Goal: Task Accomplishment & Management: Manage account settings

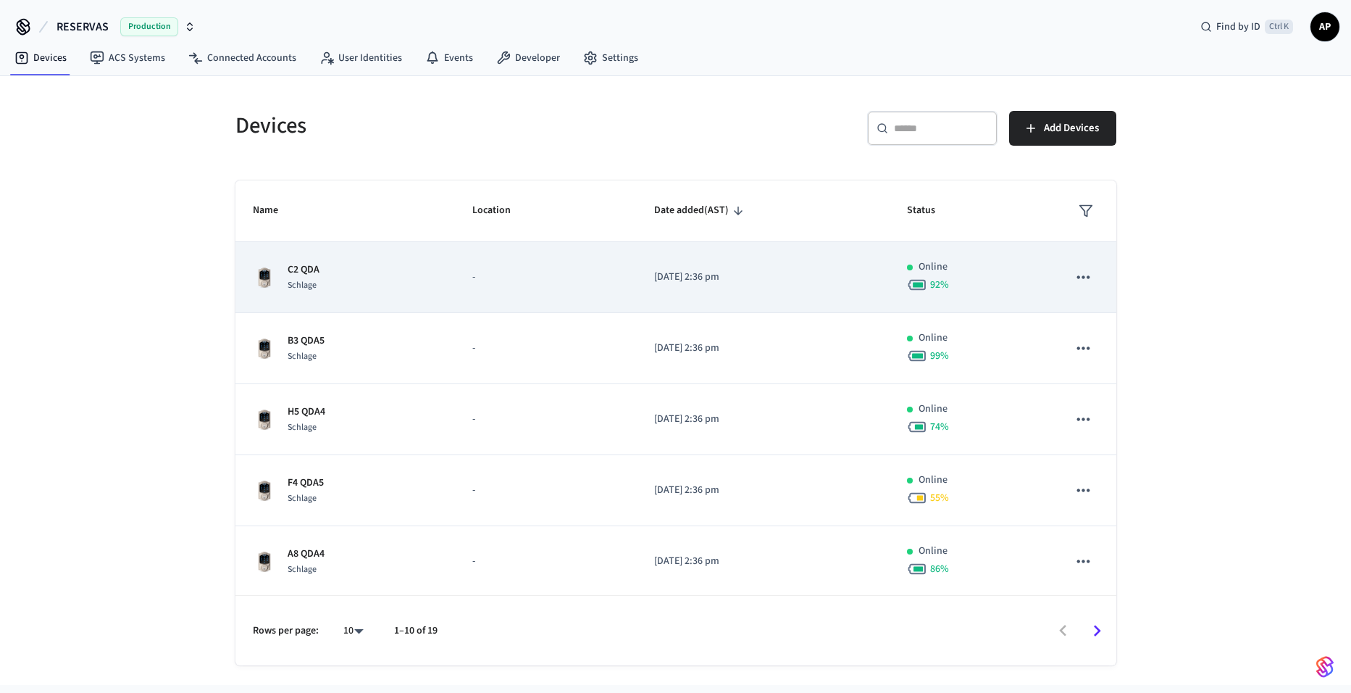
click at [396, 295] on td "C2 QDA Schlage" at bounding box center [346, 277] width 220 height 71
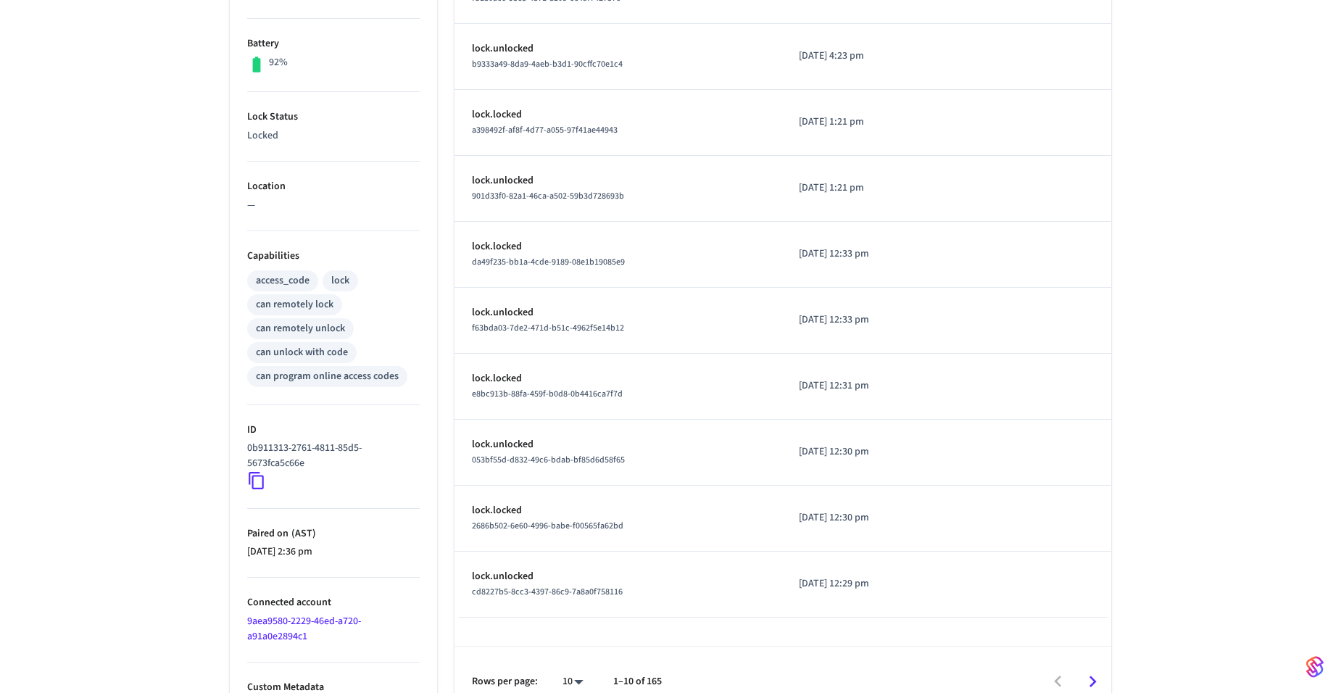
scroll to position [382, 0]
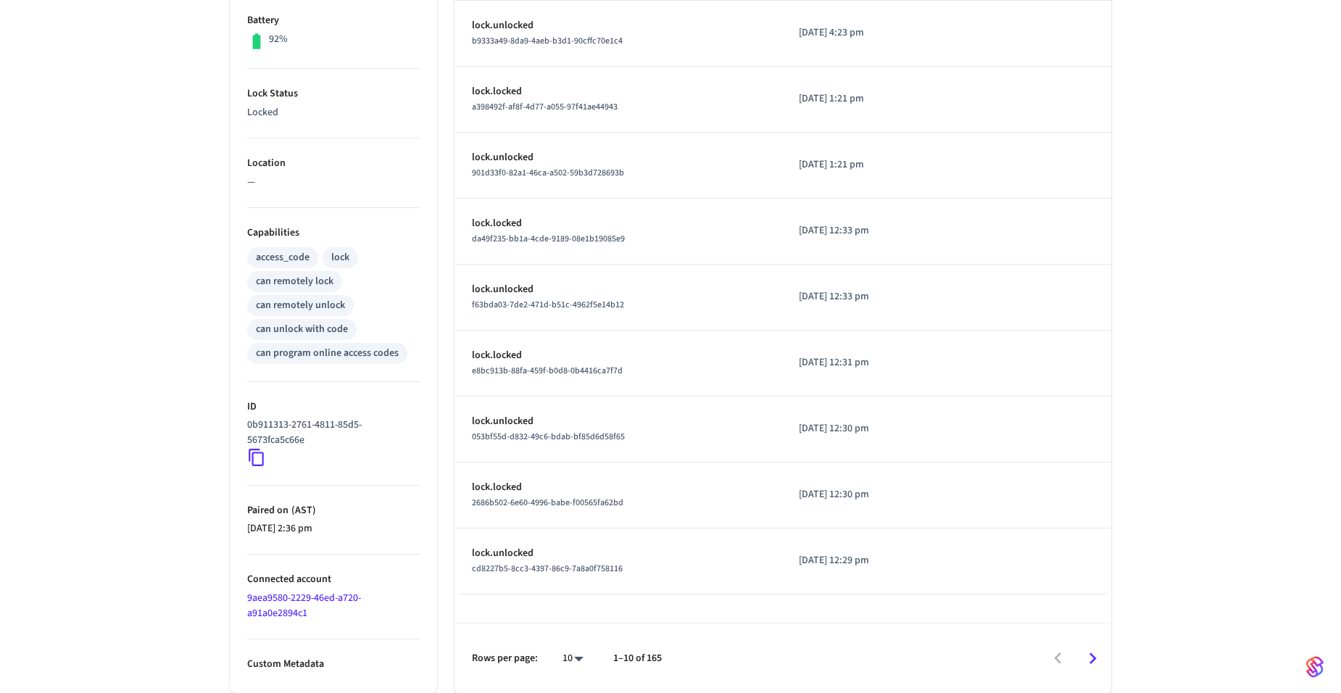
click at [260, 458] on icon at bounding box center [256, 457] width 19 height 19
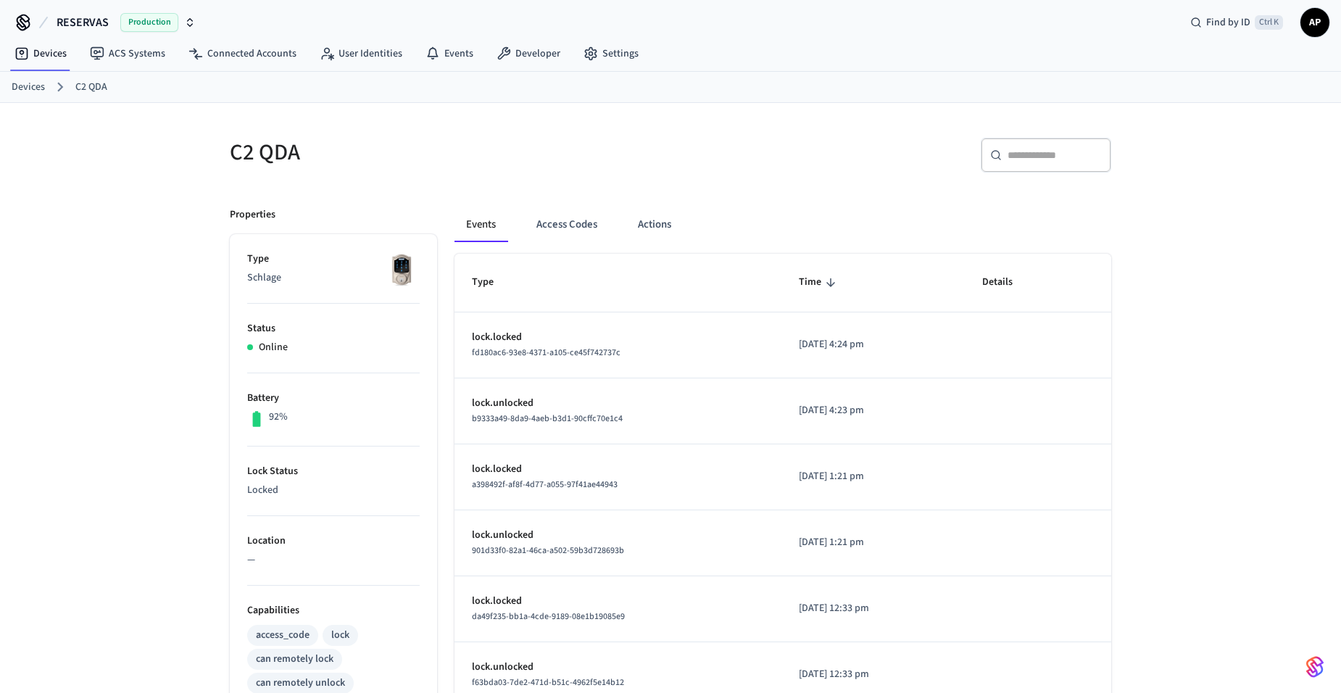
scroll to position [0, 0]
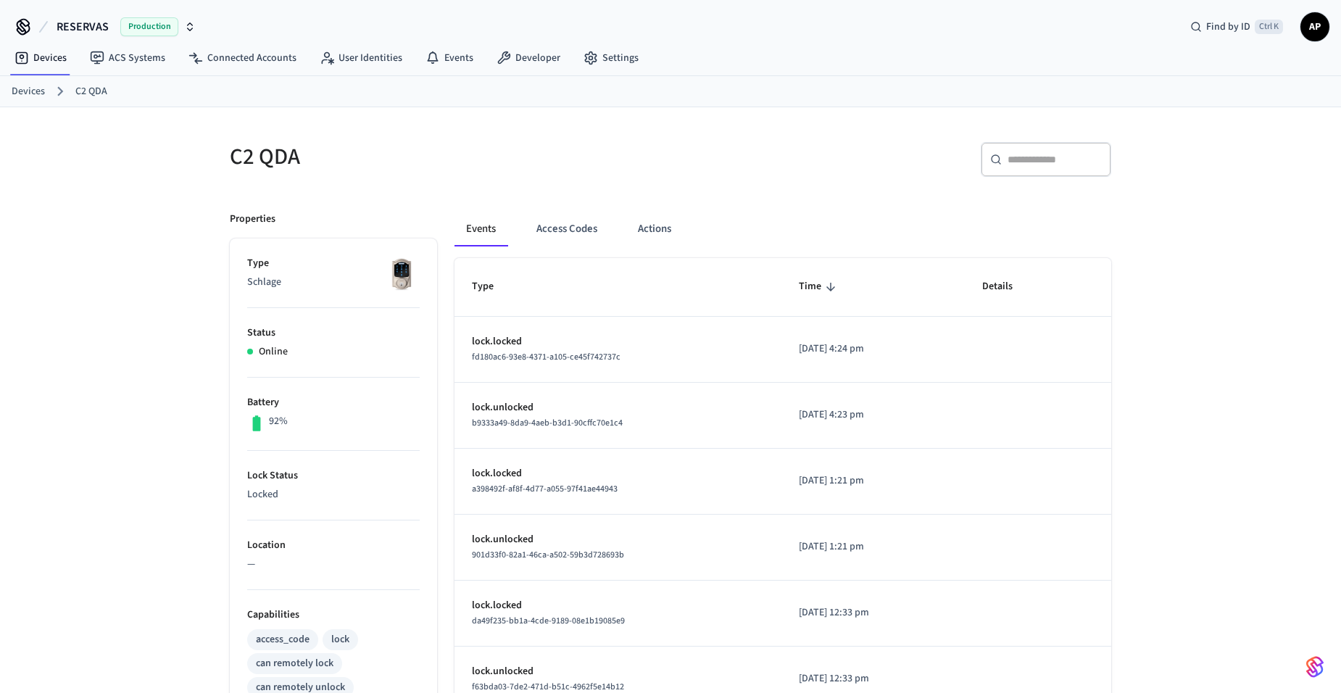
click at [29, 90] on link "Devices" at bounding box center [28, 91] width 33 height 15
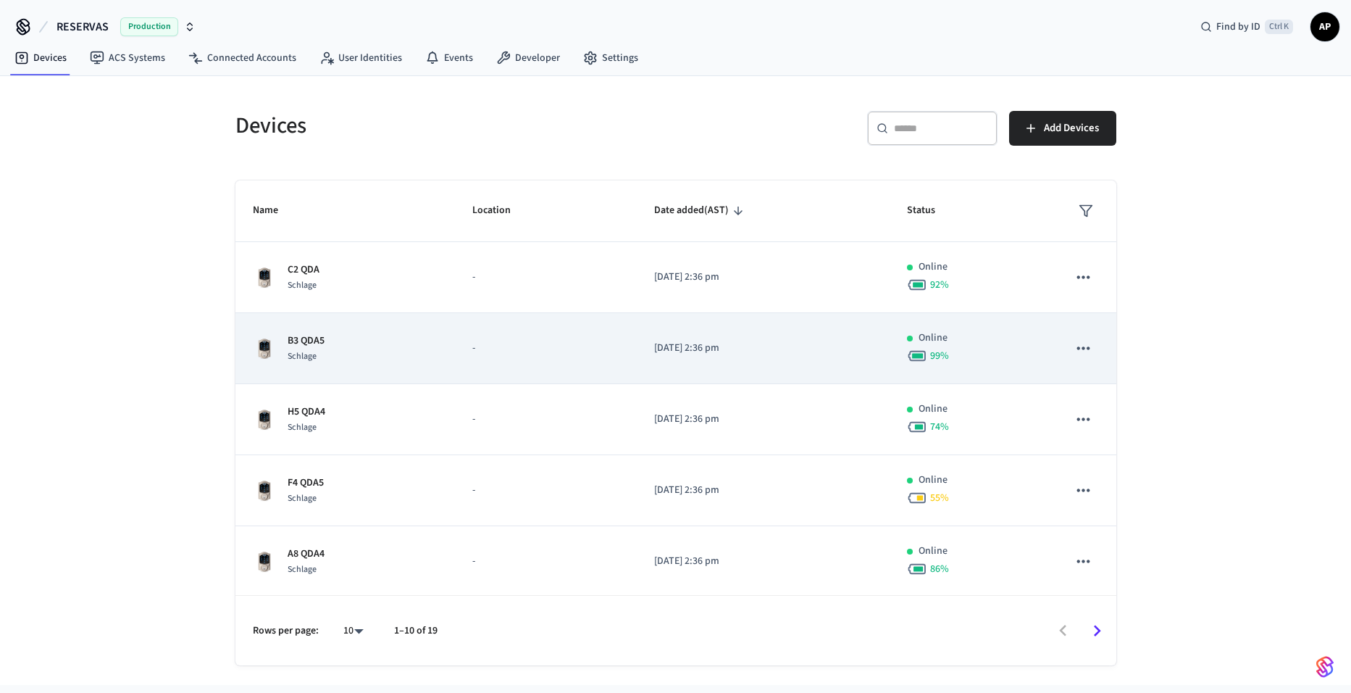
click at [328, 345] on div "B3 QDA5 Schlage" at bounding box center [346, 348] width 186 height 30
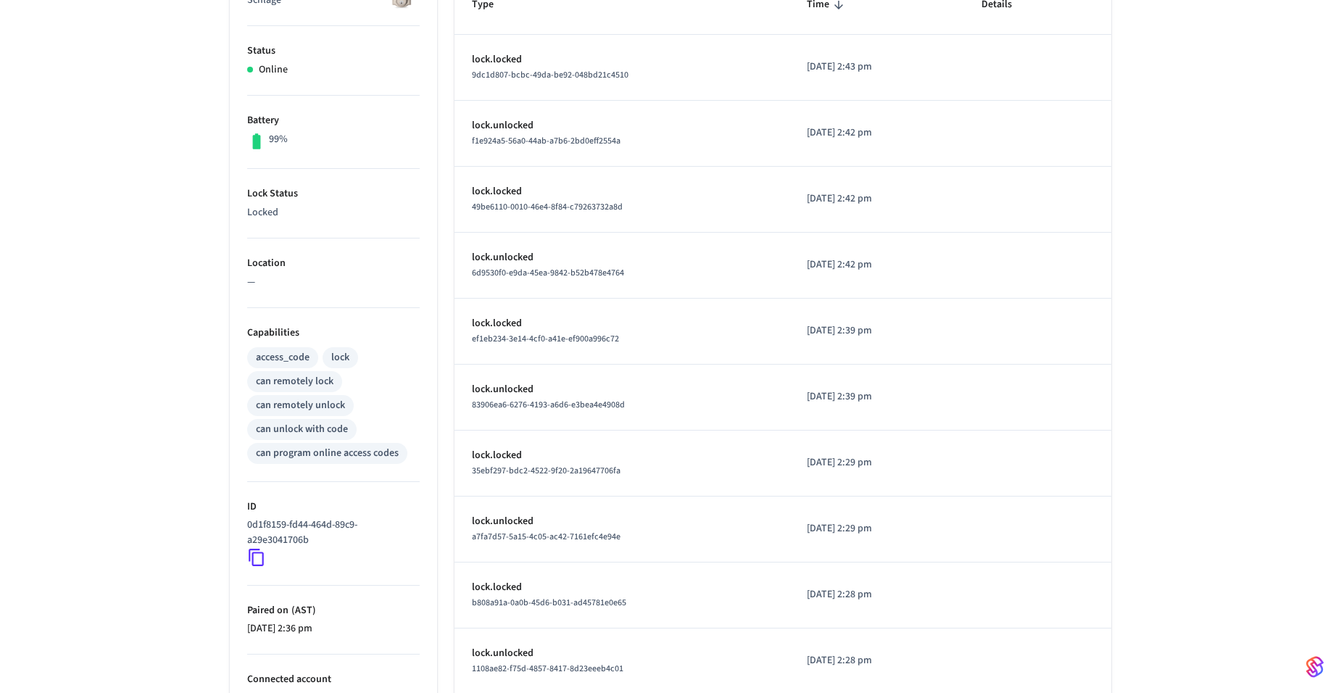
scroll to position [290, 0]
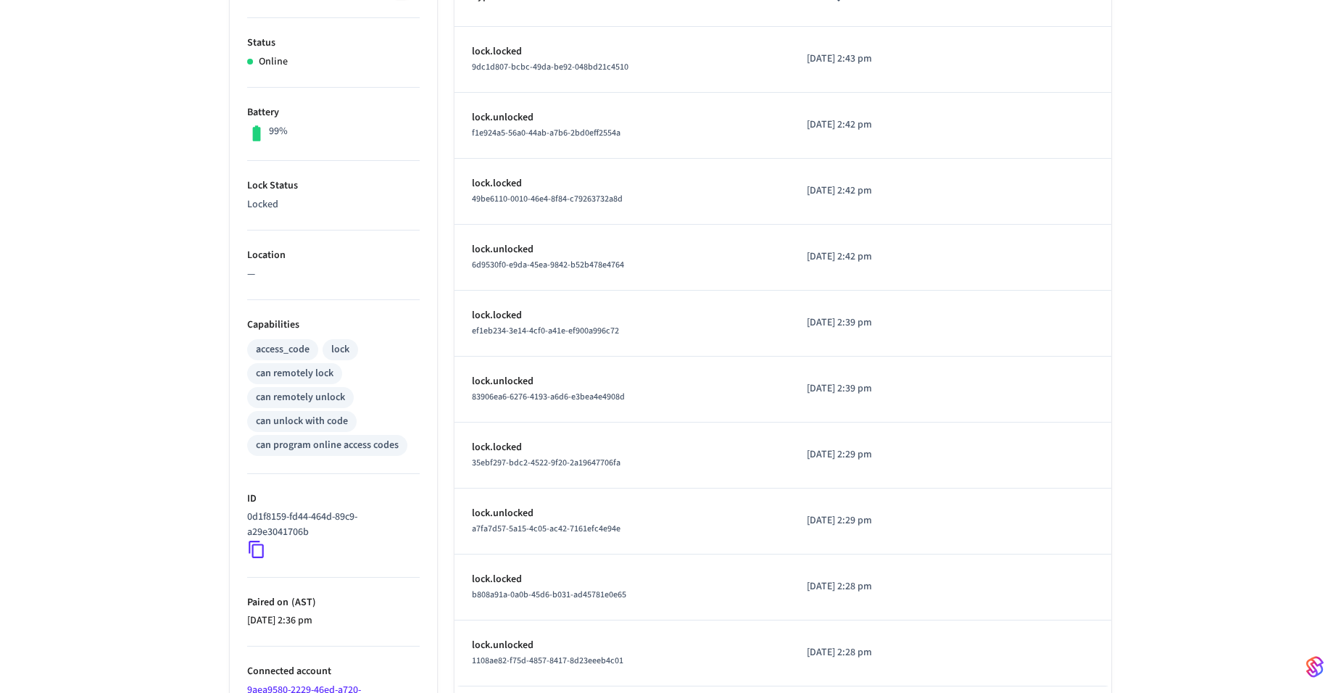
click at [240, 553] on ul "Type Schlage Status Online Battery 99% Lock Status Locked Location — Capabiliti…" at bounding box center [333, 367] width 207 height 836
click at [258, 546] on icon at bounding box center [256, 549] width 19 height 19
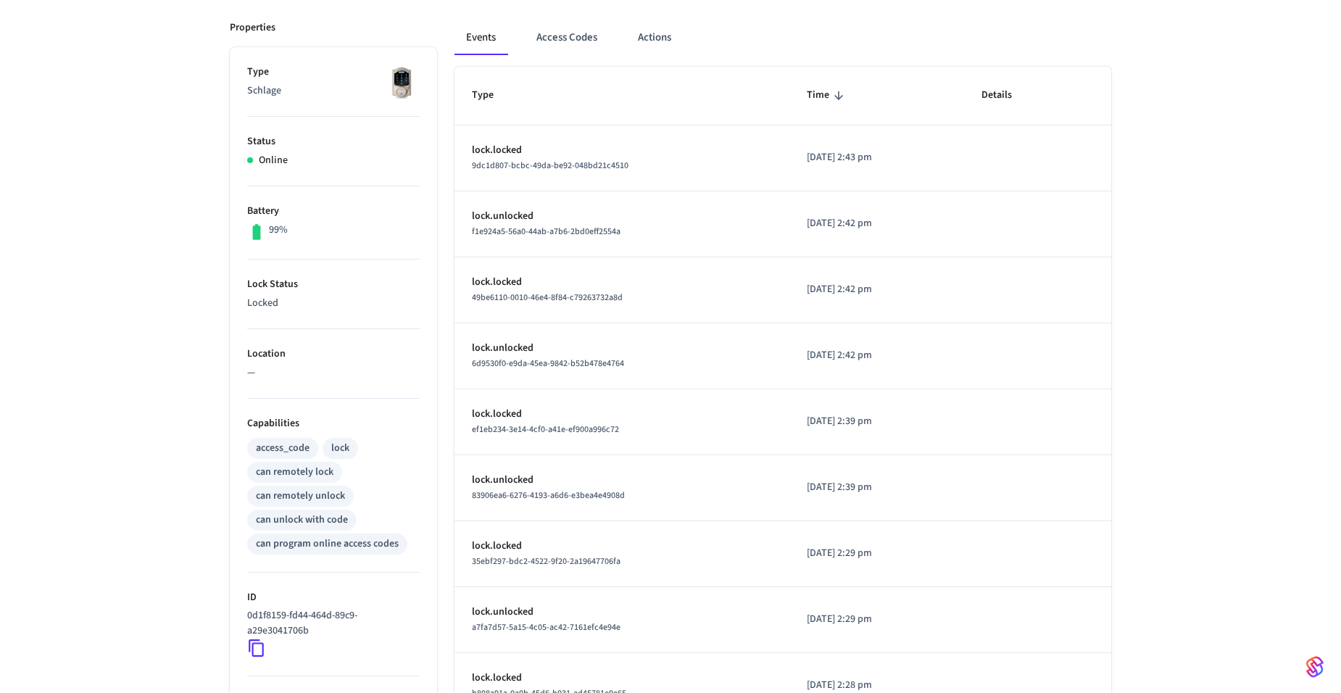
scroll to position [0, 0]
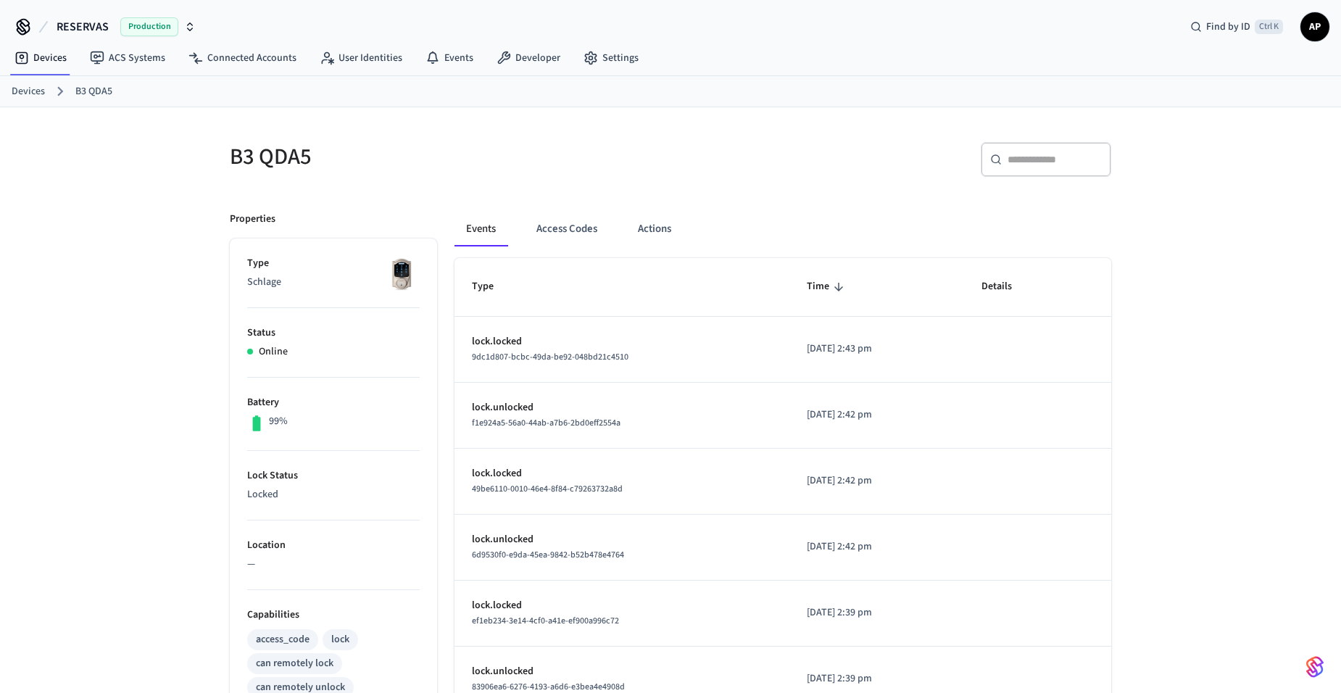
click at [30, 82] on ol "Devices B3 QDA5" at bounding box center [676, 91] width 1329 height 19
click at [30, 91] on link "Devices" at bounding box center [28, 91] width 33 height 15
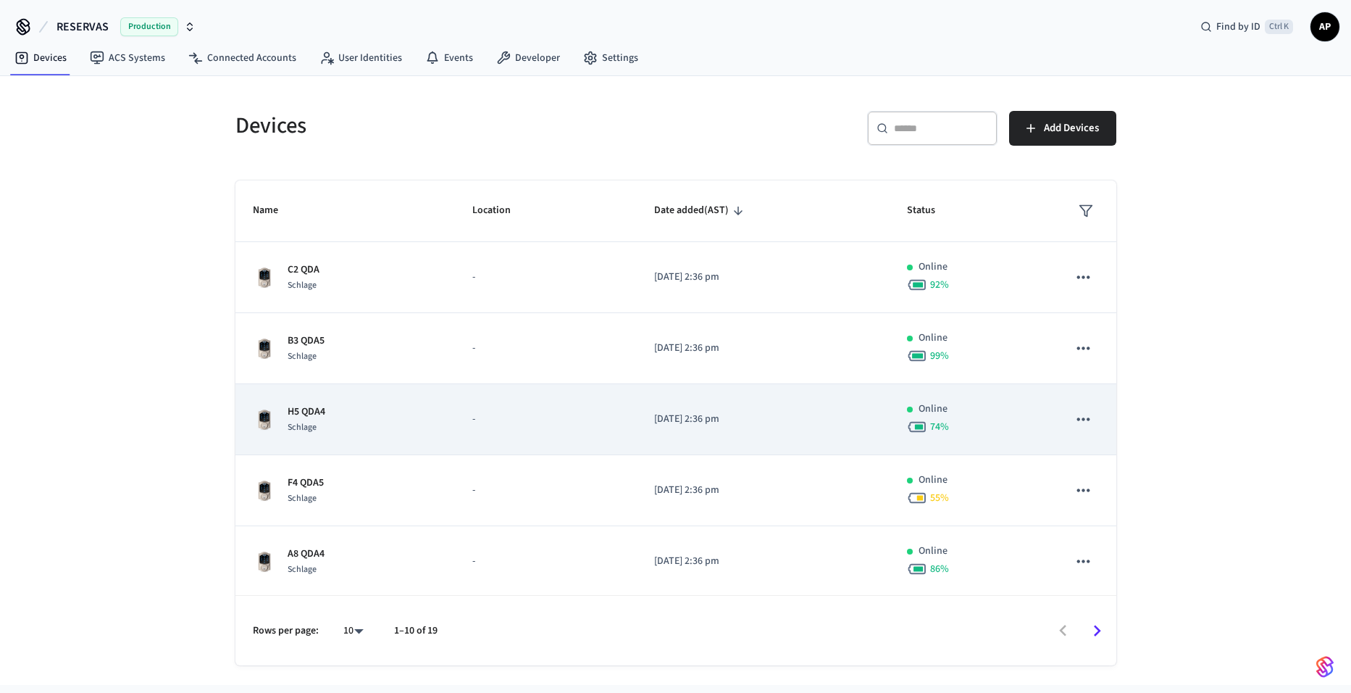
click at [307, 420] on div "Schlage" at bounding box center [307, 427] width 38 height 15
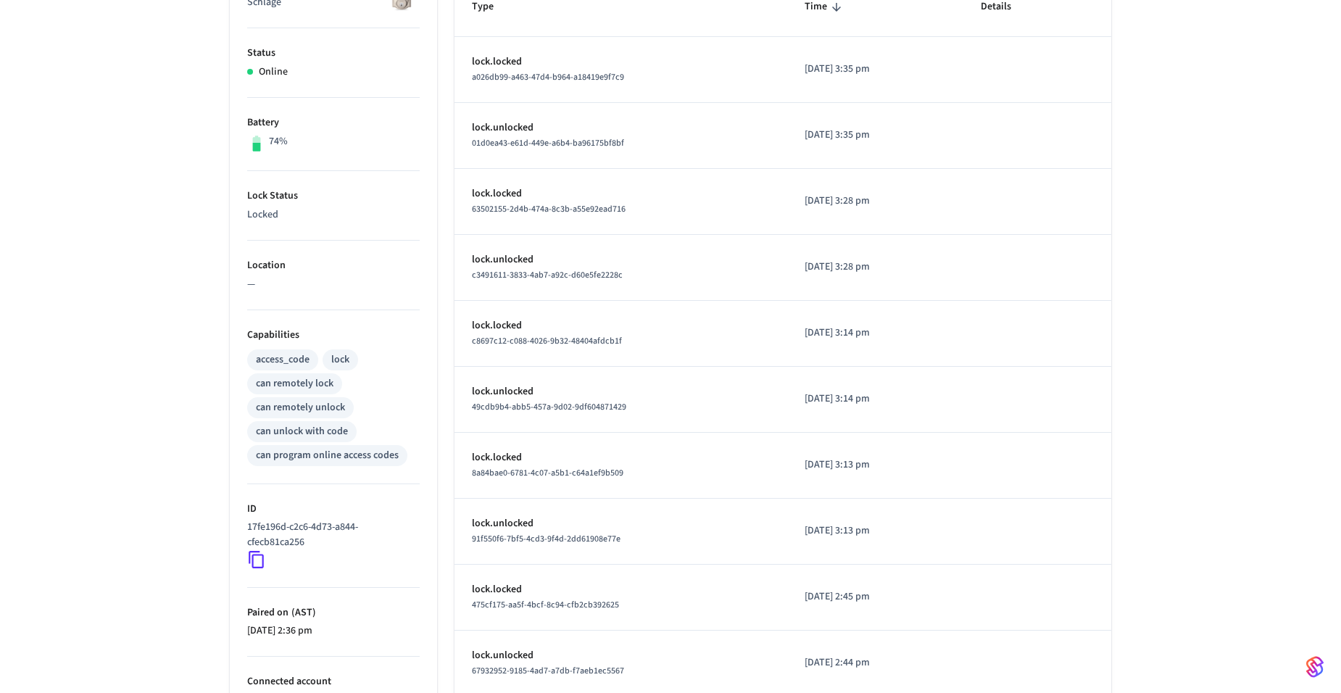
scroll to position [290, 0]
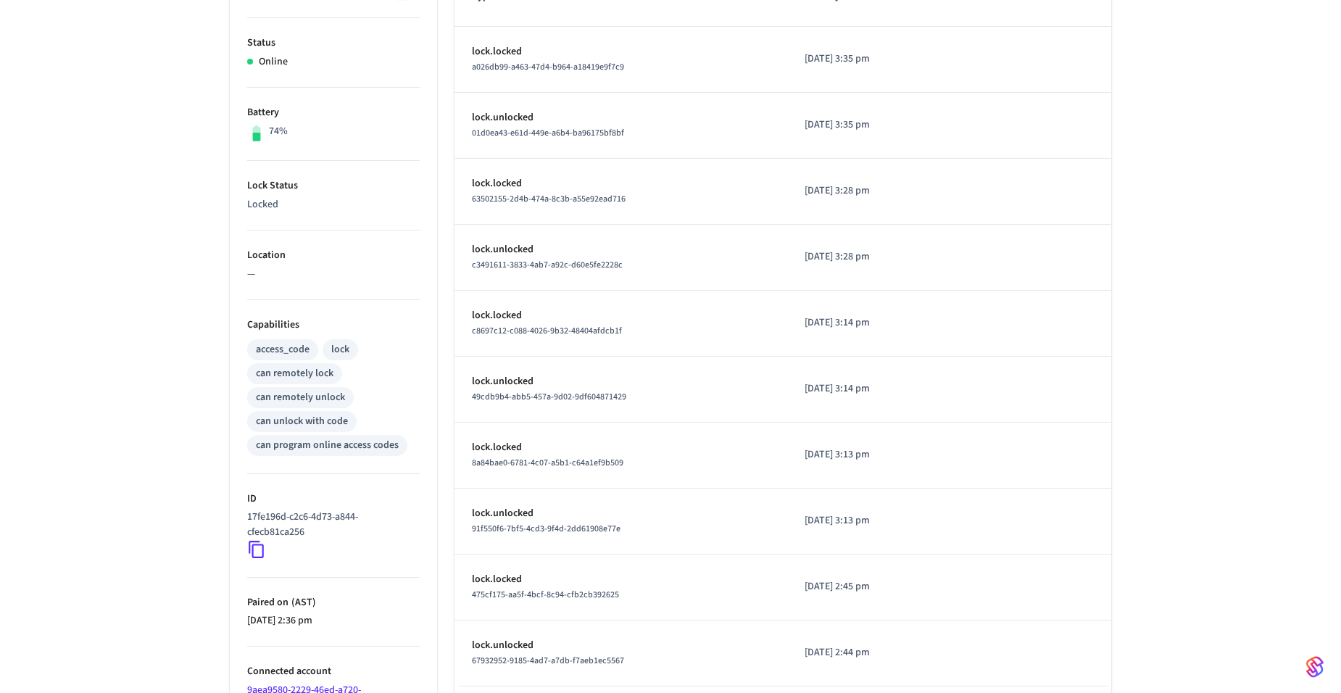
click at [254, 540] on icon at bounding box center [256, 549] width 19 height 19
click at [257, 550] on icon at bounding box center [256, 549] width 19 height 19
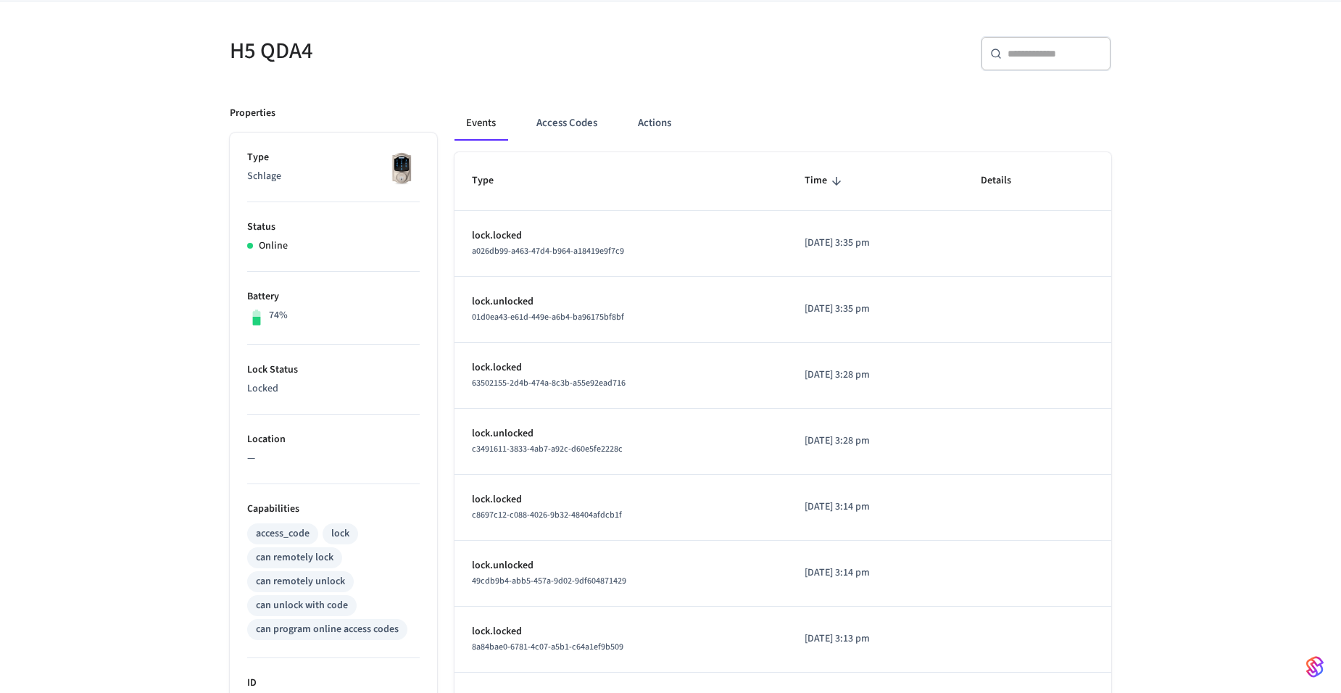
scroll to position [0, 0]
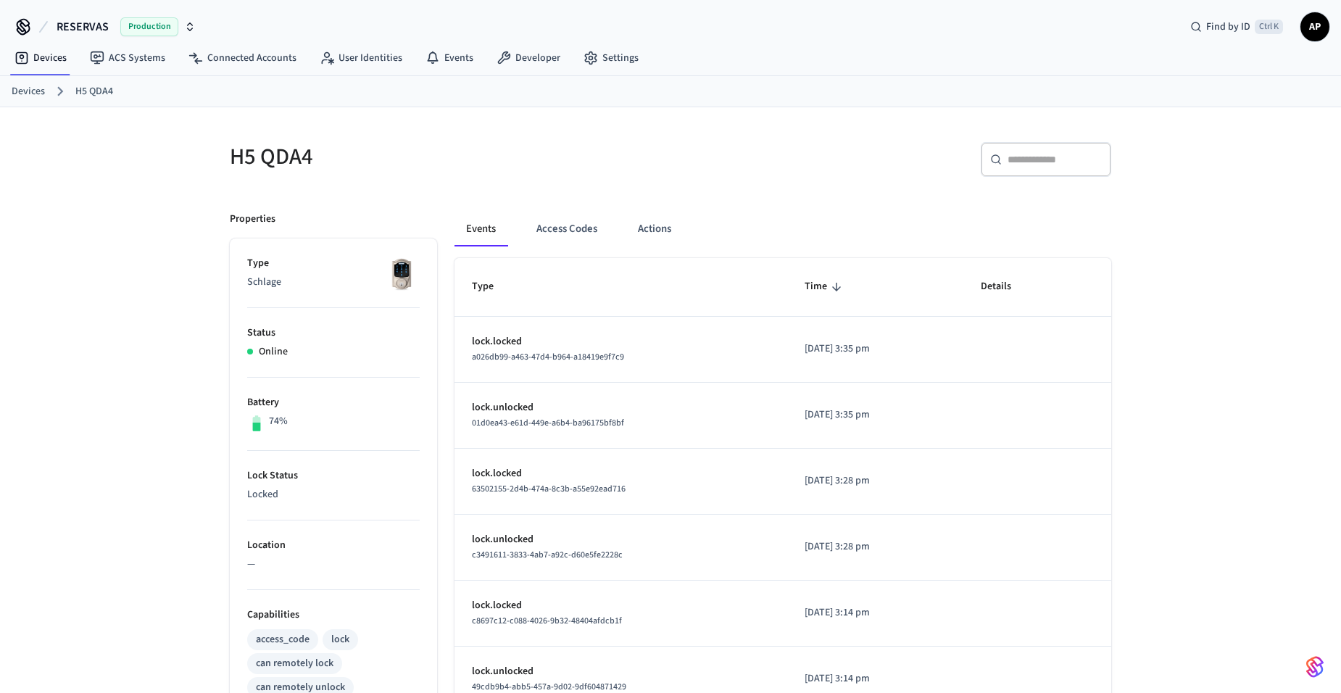
click at [39, 92] on link "Devices" at bounding box center [28, 91] width 33 height 15
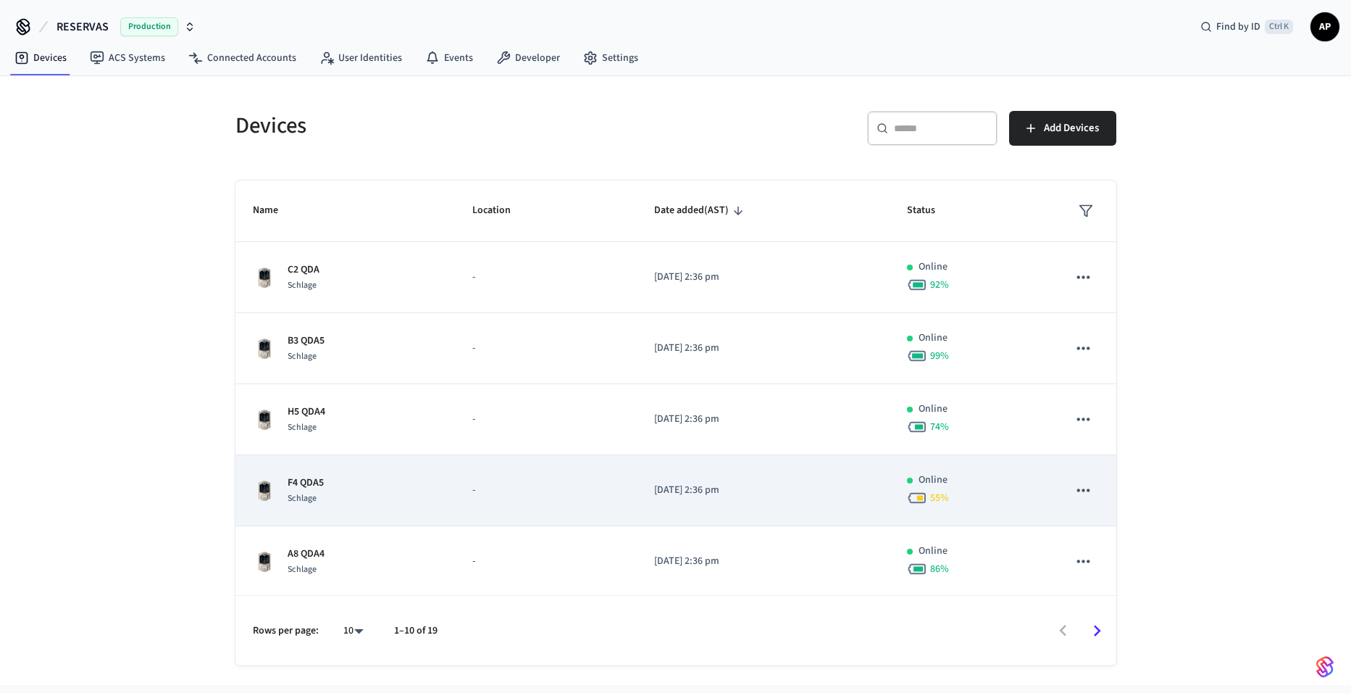
click at [300, 504] on span "Schlage" at bounding box center [302, 498] width 29 height 12
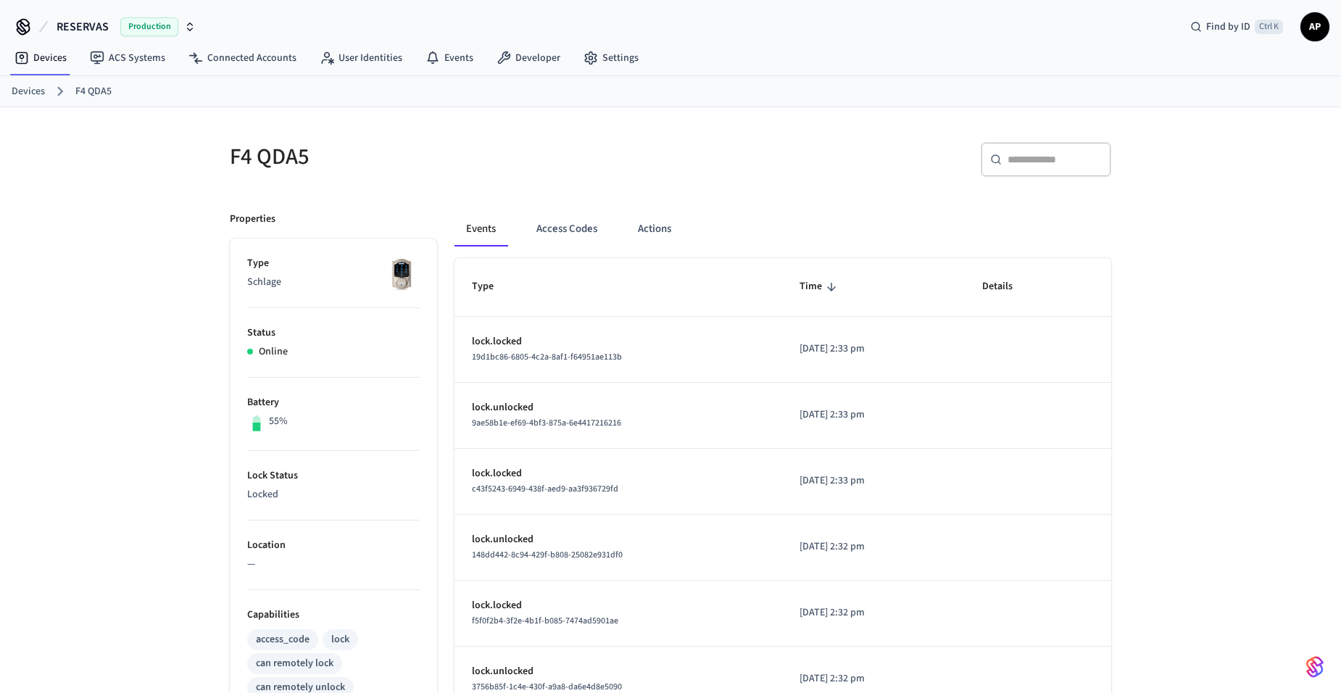
click at [22, 88] on link "Devices" at bounding box center [28, 91] width 33 height 15
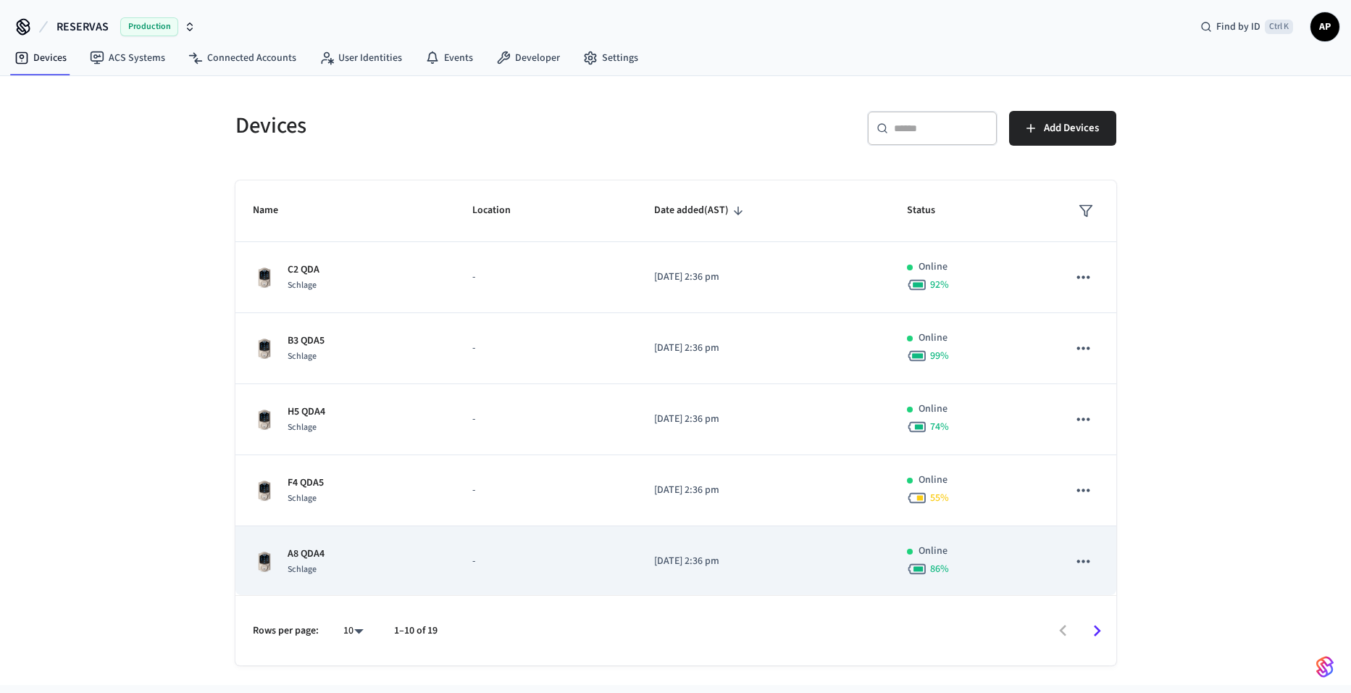
click at [305, 556] on p "A8 QDA4" at bounding box center [306, 553] width 37 height 15
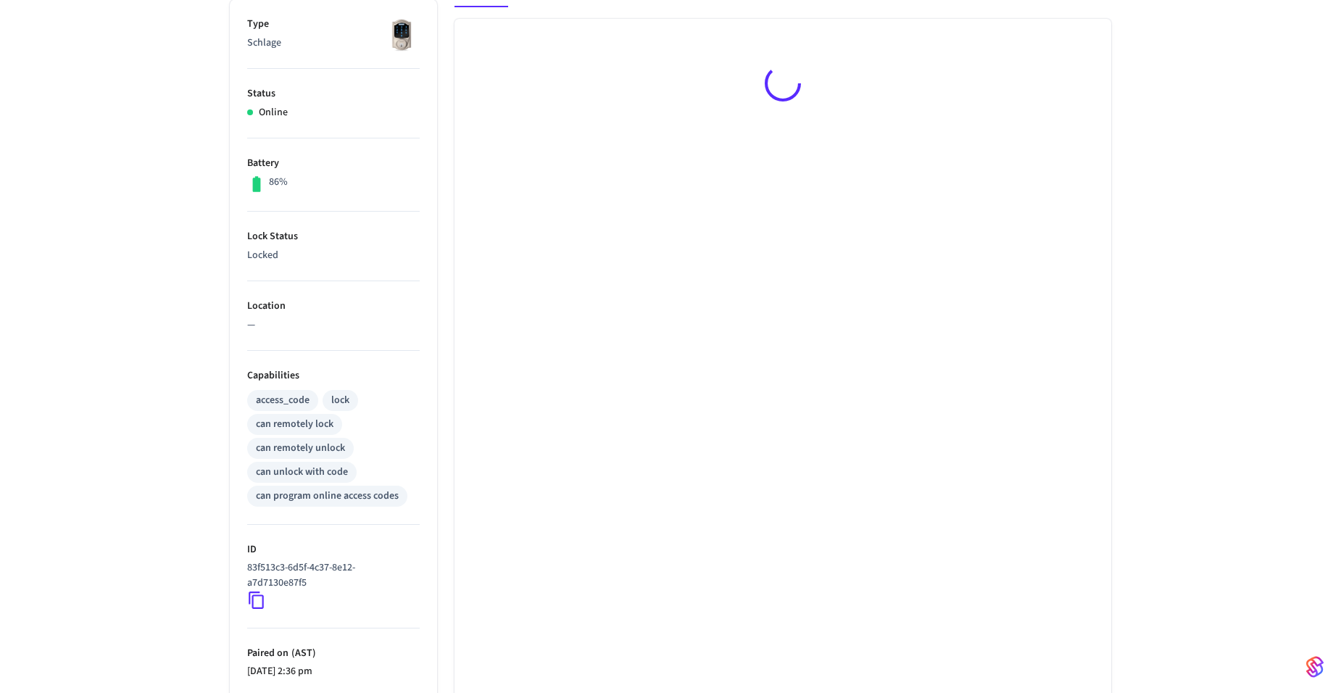
scroll to position [290, 0]
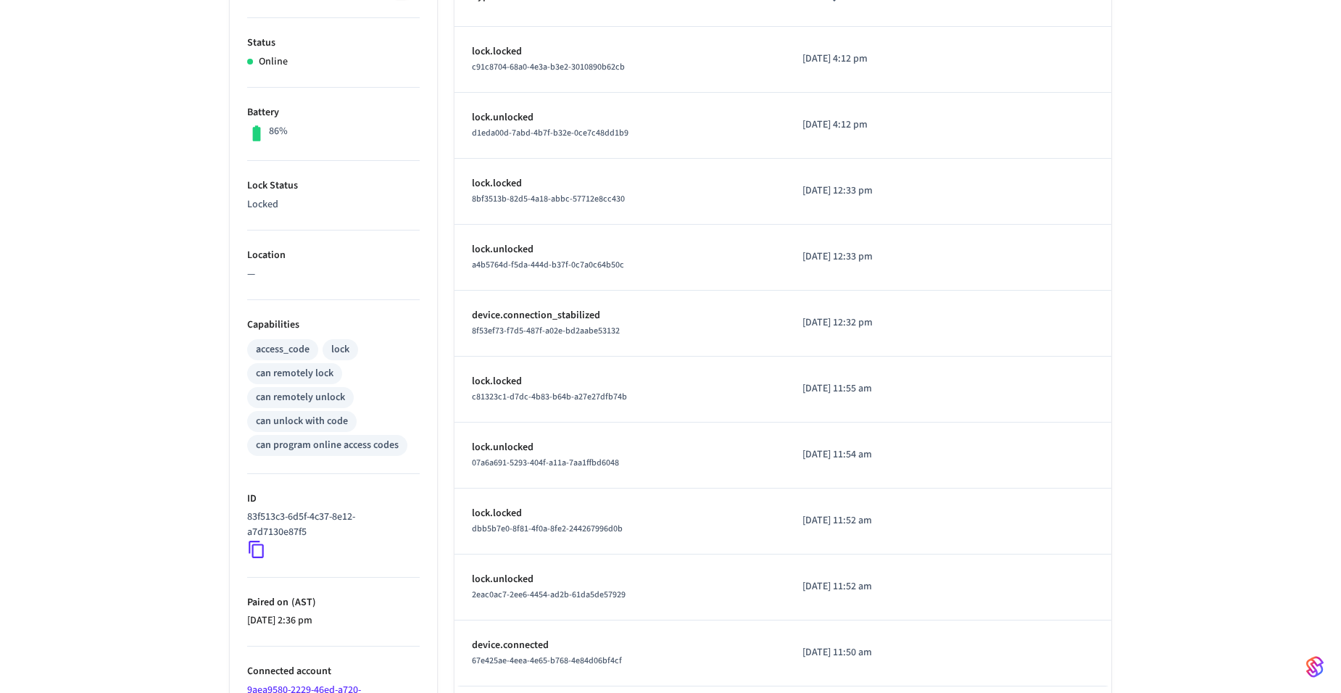
click at [257, 549] on icon at bounding box center [256, 549] width 19 height 19
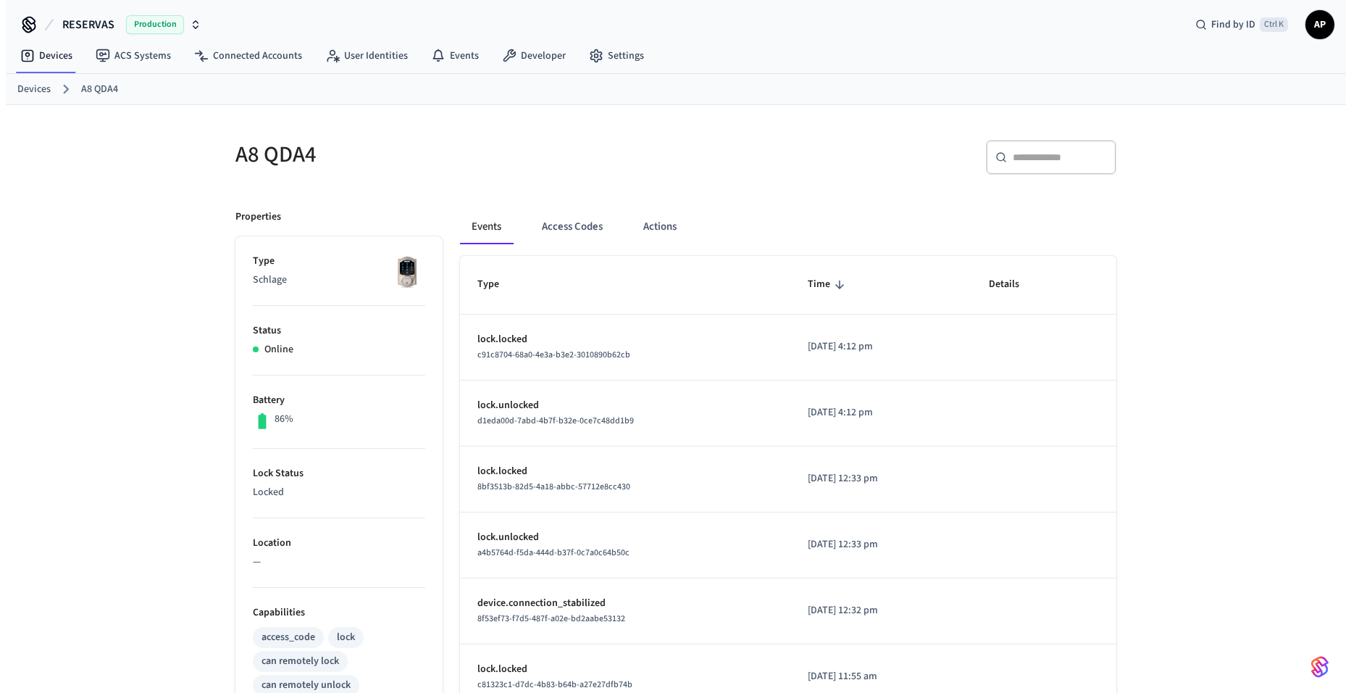
scroll to position [0, 0]
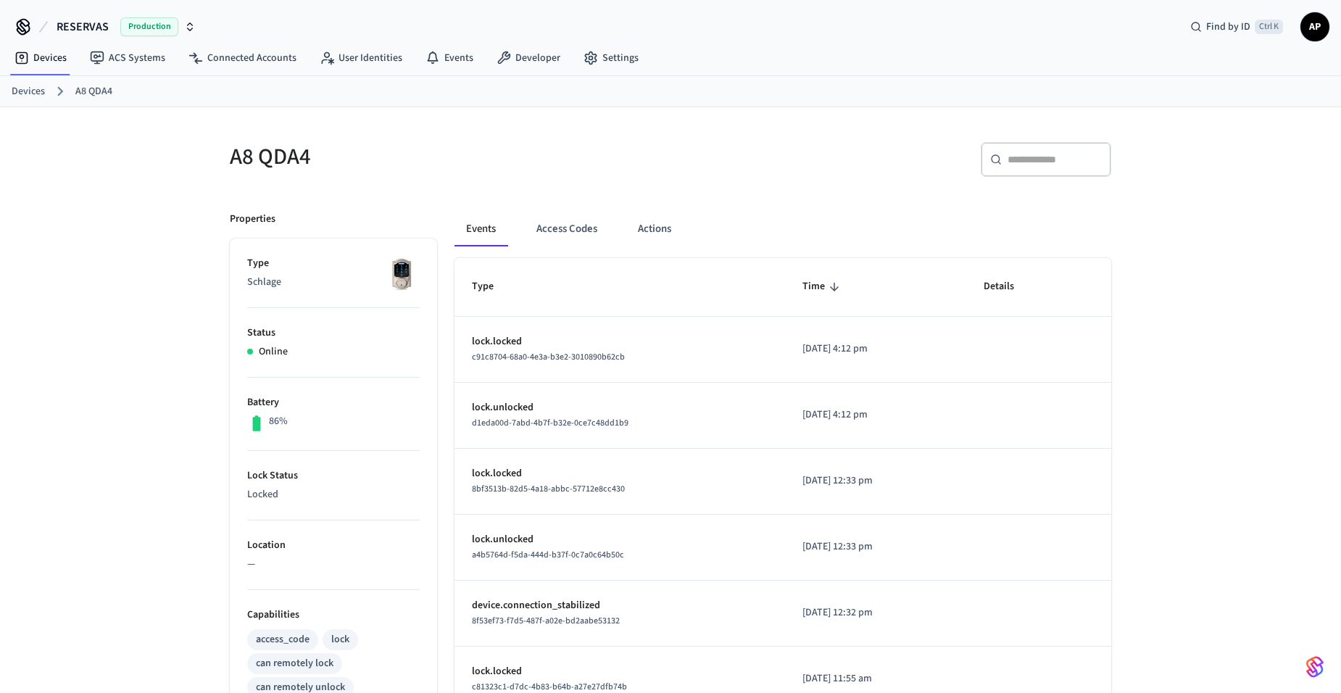
click at [35, 93] on link "Devices" at bounding box center [28, 91] width 33 height 15
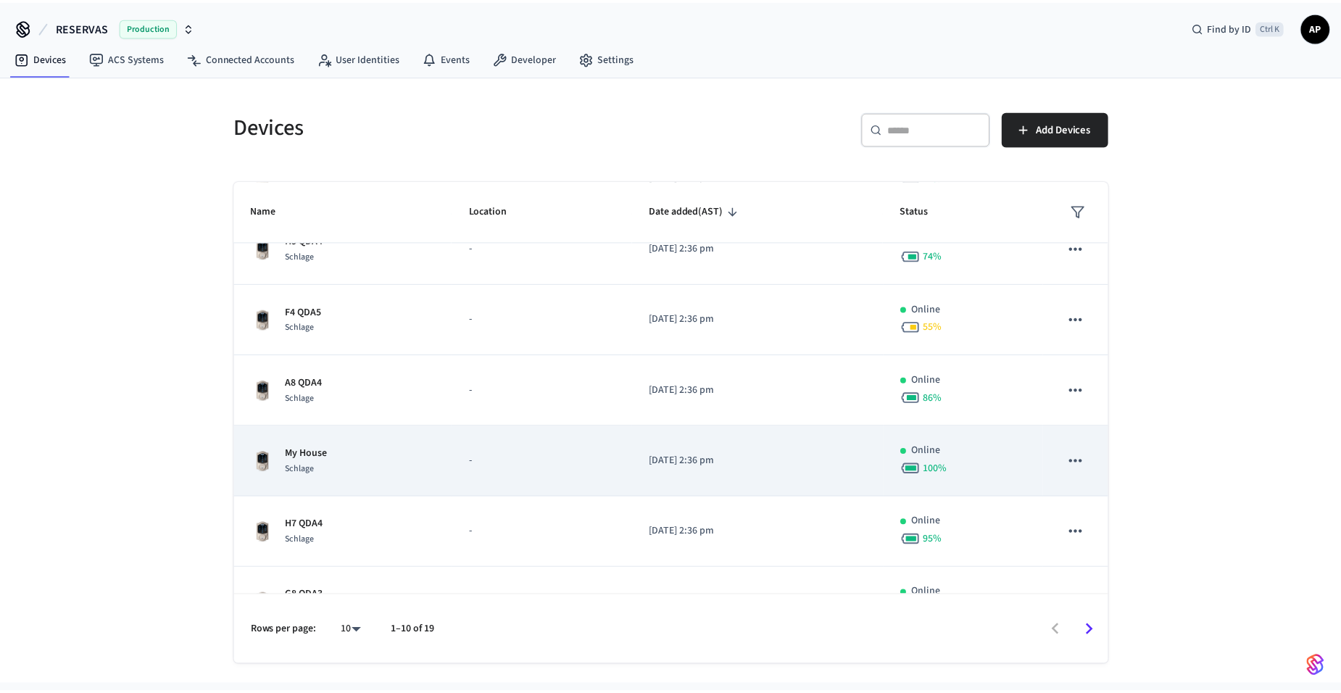
scroll to position [217, 0]
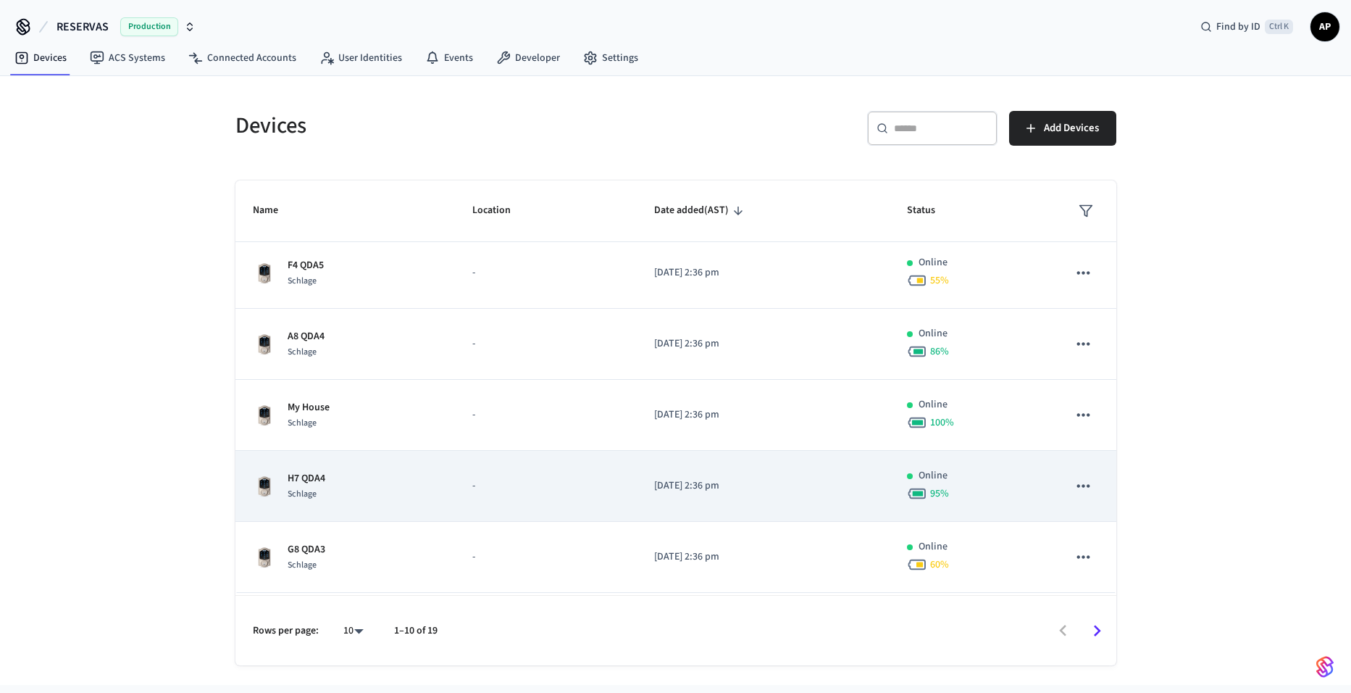
click at [306, 486] on div "Schlage" at bounding box center [307, 493] width 38 height 15
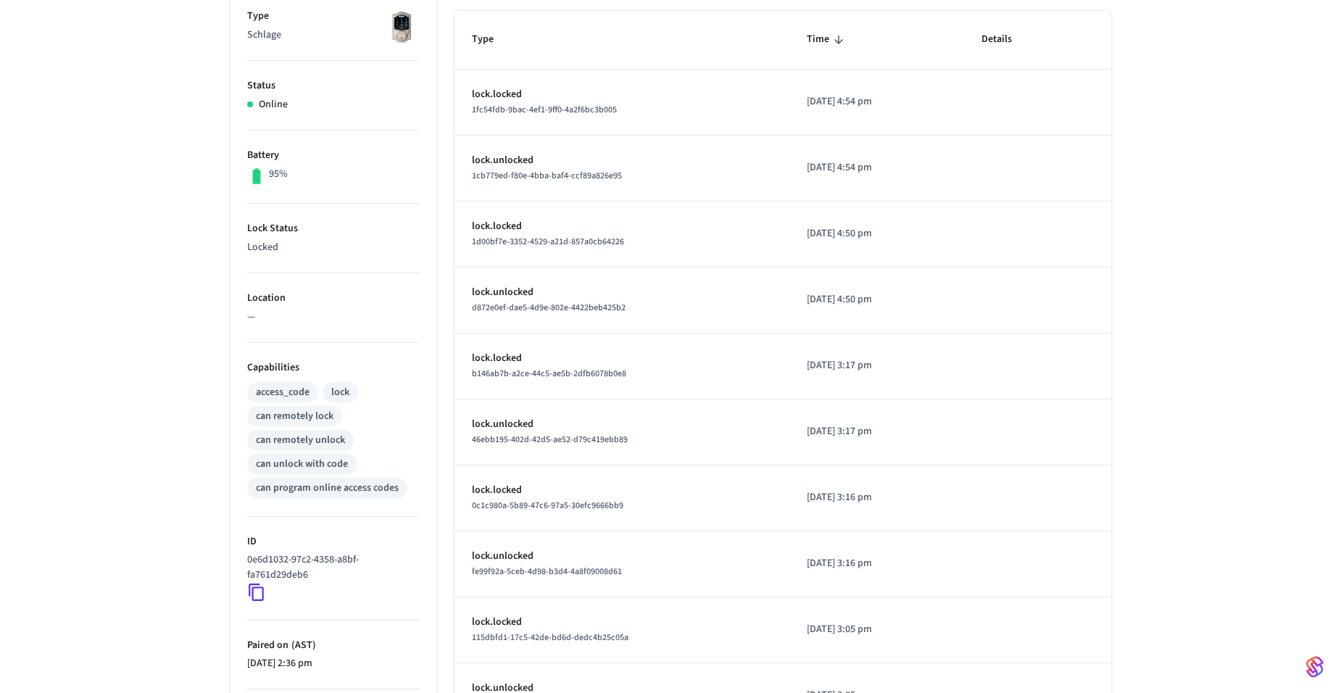
scroll to position [290, 0]
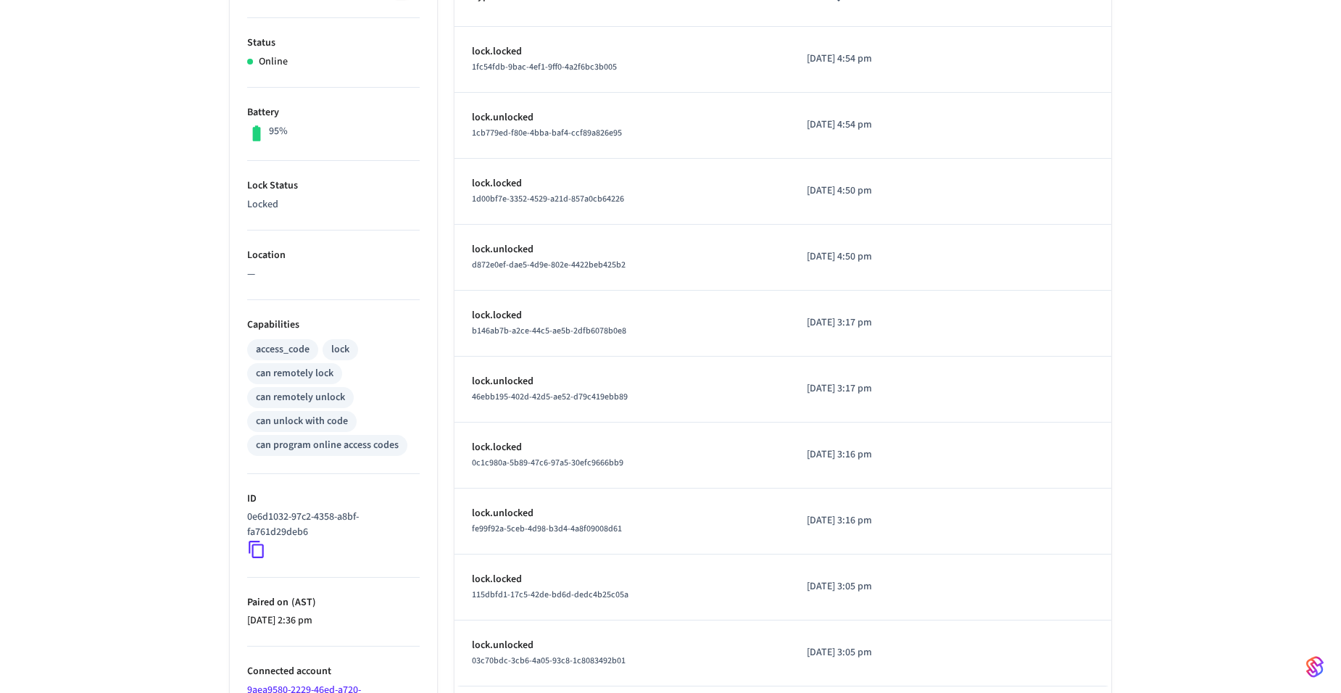
click at [256, 554] on icon at bounding box center [256, 549] width 19 height 19
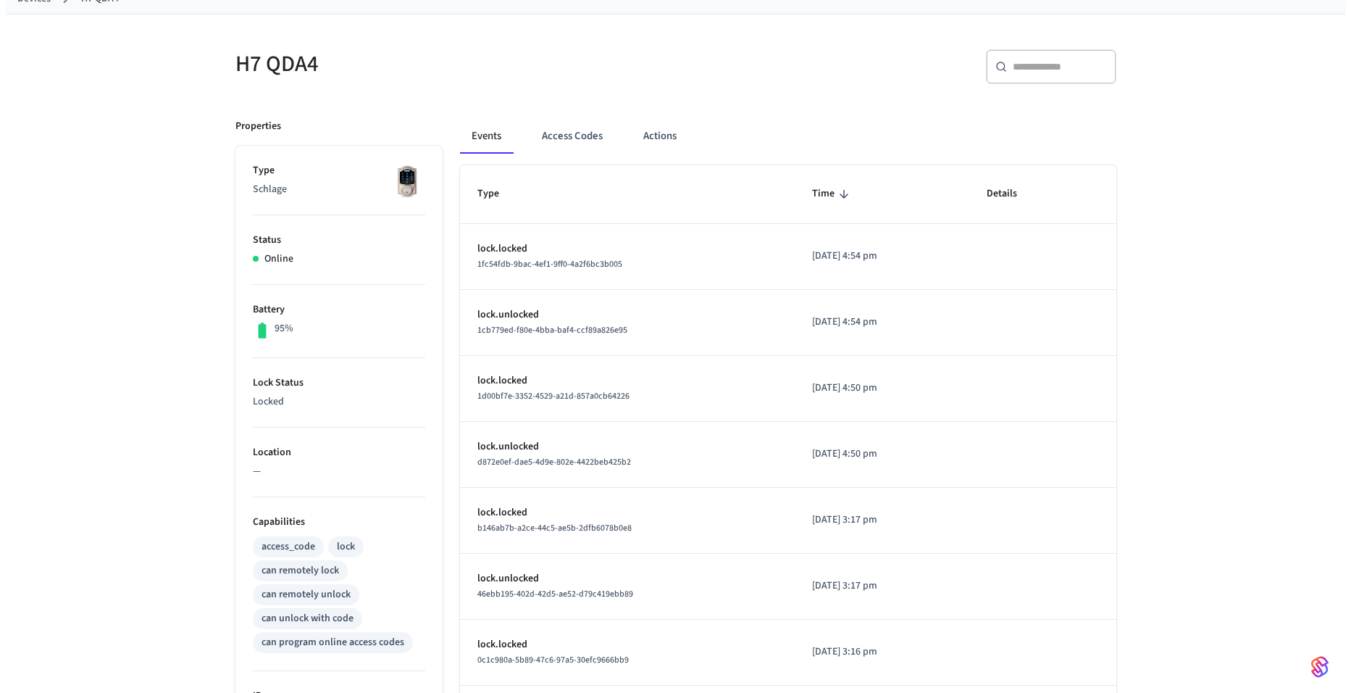
scroll to position [0, 0]
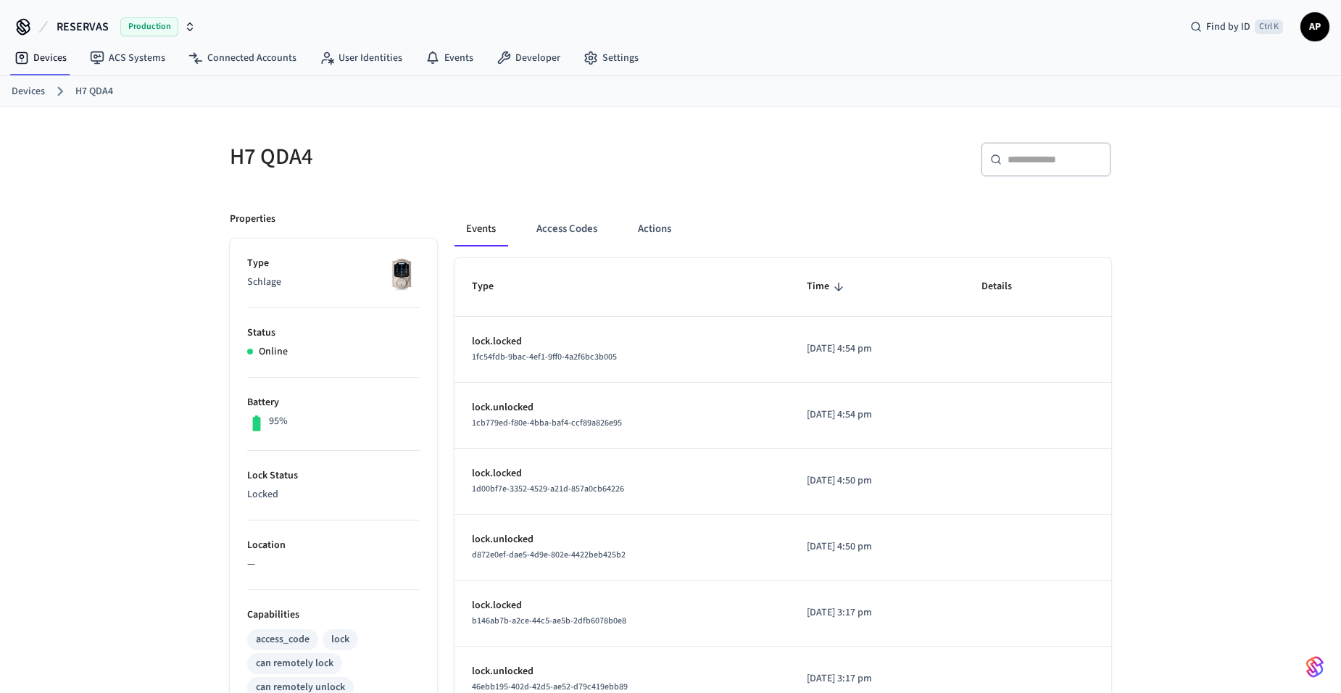
click at [33, 96] on link "Devices" at bounding box center [28, 91] width 33 height 15
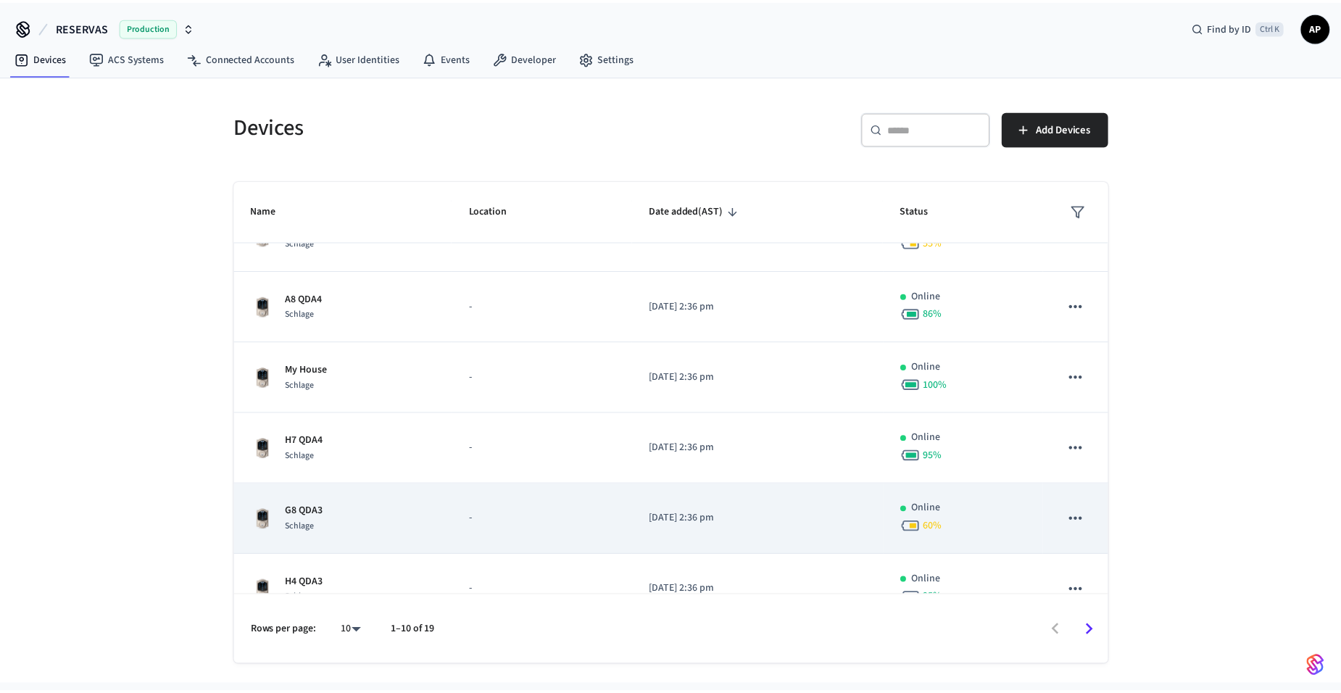
scroll to position [290, 0]
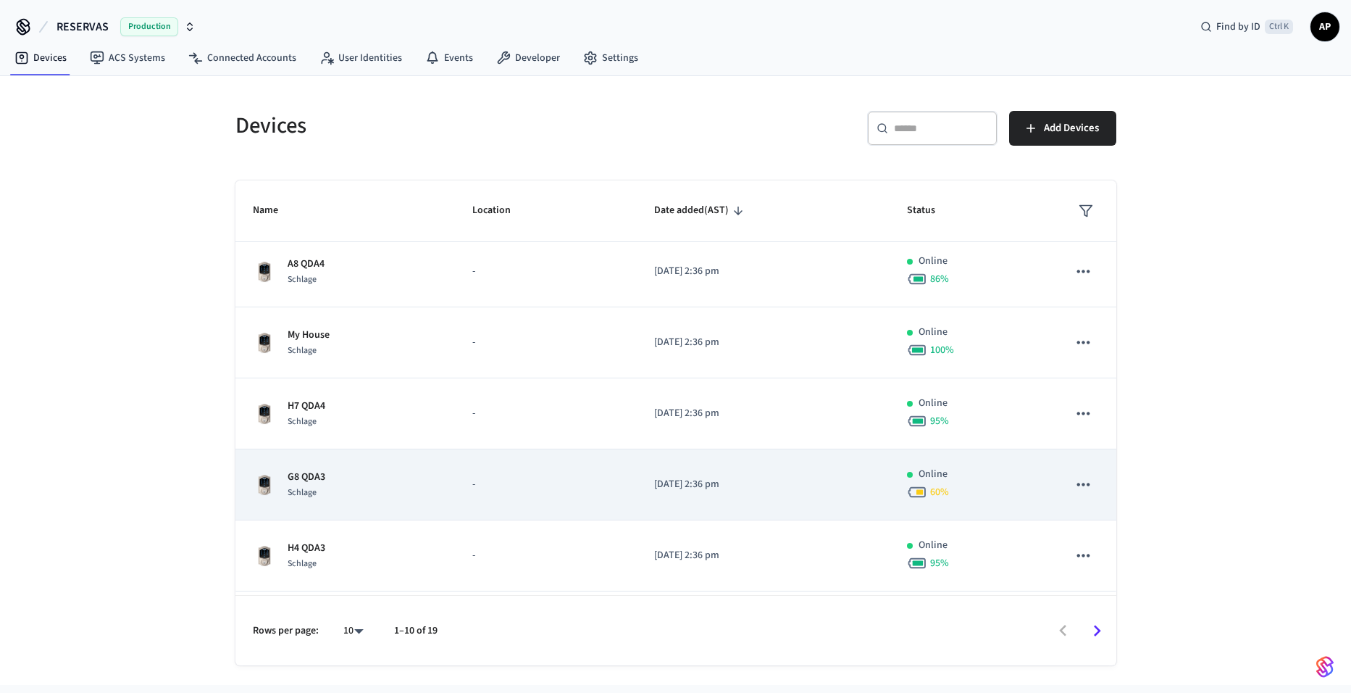
click at [336, 479] on div "G8 QDA3 Schlage" at bounding box center [346, 485] width 186 height 30
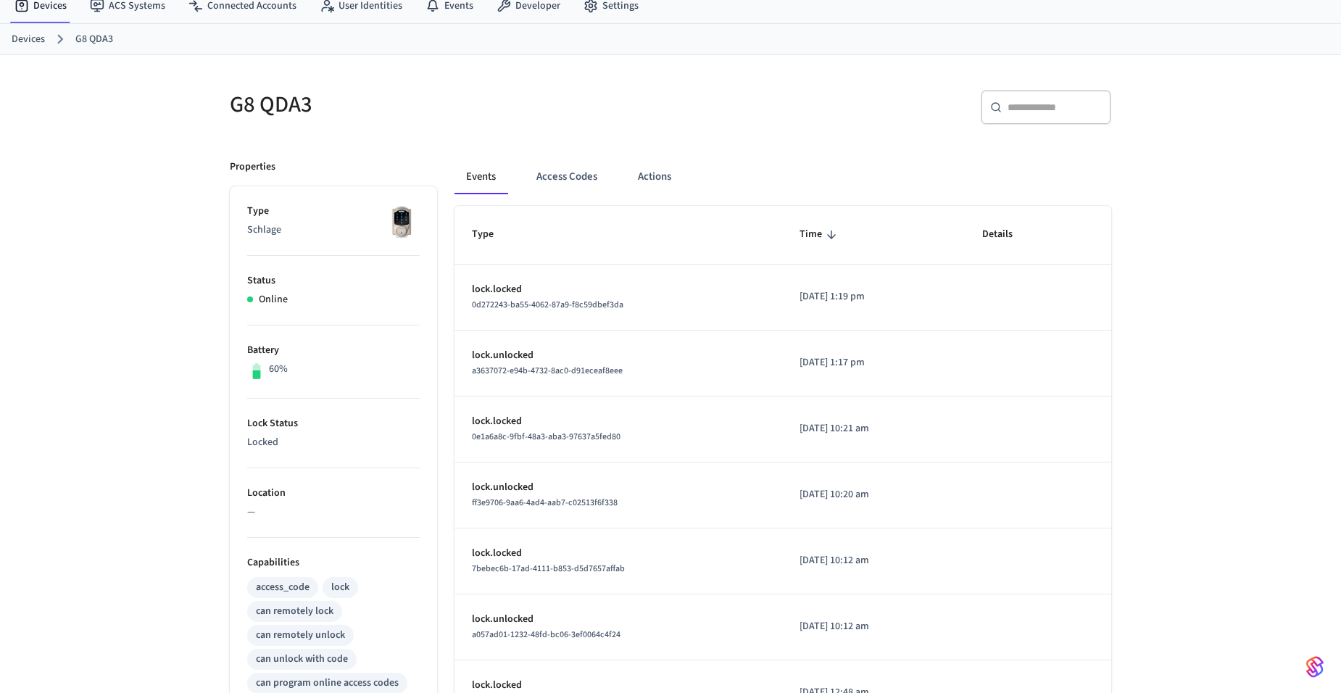
scroll to position [290, 0]
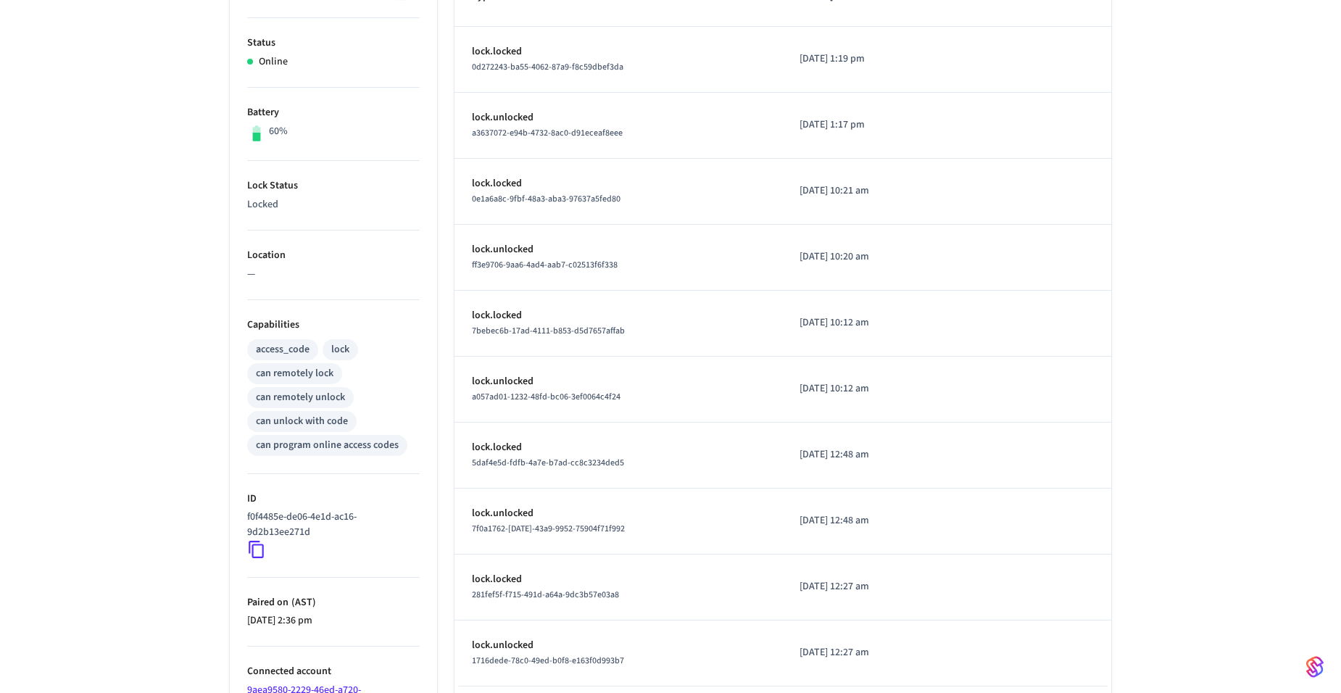
click at [262, 551] on icon at bounding box center [256, 549] width 19 height 19
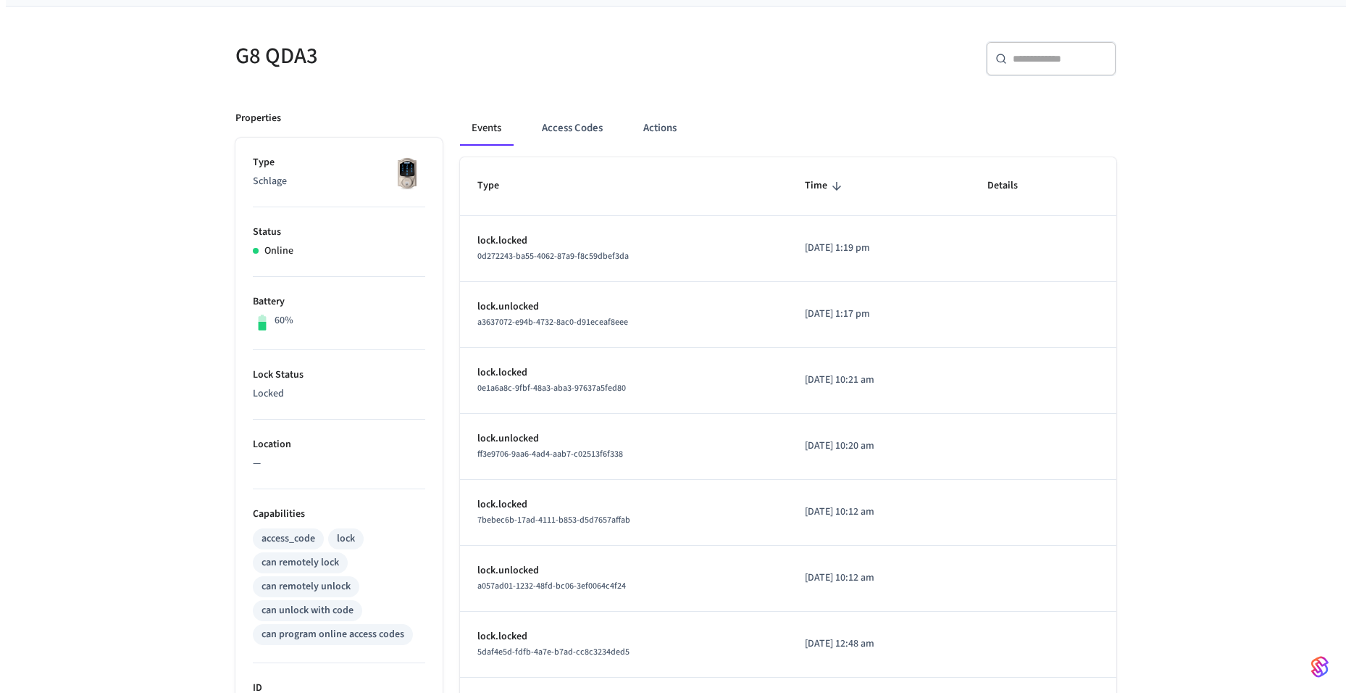
scroll to position [0, 0]
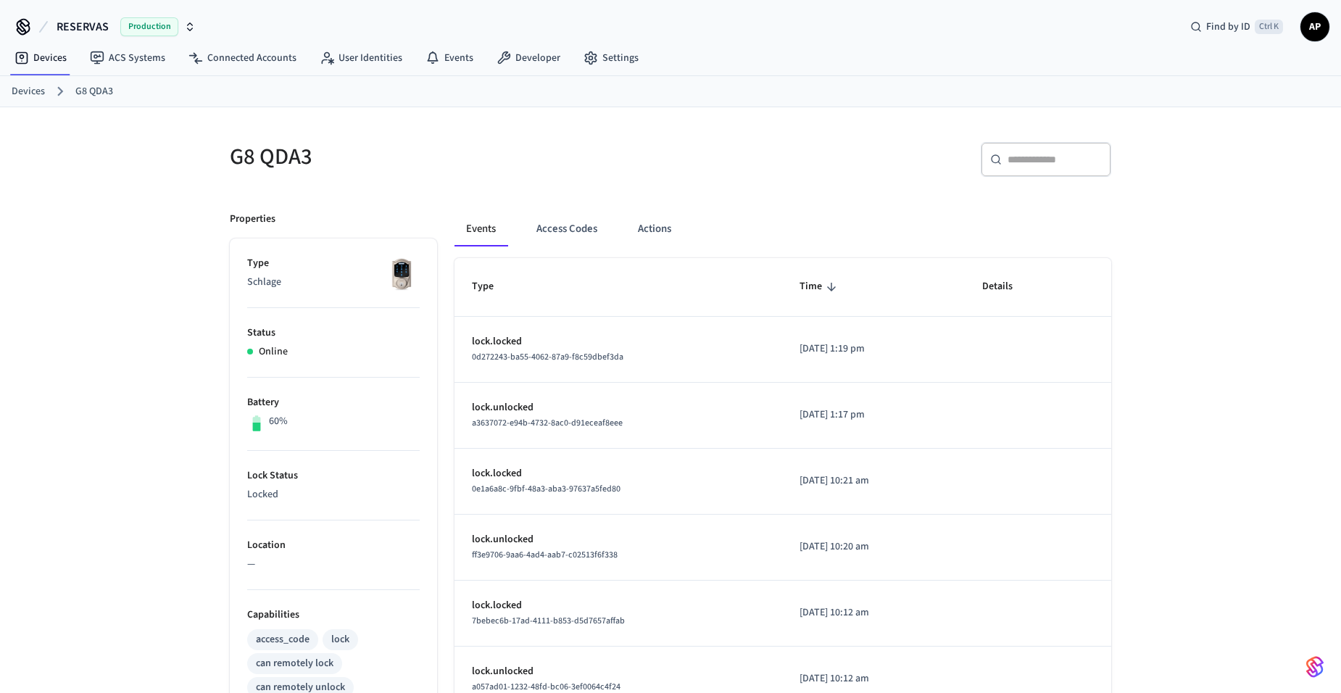
click at [28, 94] on link "Devices" at bounding box center [28, 91] width 33 height 15
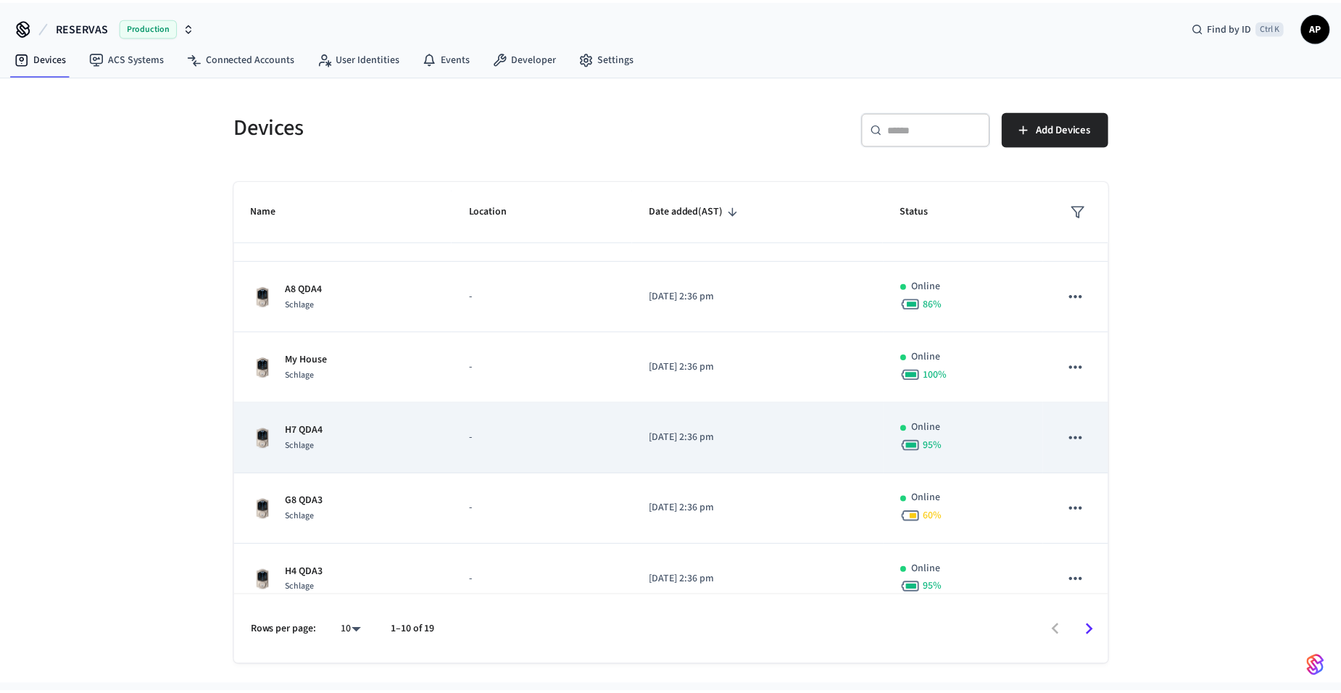
scroll to position [290, 0]
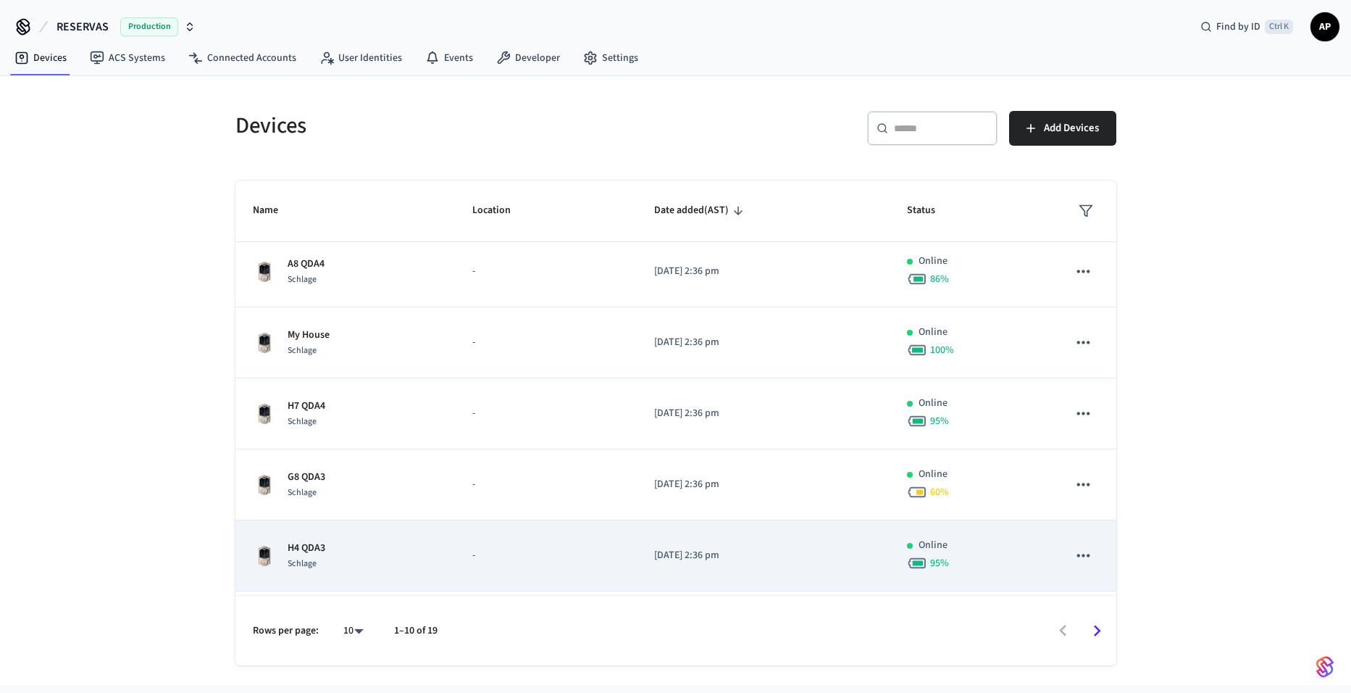
click at [313, 553] on p "H4 QDA3" at bounding box center [307, 548] width 38 height 15
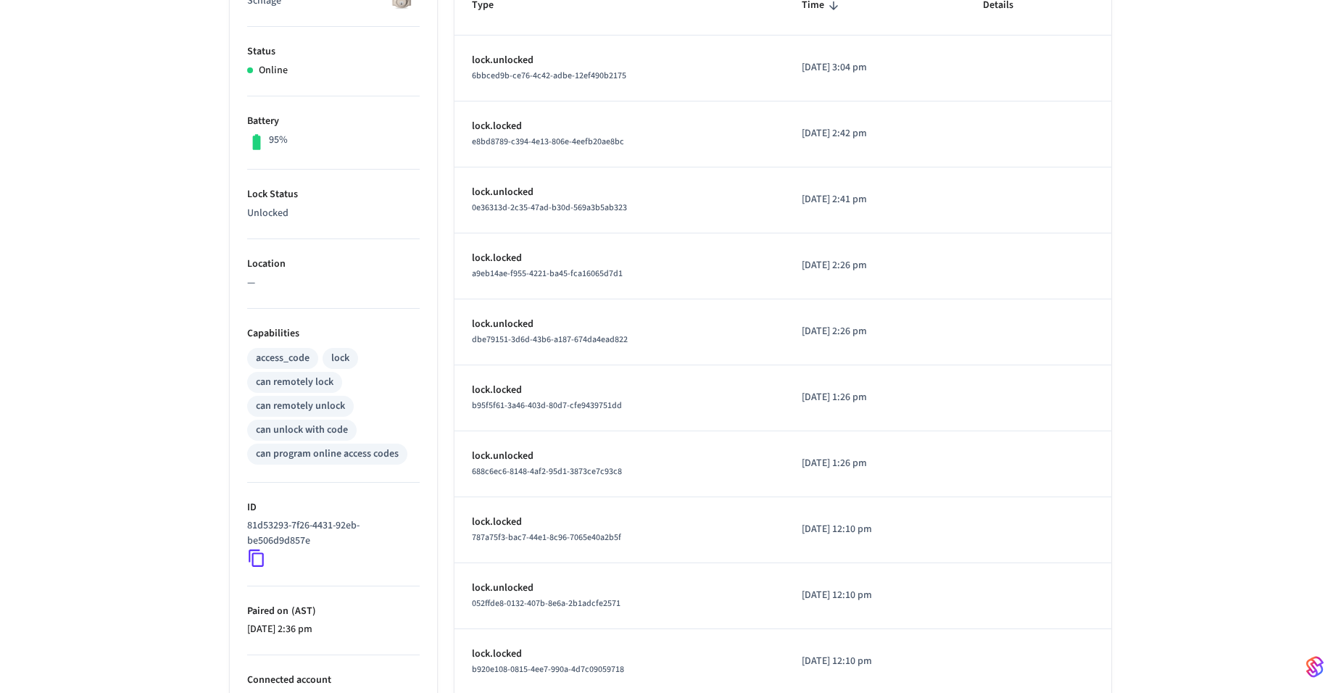
scroll to position [290, 0]
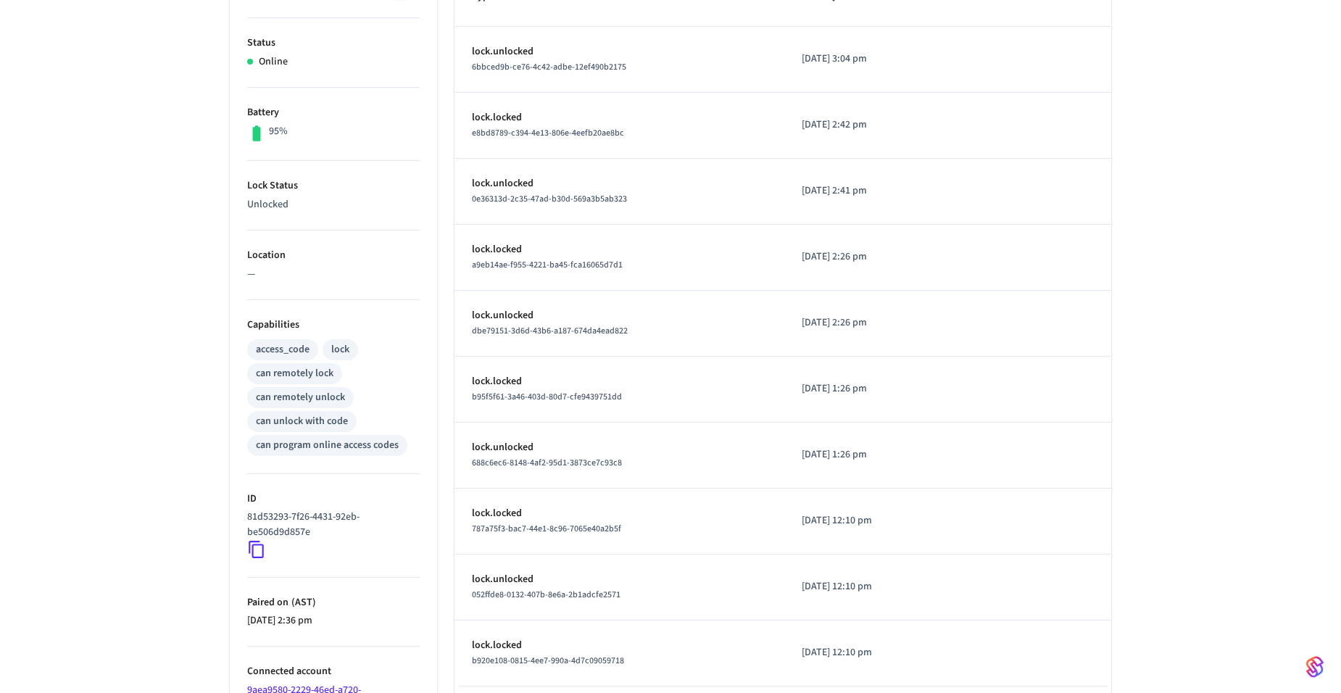
click at [257, 542] on icon at bounding box center [256, 549] width 15 height 17
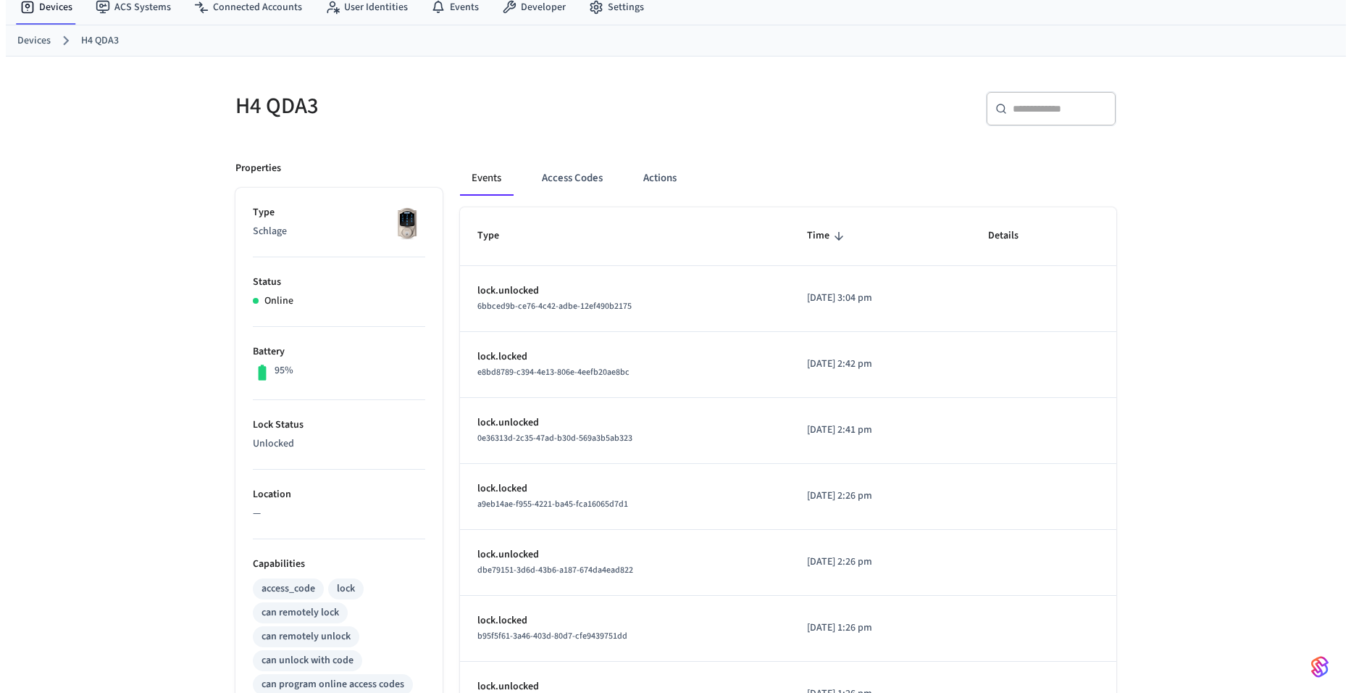
scroll to position [0, 0]
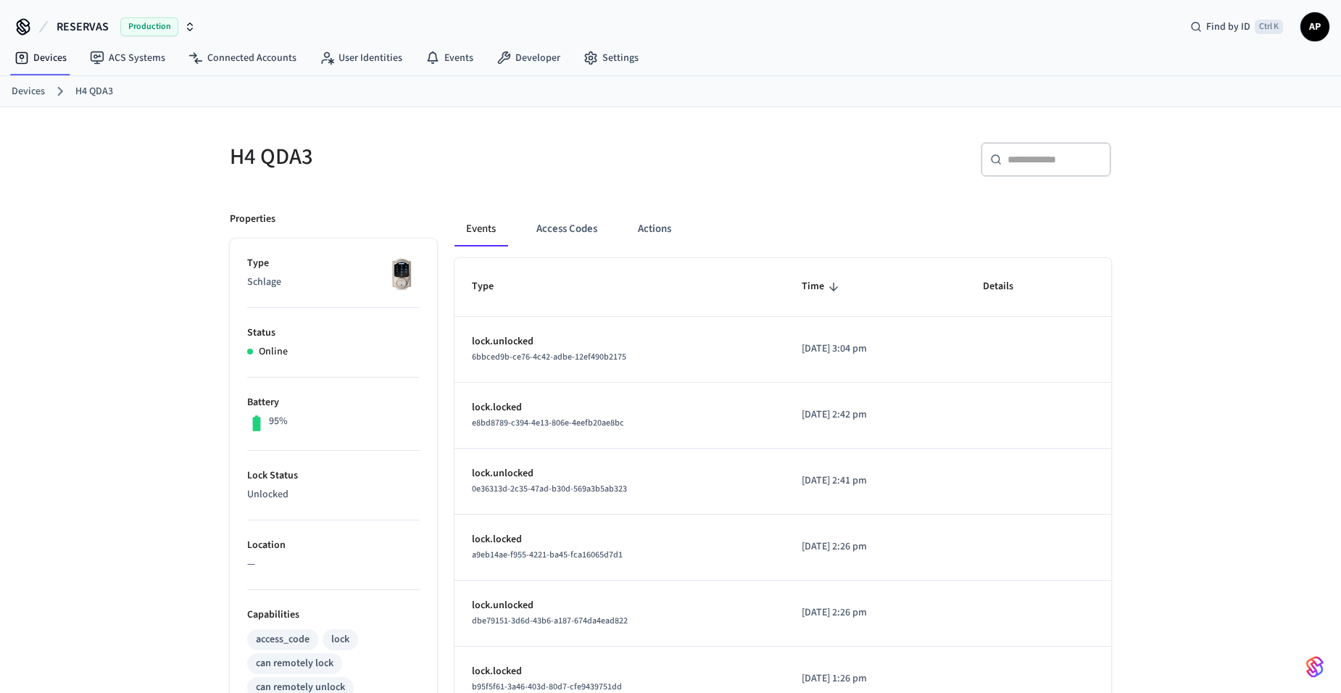
click at [33, 97] on link "Devices" at bounding box center [28, 91] width 33 height 15
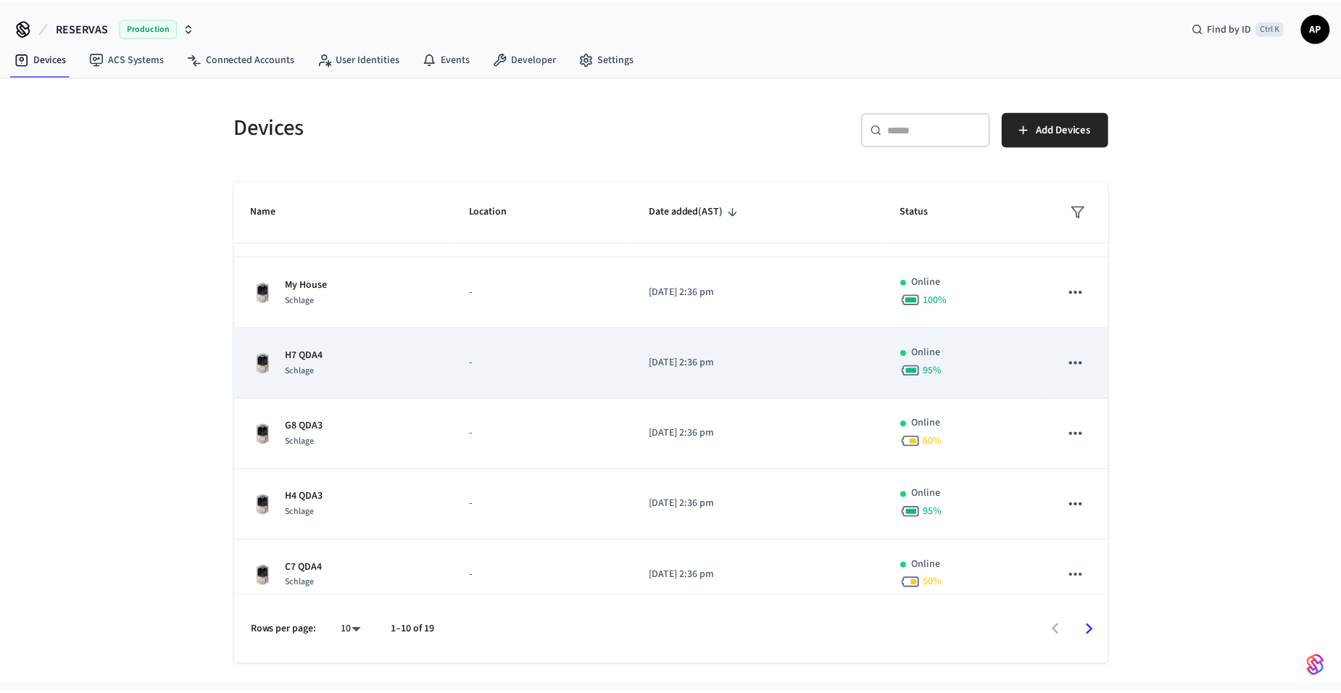
scroll to position [357, 0]
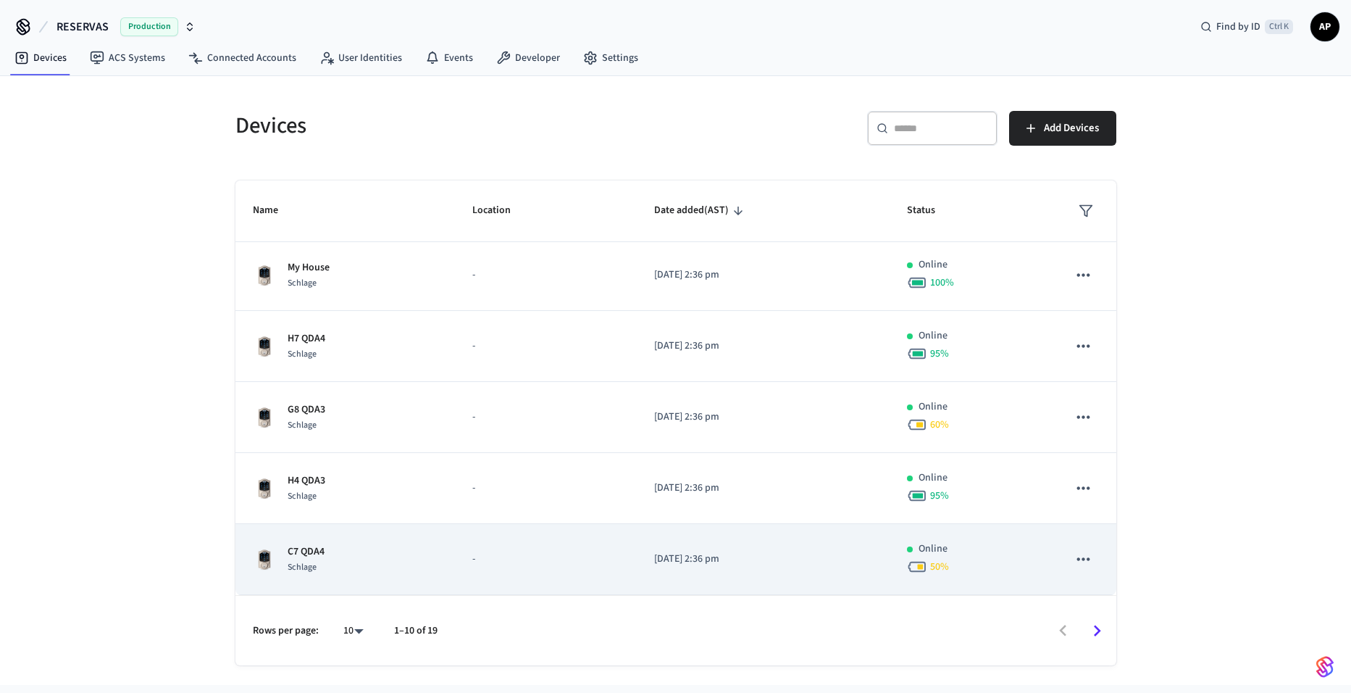
click at [311, 551] on p "C7 QDA4" at bounding box center [306, 551] width 37 height 15
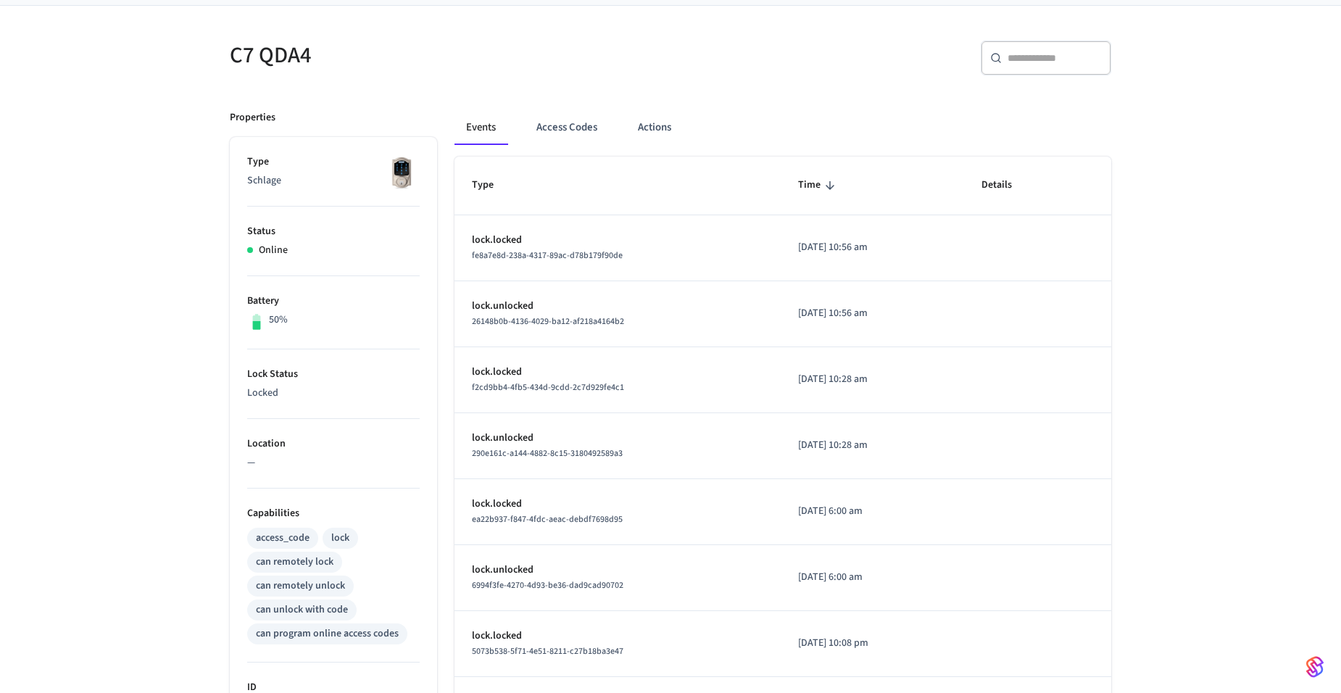
scroll to position [362, 0]
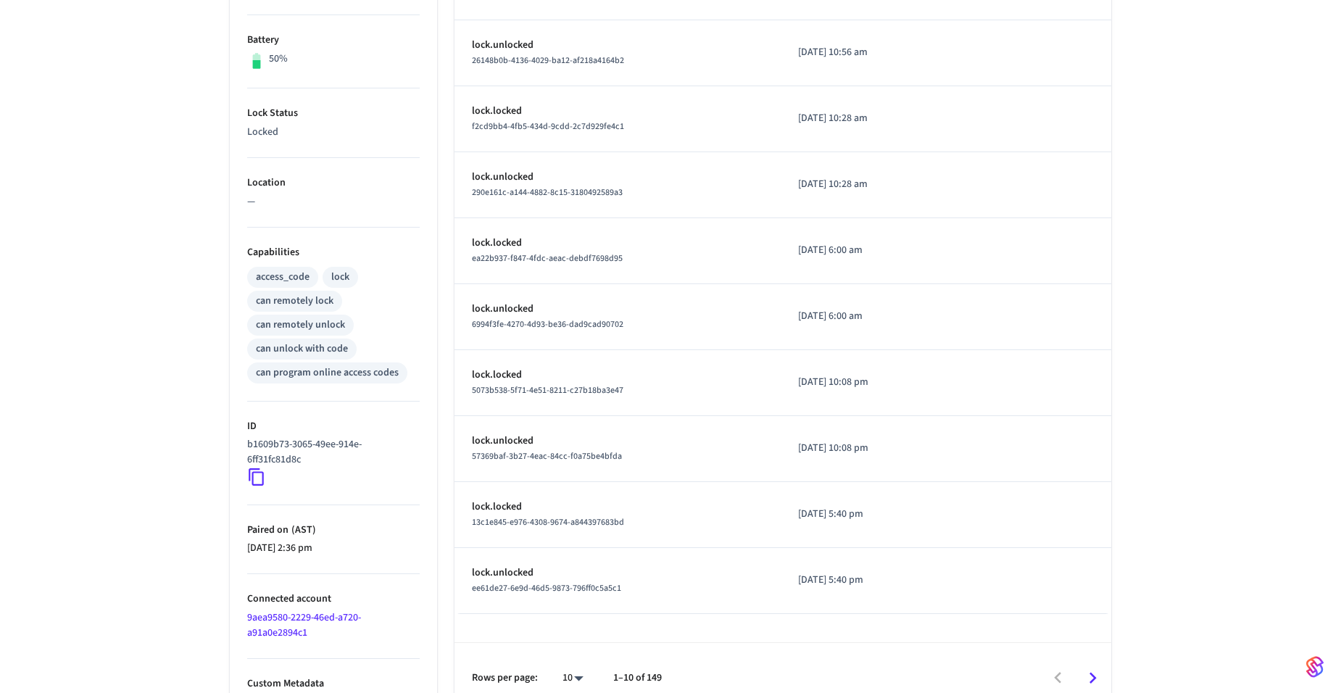
click at [250, 477] on icon at bounding box center [256, 477] width 15 height 17
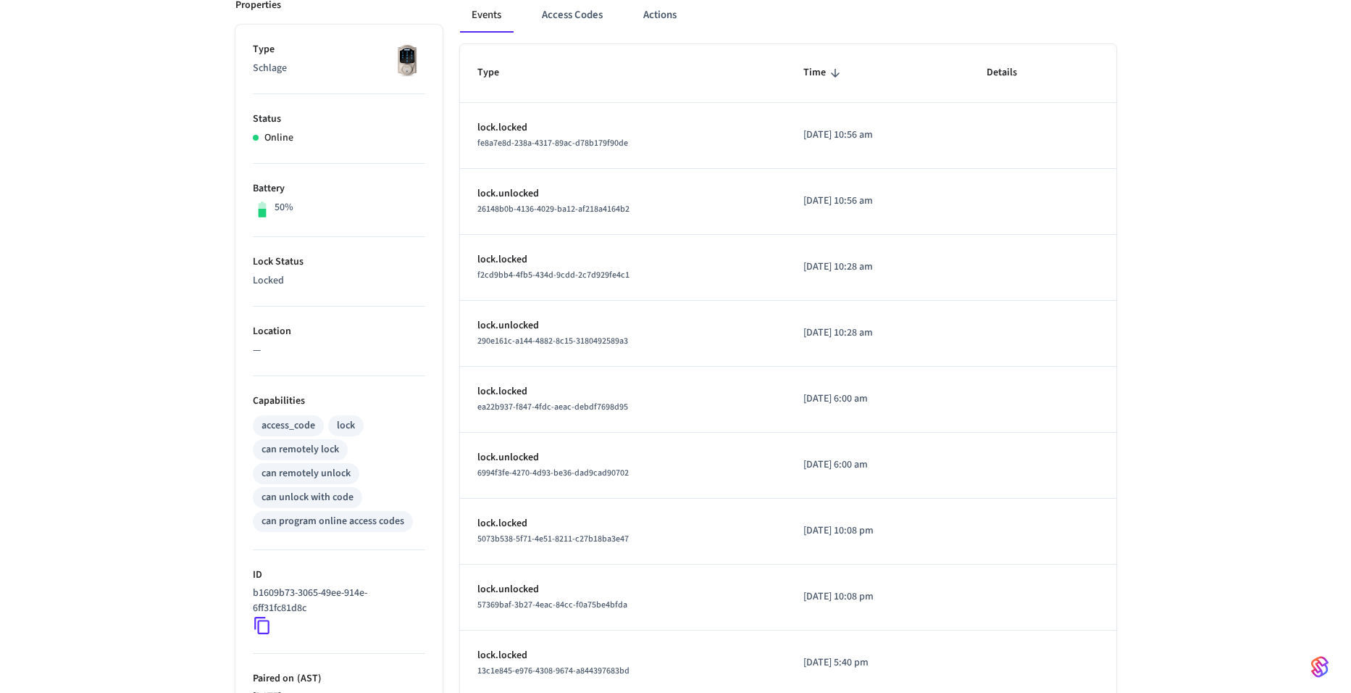
scroll to position [0, 0]
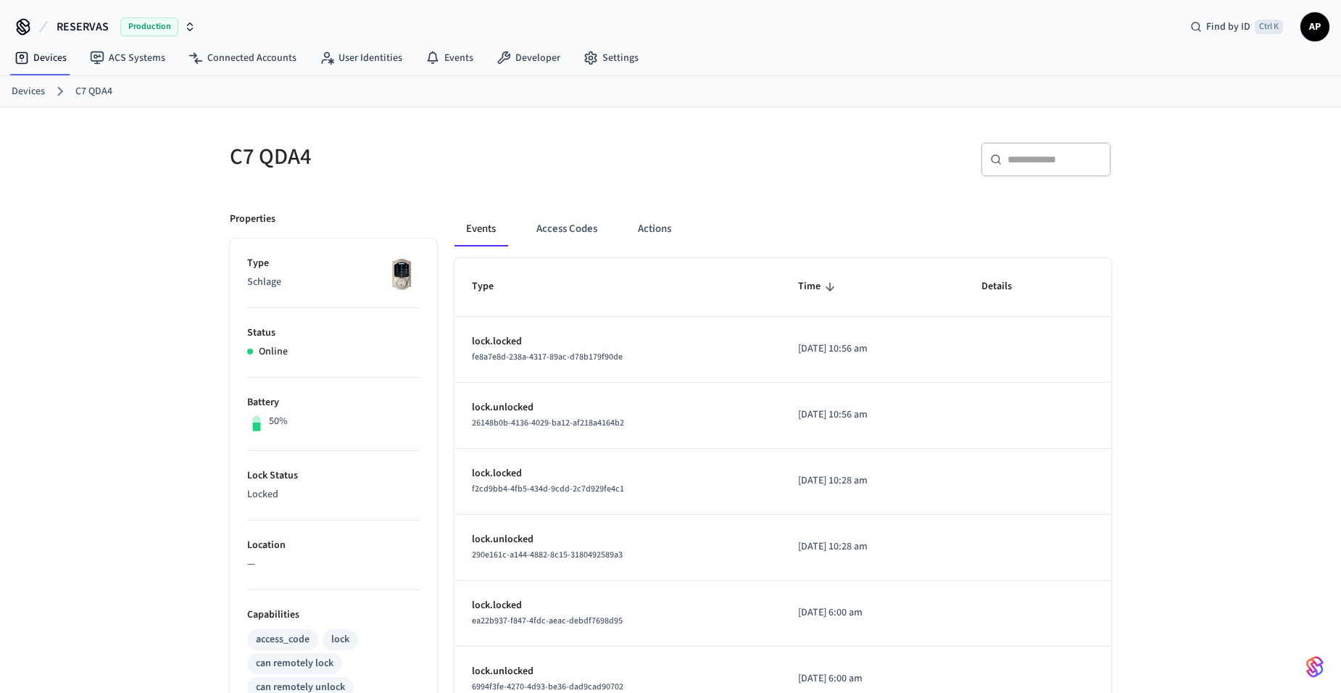
click at [38, 94] on link "Devices" at bounding box center [28, 91] width 33 height 15
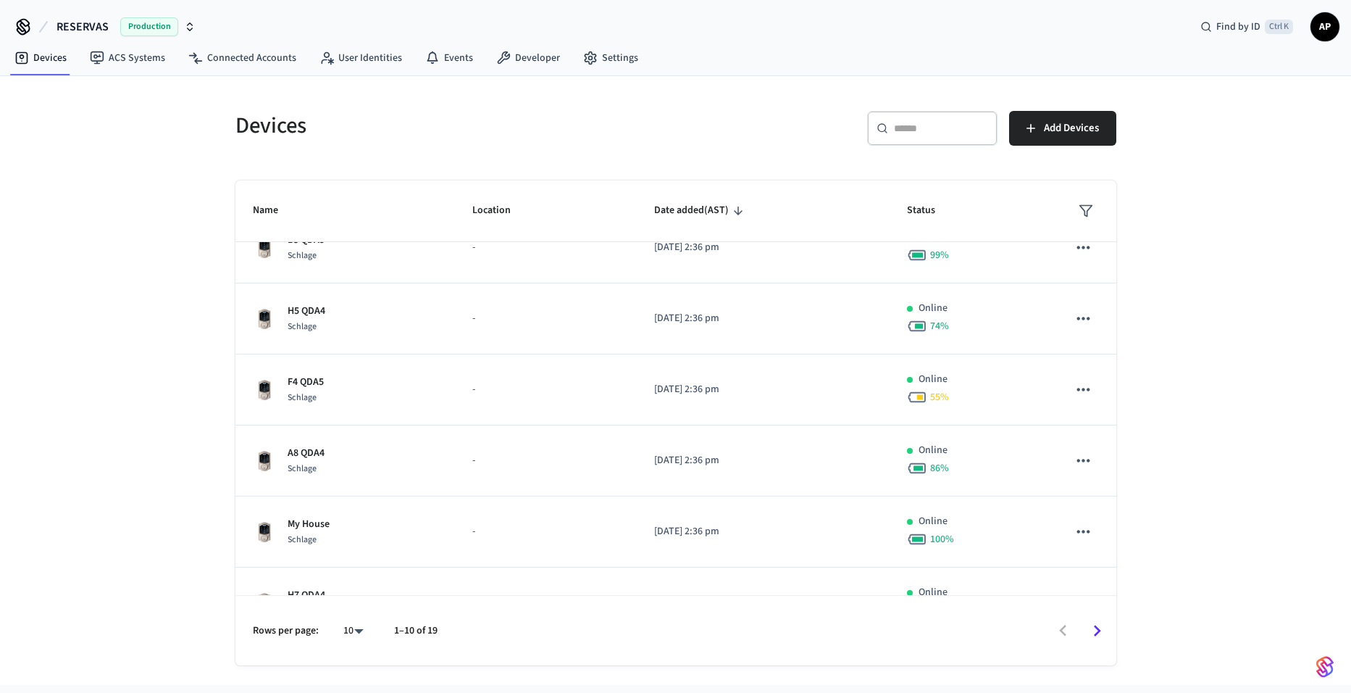
scroll to position [290, 0]
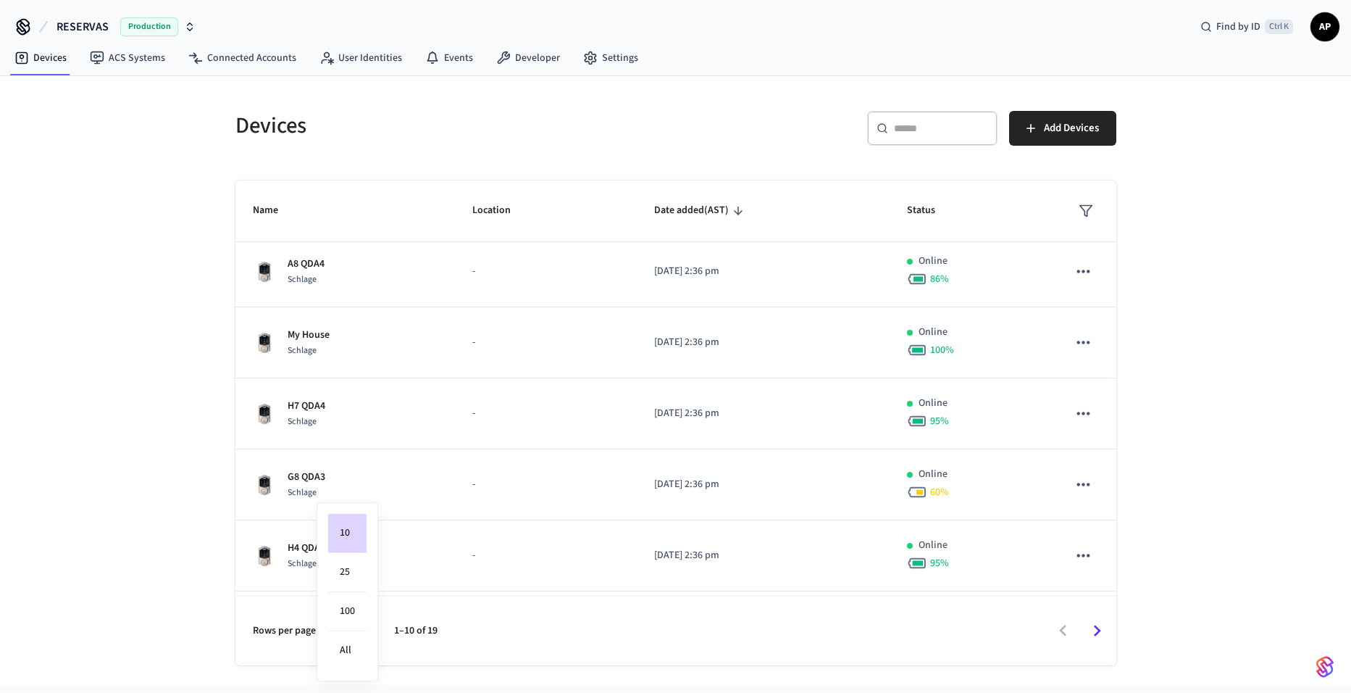
click at [358, 622] on body "RESERVAS Production Find by ID Ctrl K AP Devices ACS Systems Connected Accounts…" at bounding box center [675, 342] width 1351 height 685
click at [351, 612] on li "100" at bounding box center [347, 611] width 38 height 39
type input "***"
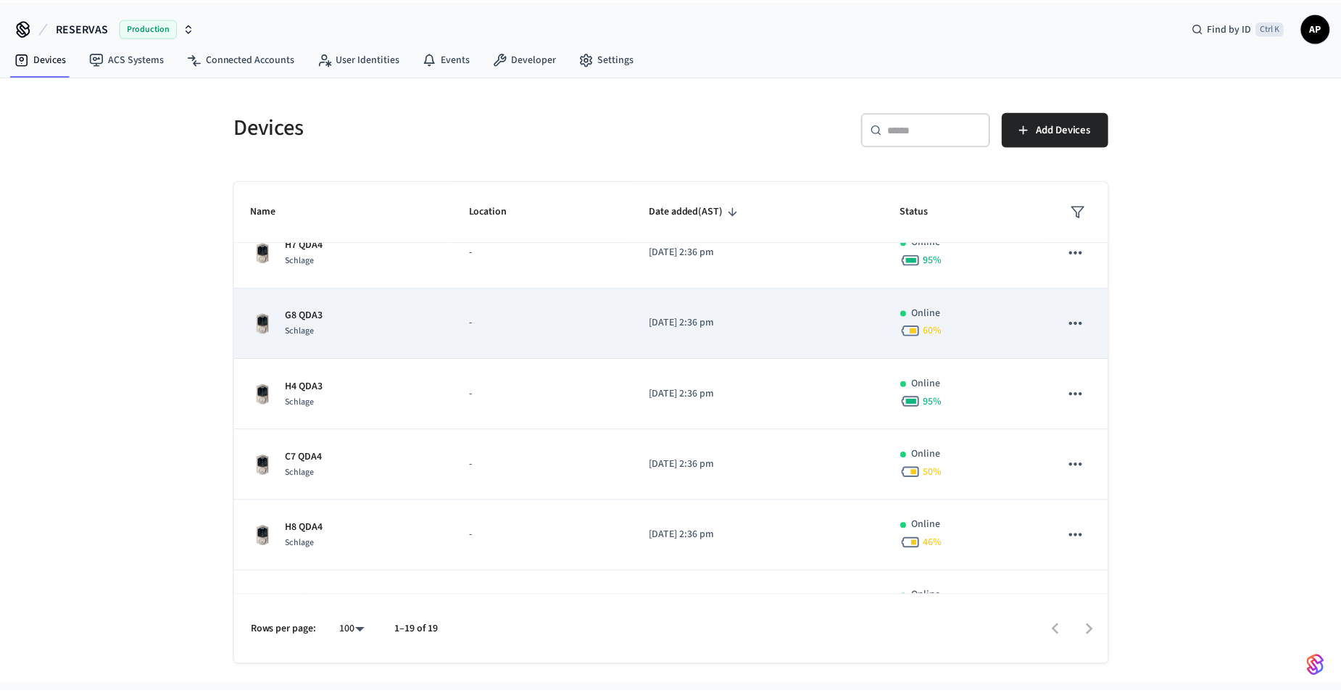
scroll to position [507, 0]
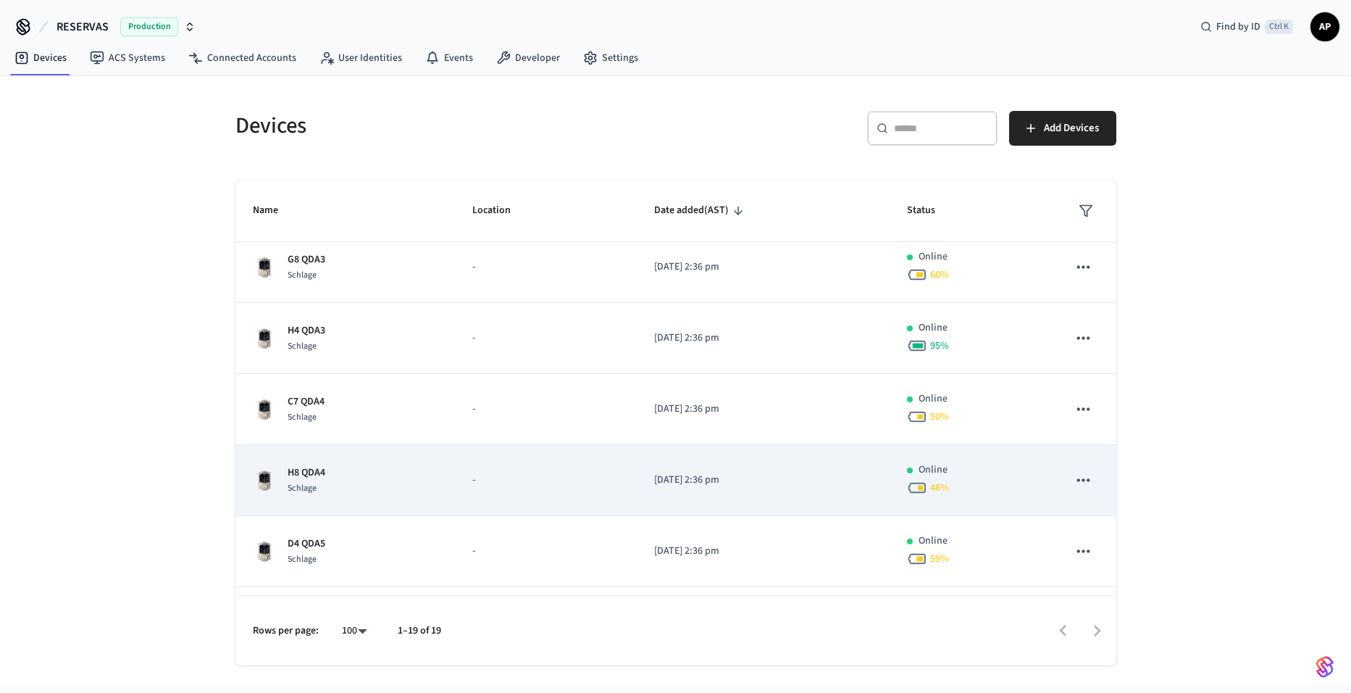
click at [337, 470] on div "H8 QDA4 Schlage" at bounding box center [346, 480] width 186 height 30
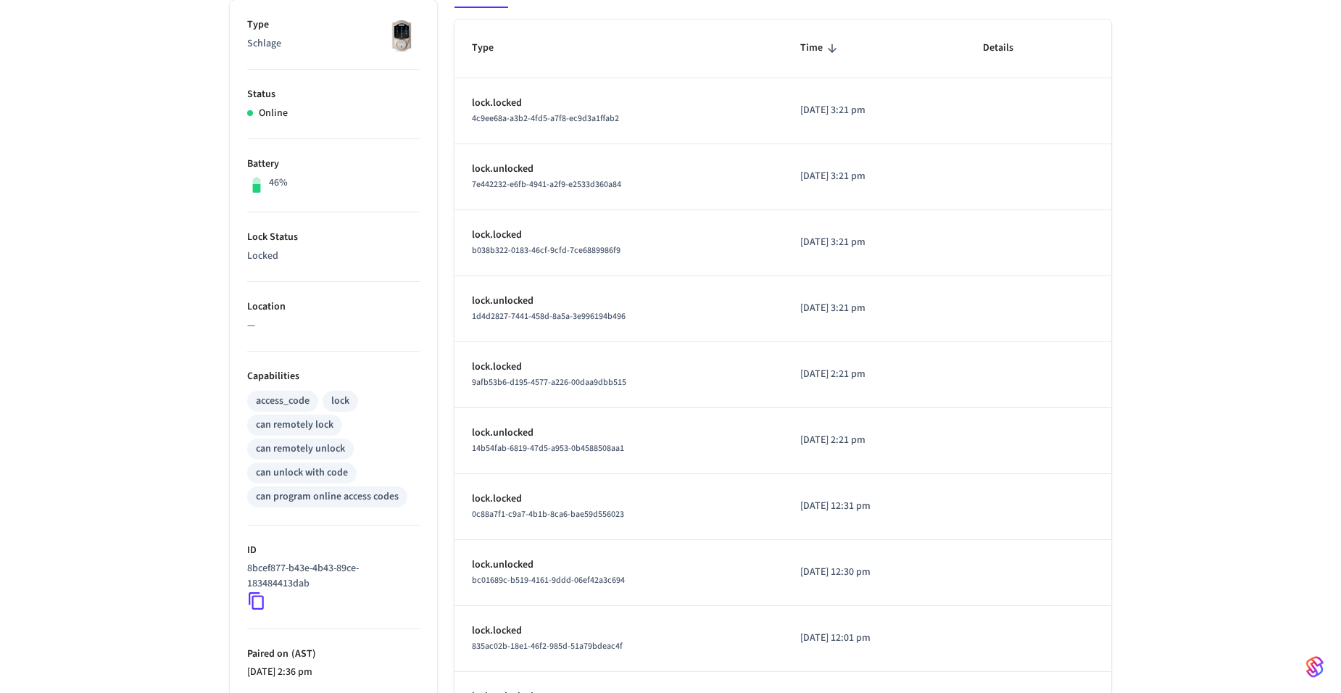
scroll to position [362, 0]
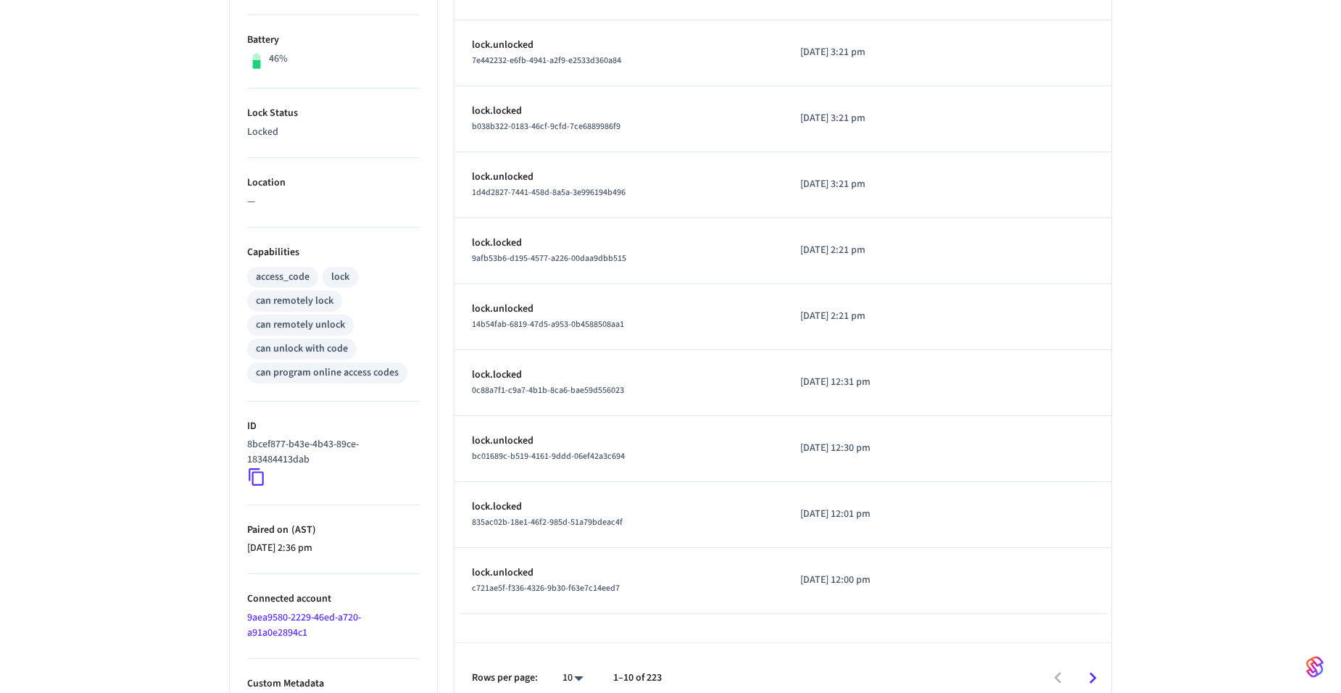
click at [256, 475] on icon at bounding box center [256, 476] width 19 height 19
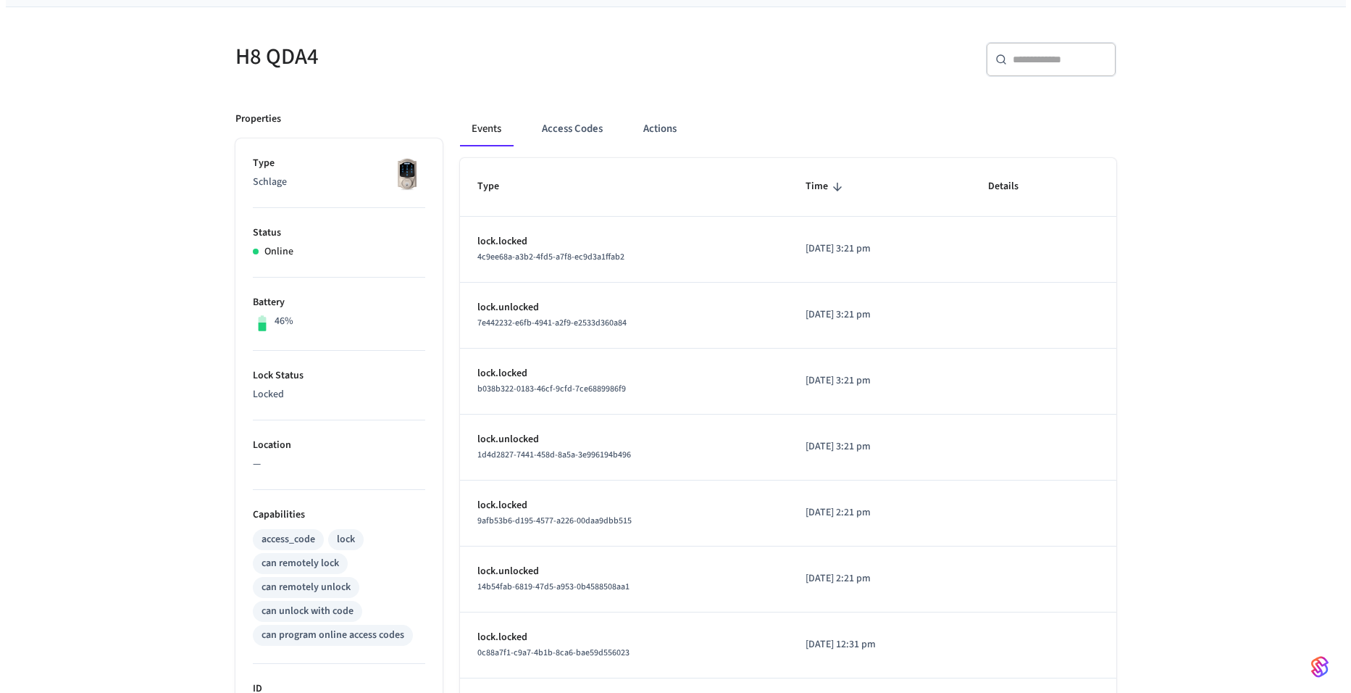
scroll to position [0, 0]
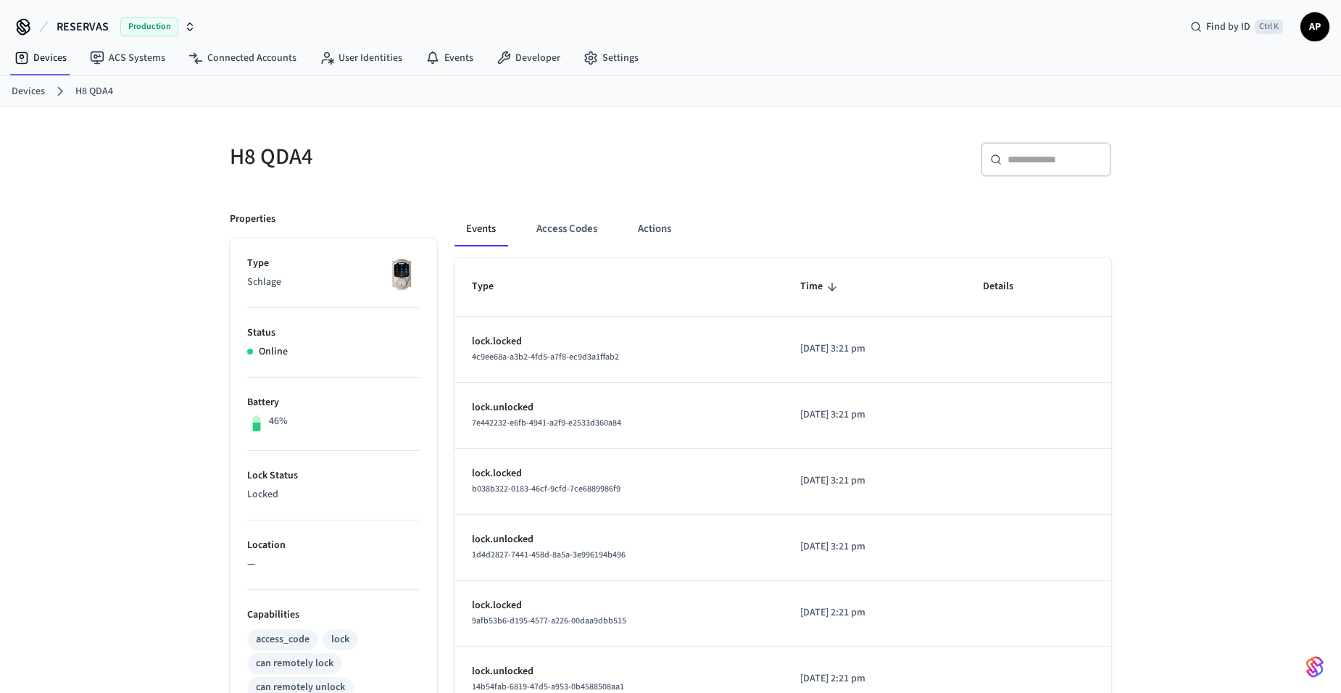
click at [39, 90] on link "Devices" at bounding box center [28, 91] width 33 height 15
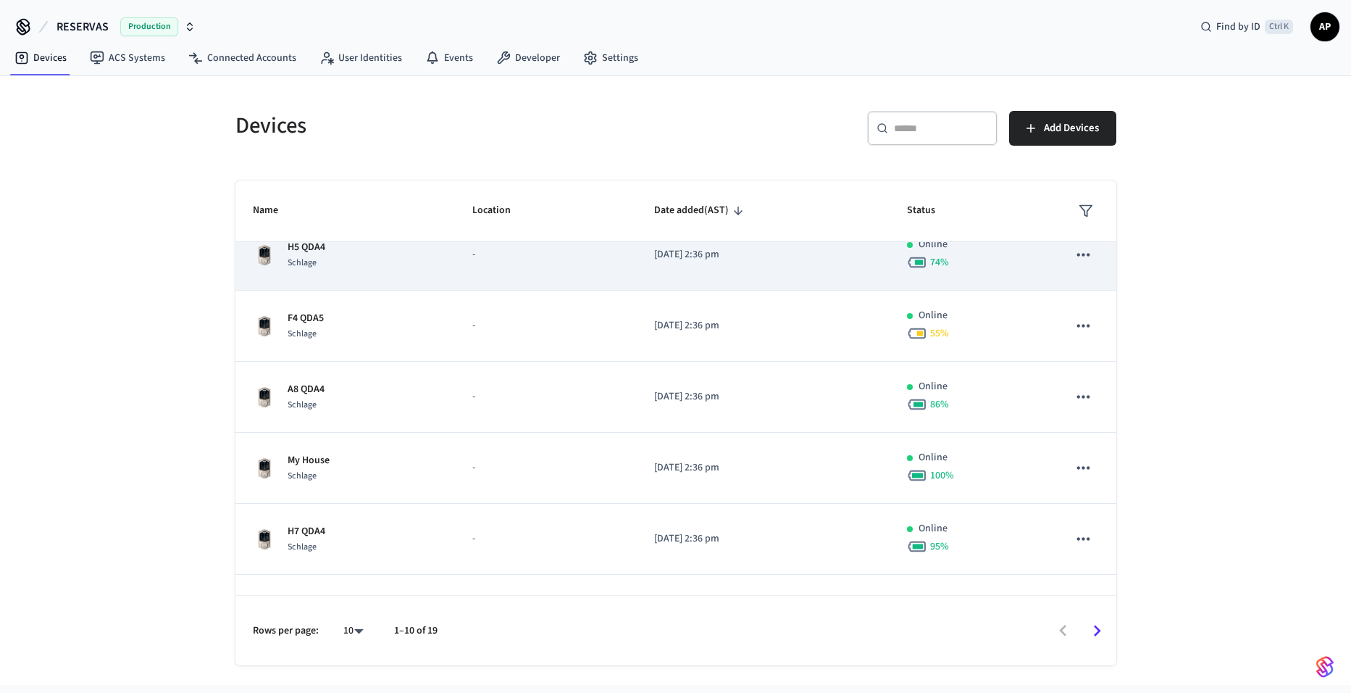
scroll to position [357, 0]
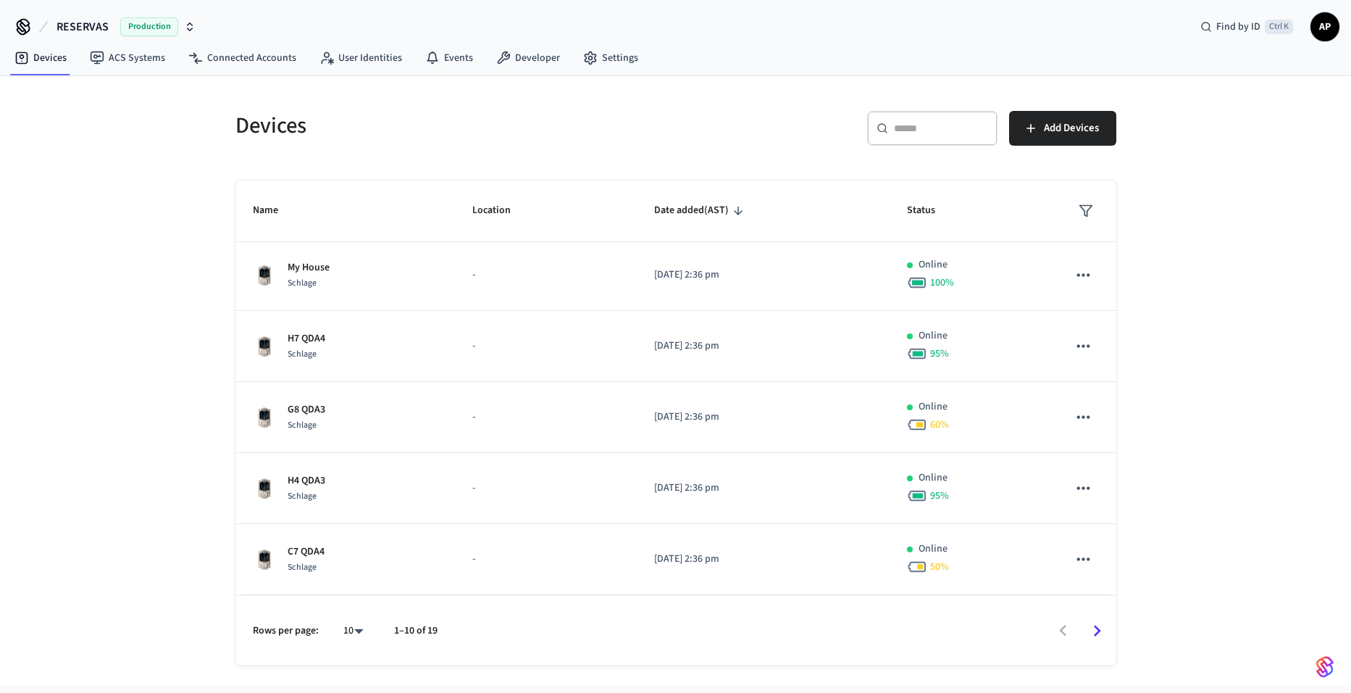
click at [346, 628] on body "RESERVAS Production Find by ID Ctrl K AP Devices ACS Systems Connected Accounts…" at bounding box center [675, 342] width 1351 height 685
click at [350, 648] on li "All" at bounding box center [347, 650] width 38 height 38
type input "**"
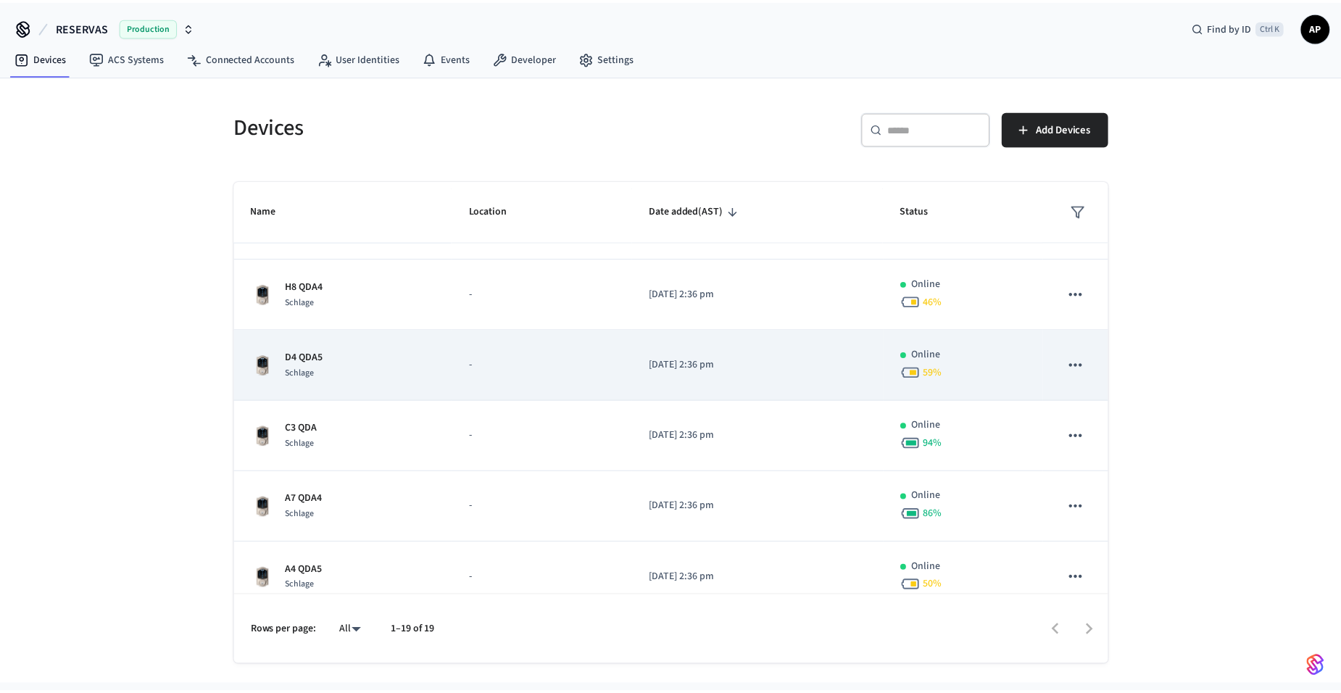
scroll to position [720, 0]
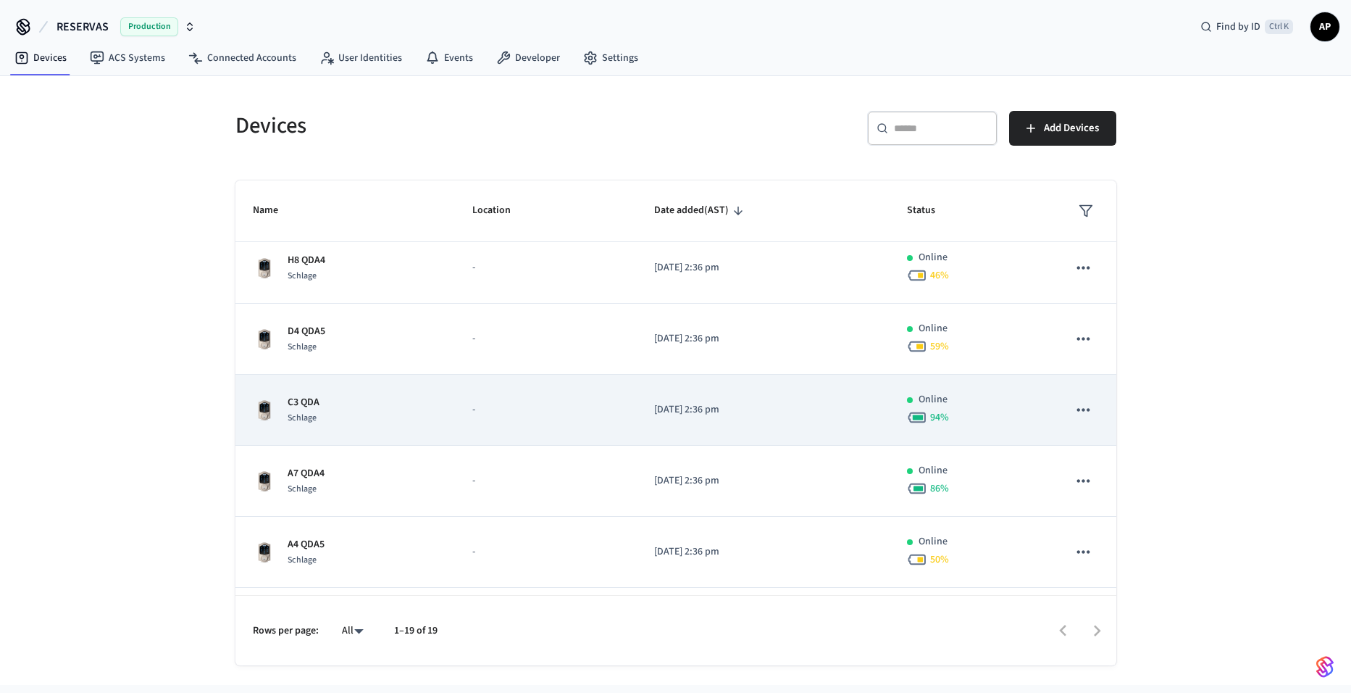
click at [325, 406] on div "C3 QDA Schlage" at bounding box center [346, 410] width 186 height 30
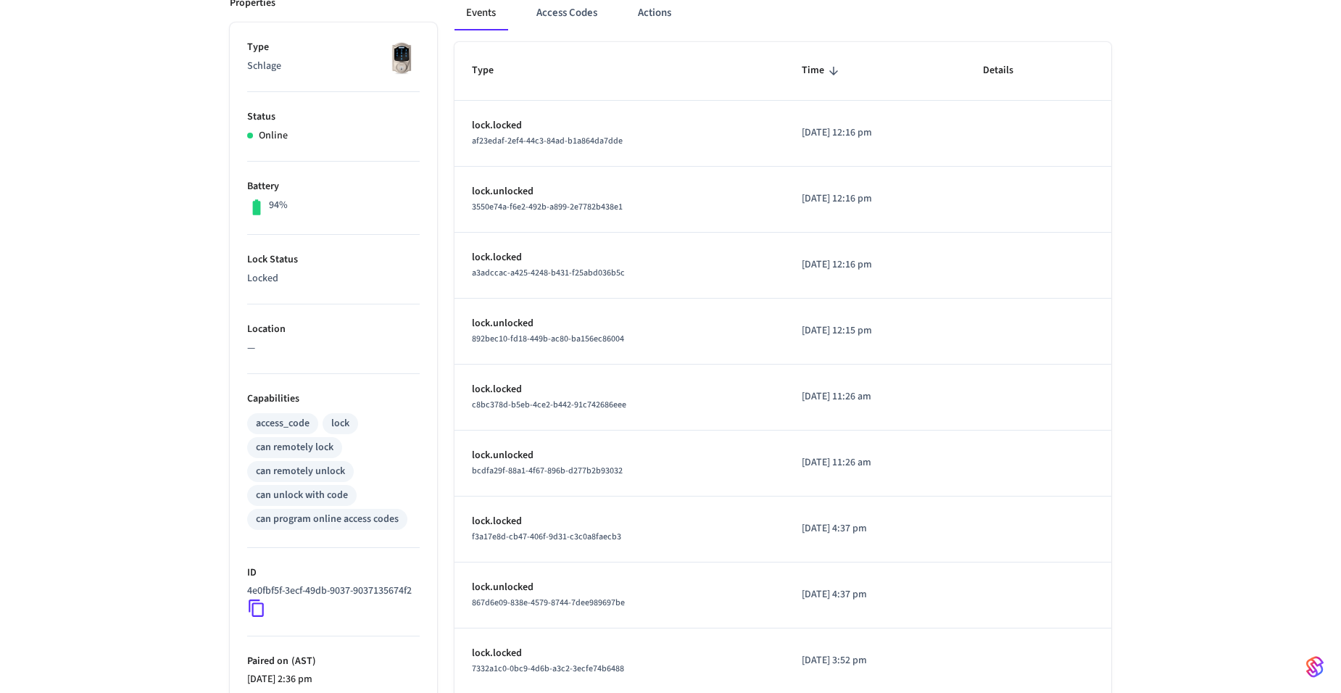
scroll to position [217, 0]
click at [251, 616] on icon at bounding box center [256, 606] width 19 height 19
click at [252, 616] on icon at bounding box center [256, 607] width 15 height 17
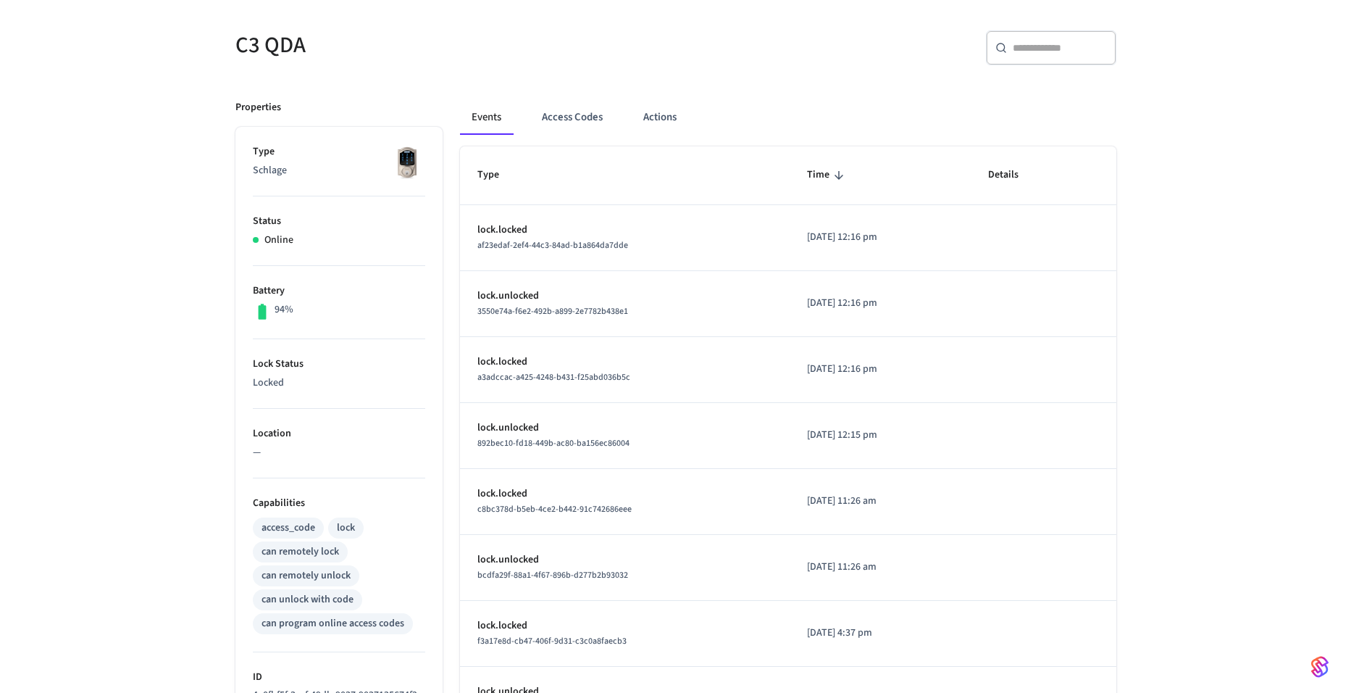
scroll to position [0, 0]
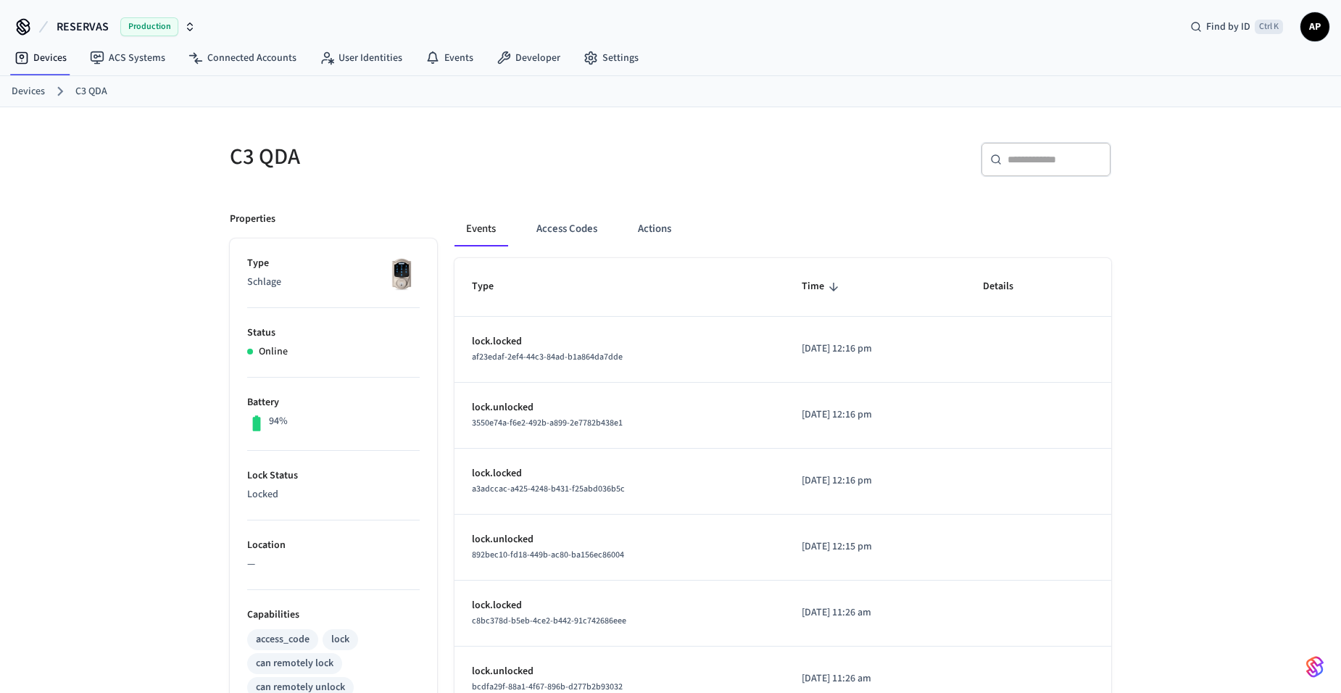
click at [31, 94] on link "Devices" at bounding box center [28, 91] width 33 height 15
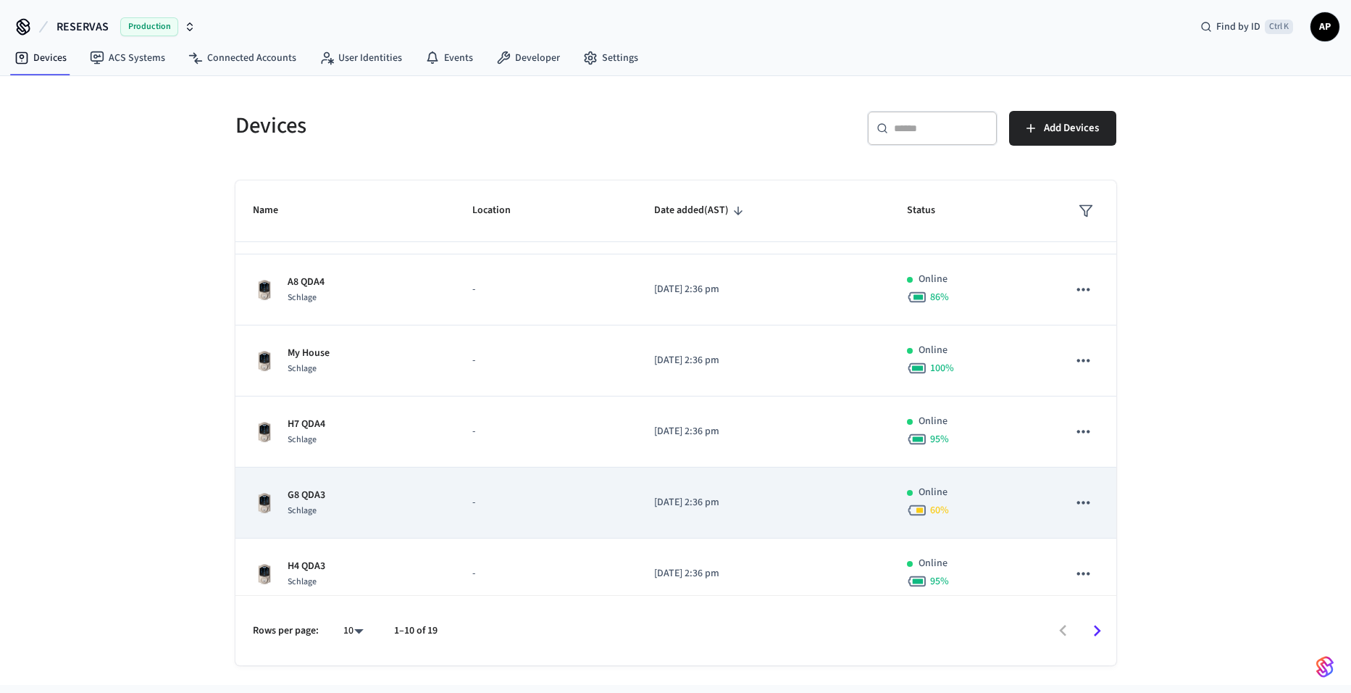
scroll to position [357, 0]
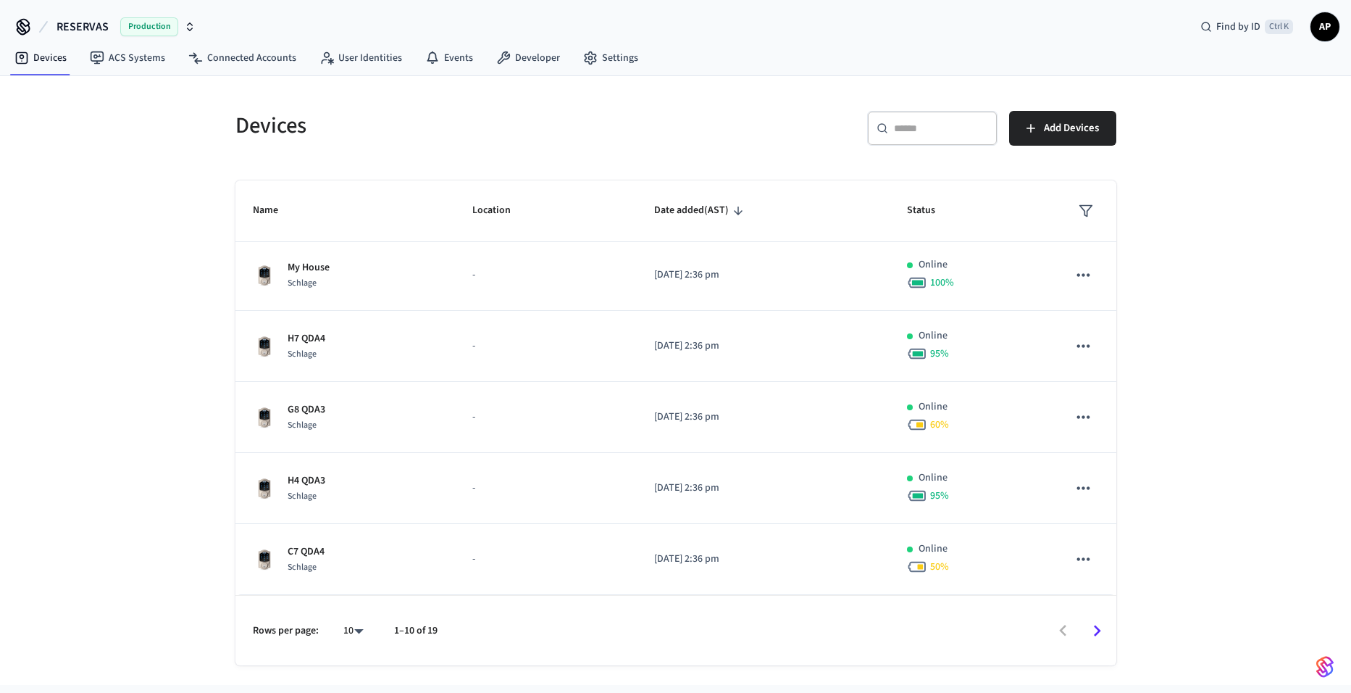
click at [358, 653] on div "Rows per page: 10 ** 1–10 of 19" at bounding box center [676, 630] width 881 height 70
click at [352, 632] on body "RESERVAS Production Find by ID Ctrl K AP Devices ACS Systems Connected Accounts…" at bounding box center [675, 342] width 1351 height 685
click at [352, 644] on li "All" at bounding box center [347, 650] width 38 height 38
type input "**"
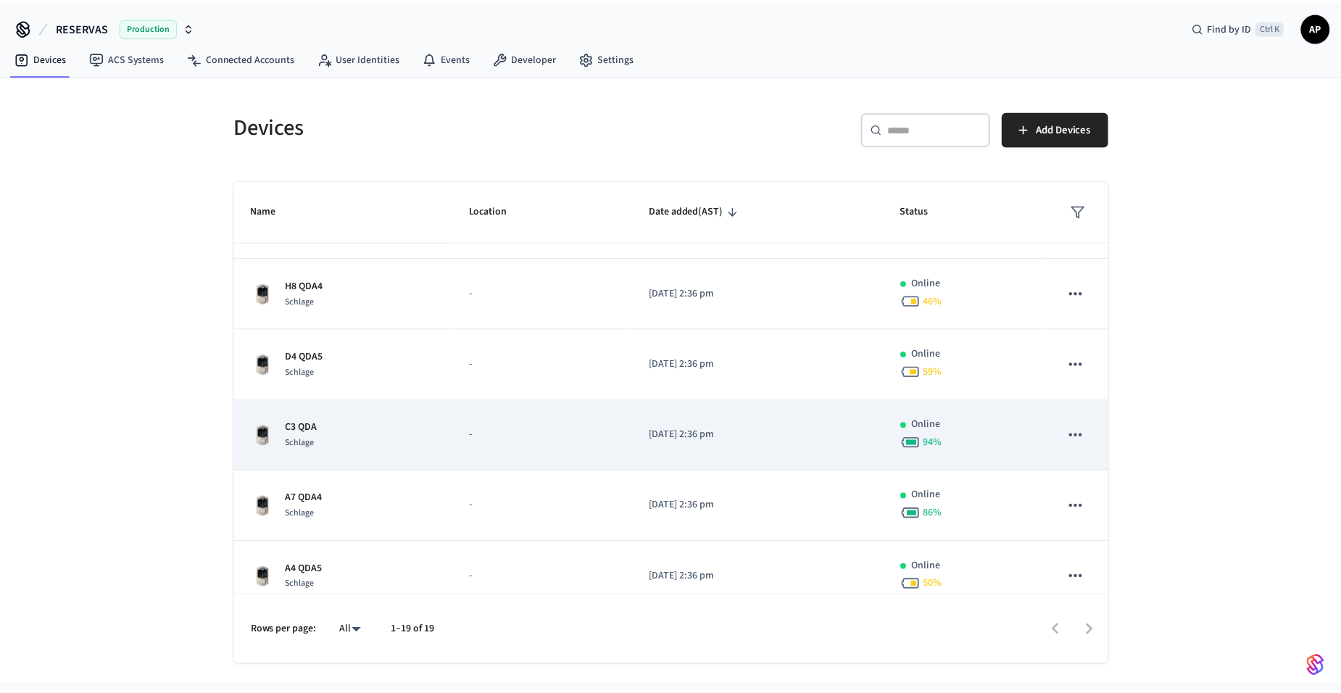
scroll to position [720, 0]
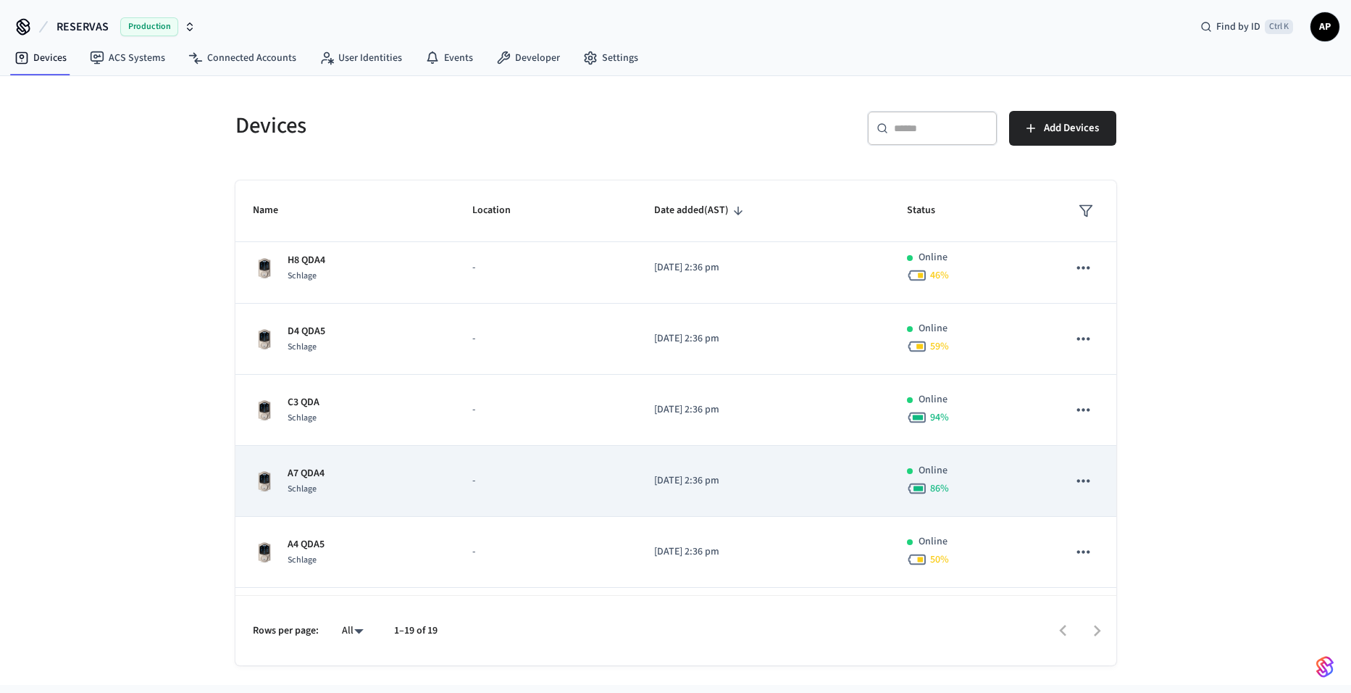
click at [330, 487] on div "A7 QDA4 Schlage" at bounding box center [346, 481] width 186 height 30
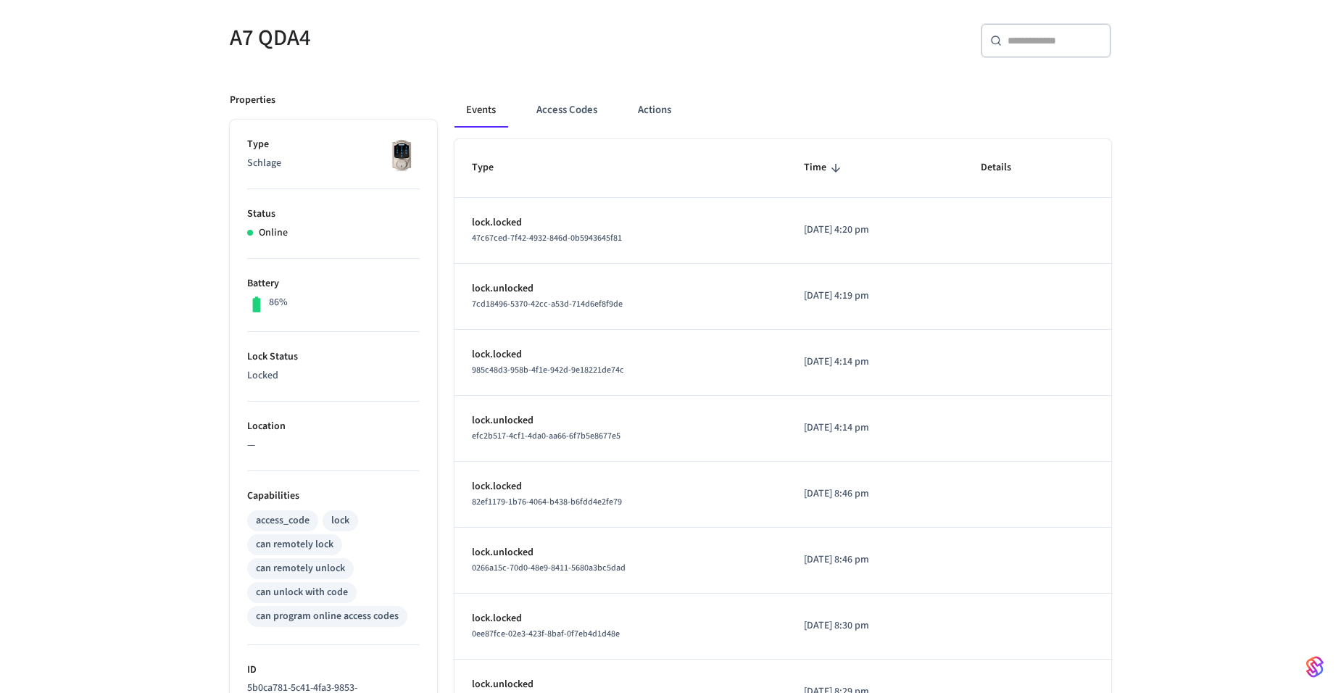
scroll to position [290, 0]
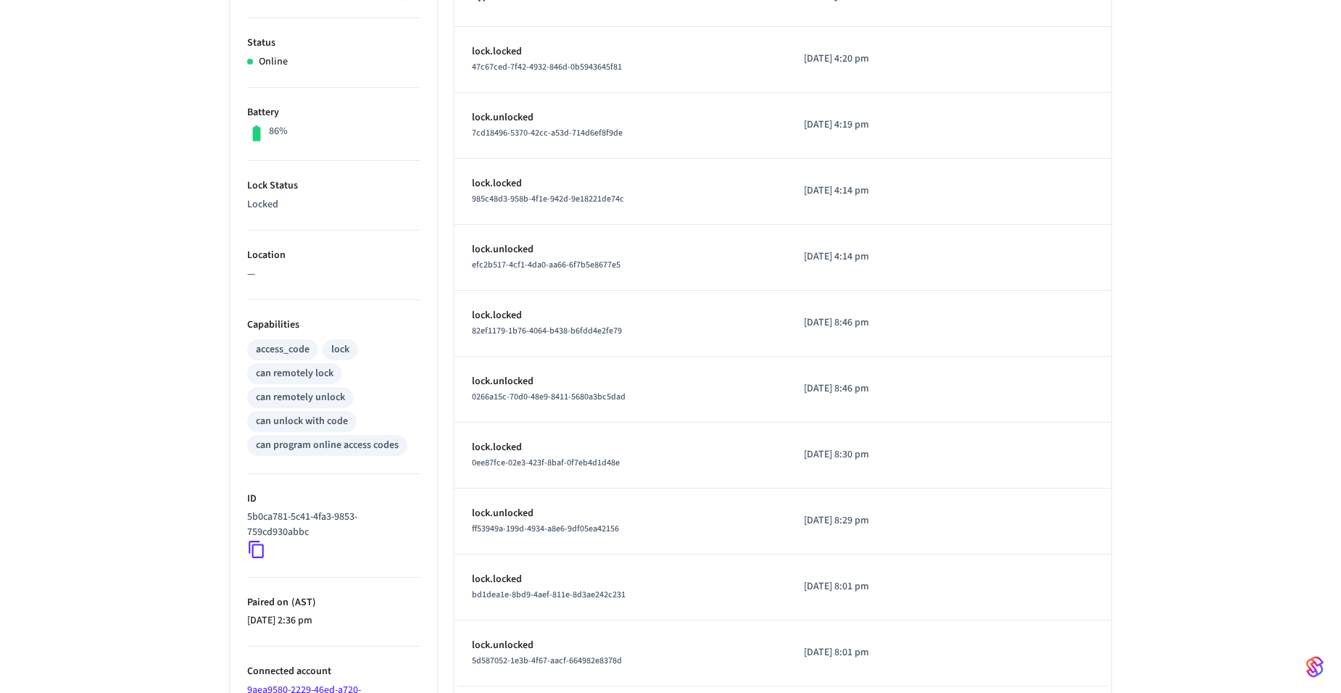
click at [259, 548] on icon at bounding box center [256, 549] width 19 height 19
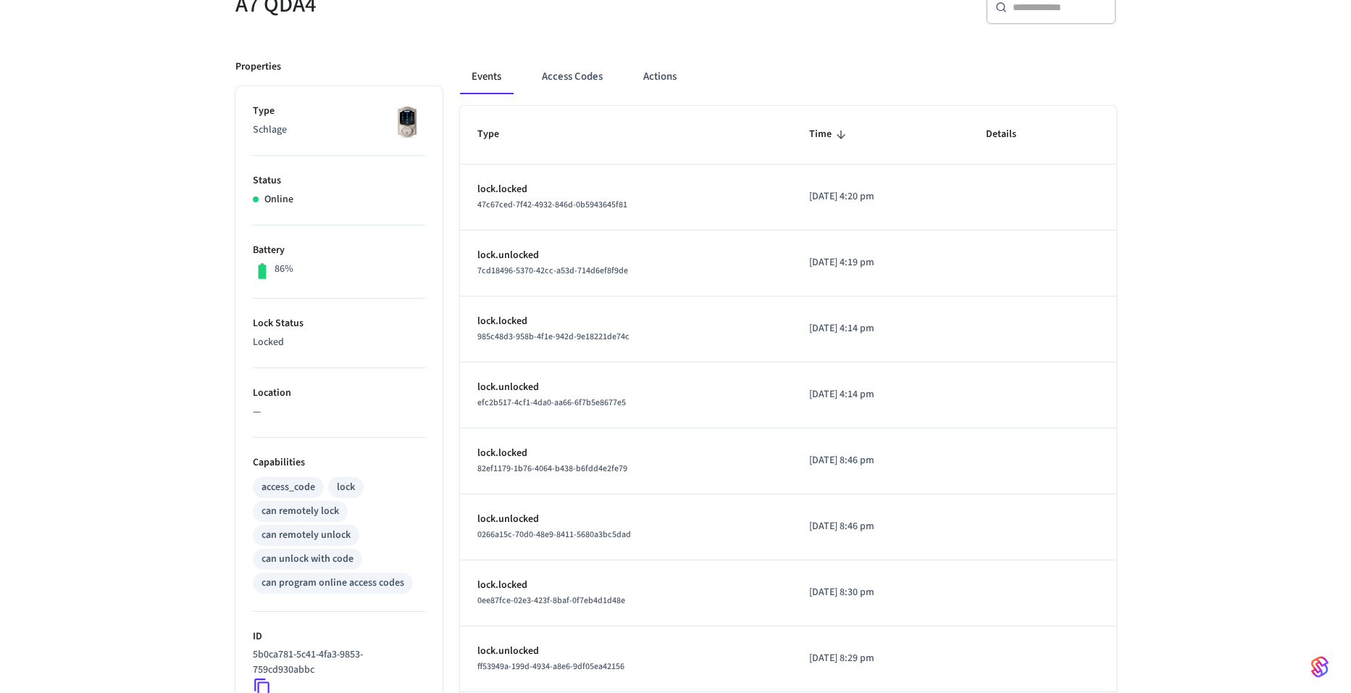
scroll to position [0, 0]
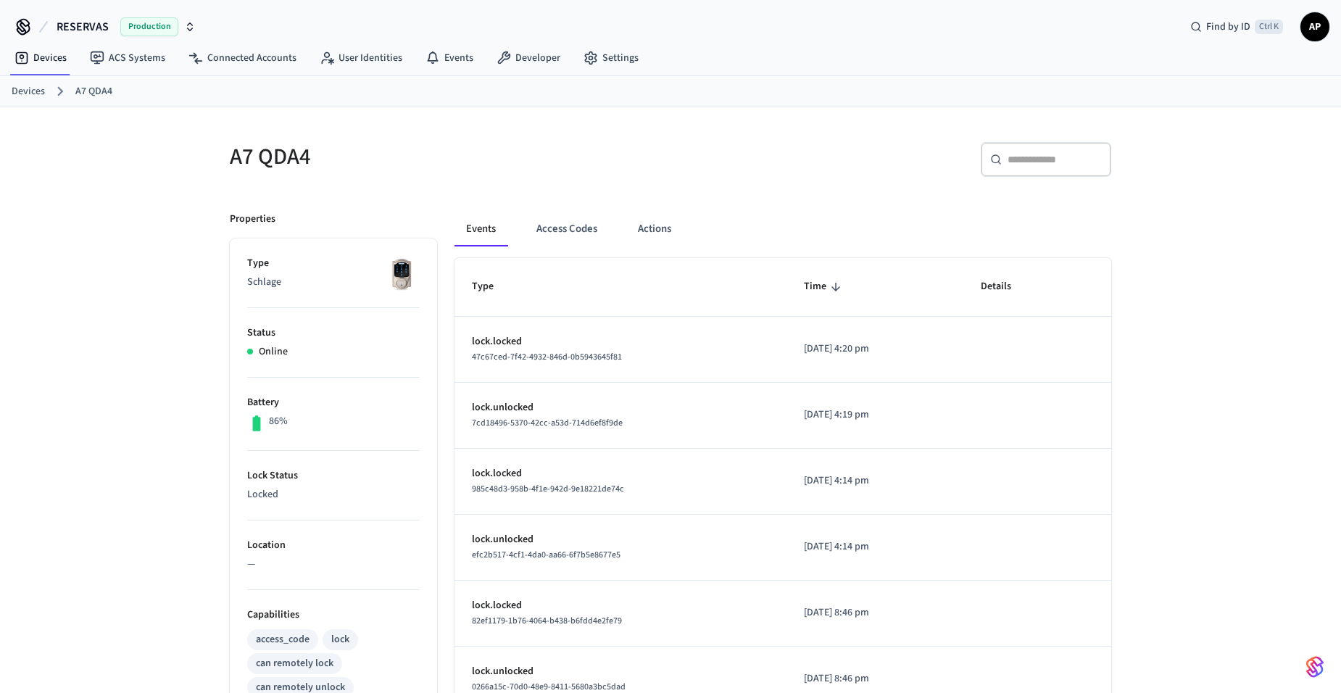
click at [30, 96] on link "Devices" at bounding box center [28, 91] width 33 height 15
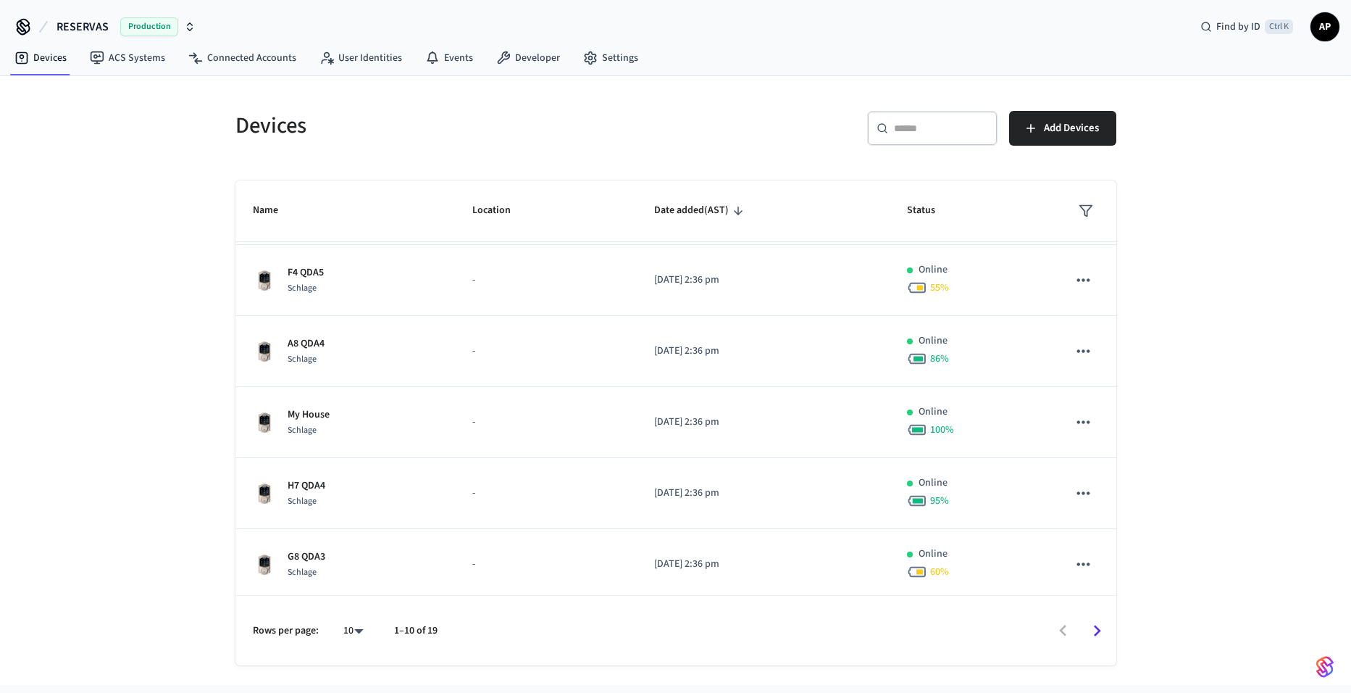
scroll to position [357, 0]
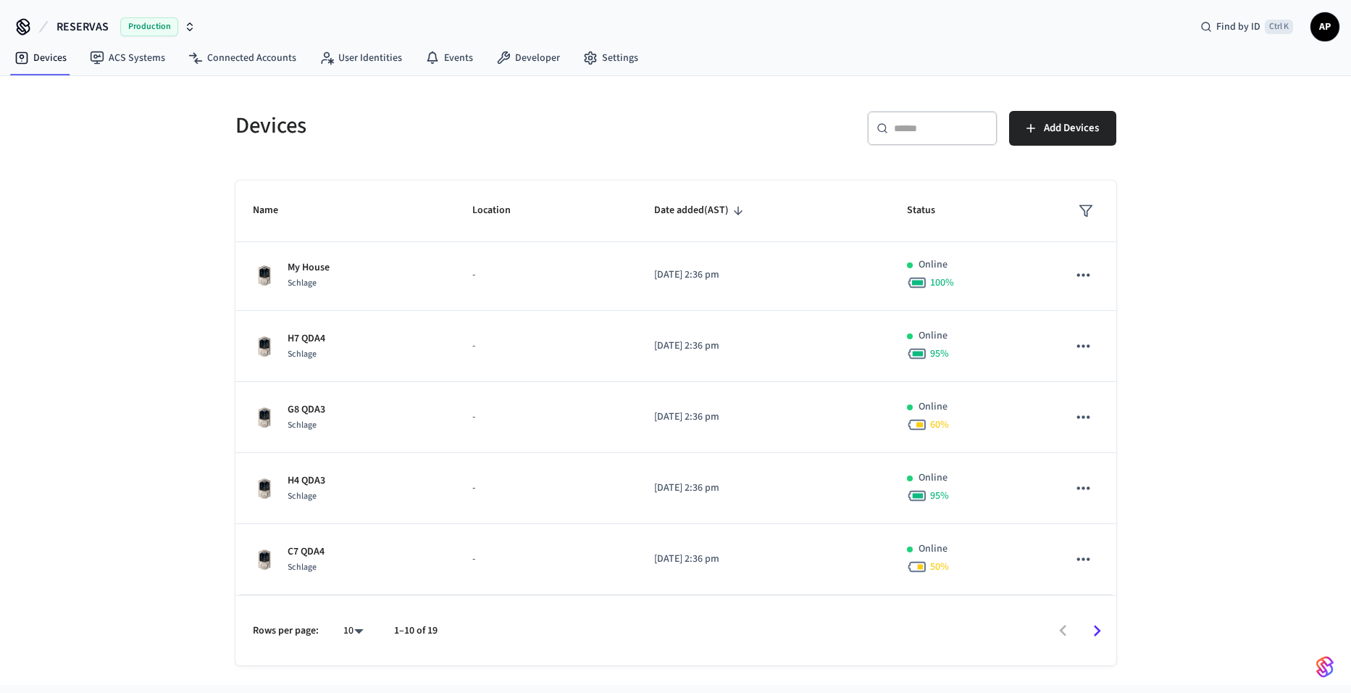
click at [361, 625] on body "RESERVAS Production Find by ID Ctrl K AP Devices ACS Systems Connected Accounts…" at bounding box center [675, 342] width 1351 height 685
click at [351, 638] on li "All" at bounding box center [347, 650] width 38 height 38
type input "**"
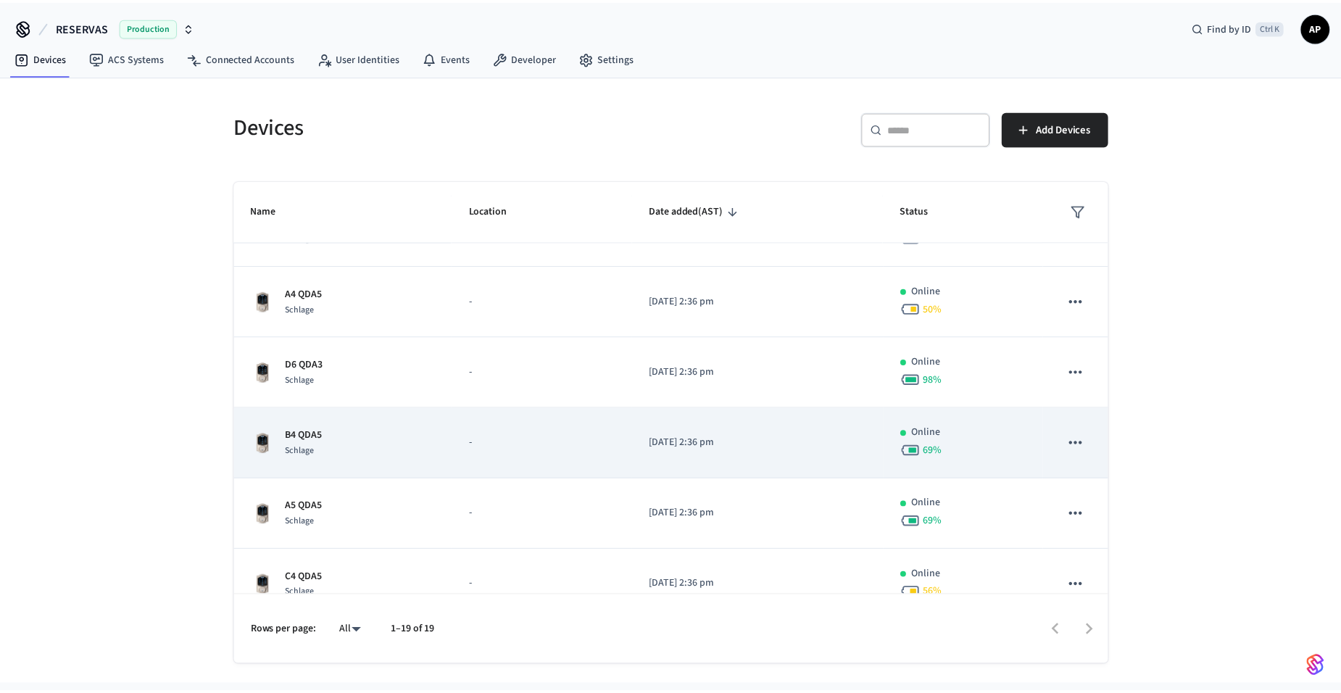
scroll to position [996, 0]
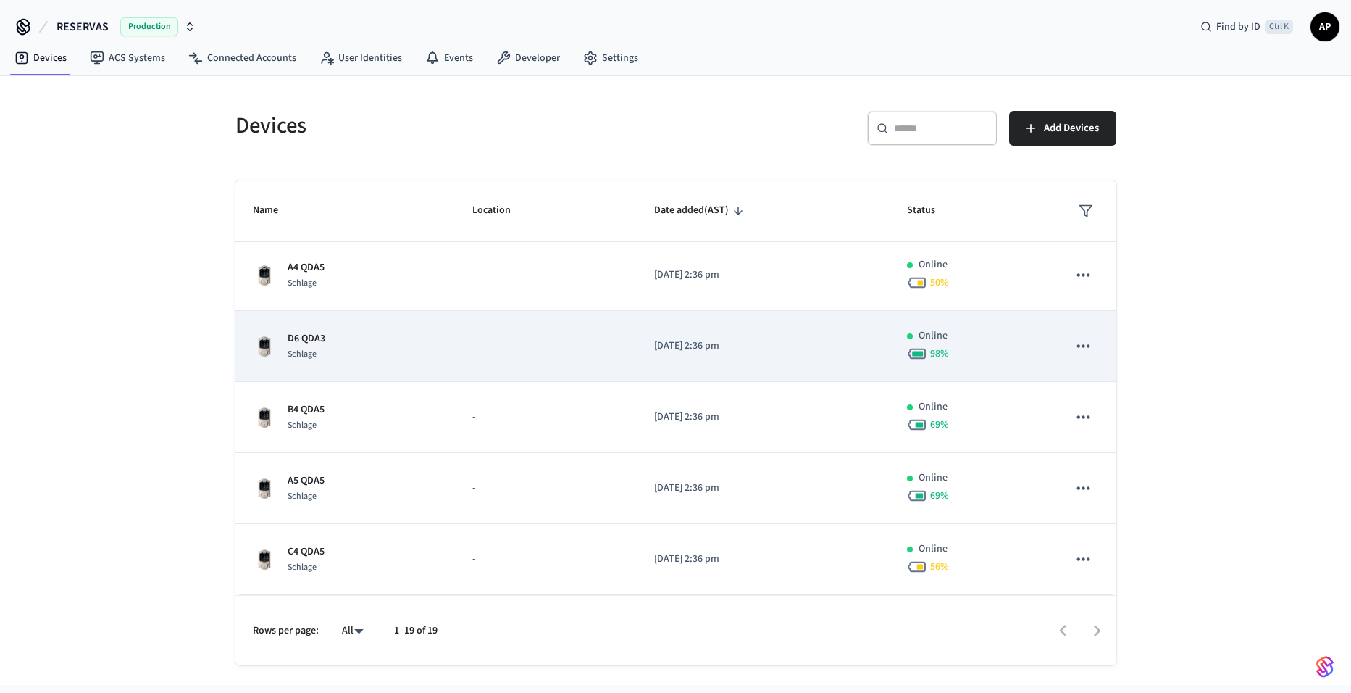
click at [328, 342] on div "D6 QDA3 Schlage" at bounding box center [346, 346] width 186 height 30
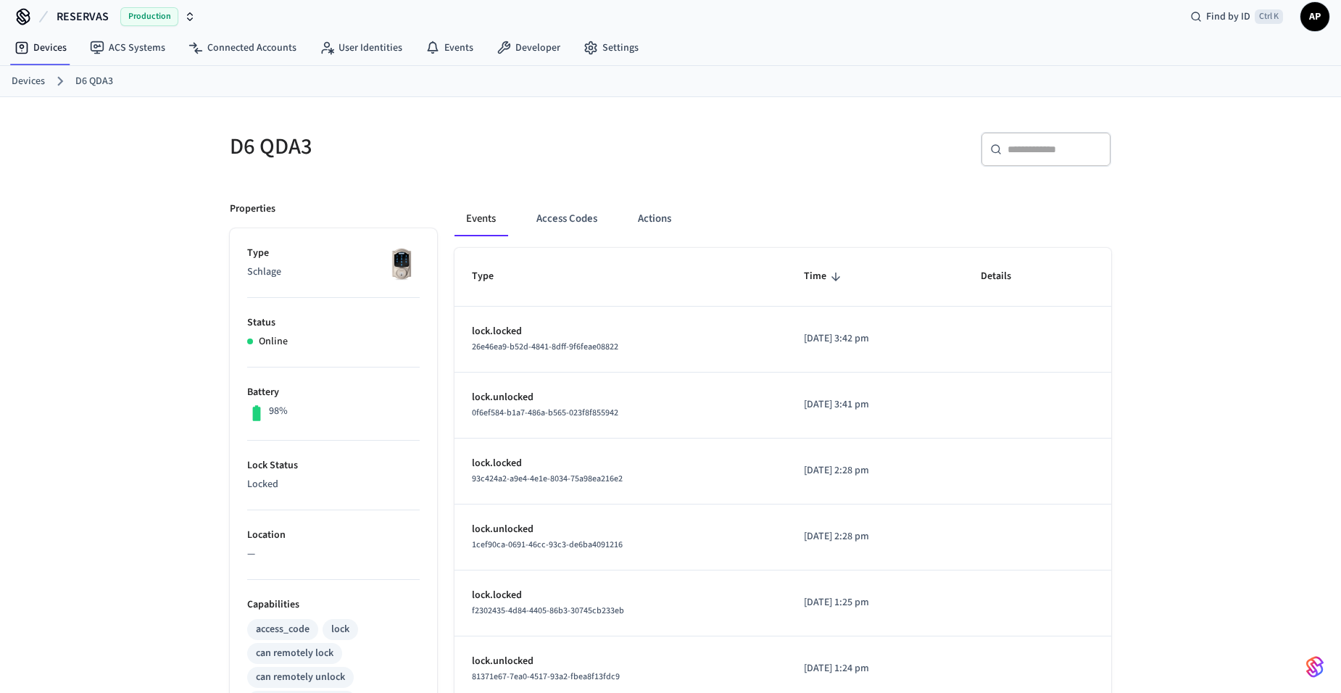
scroll to position [362, 0]
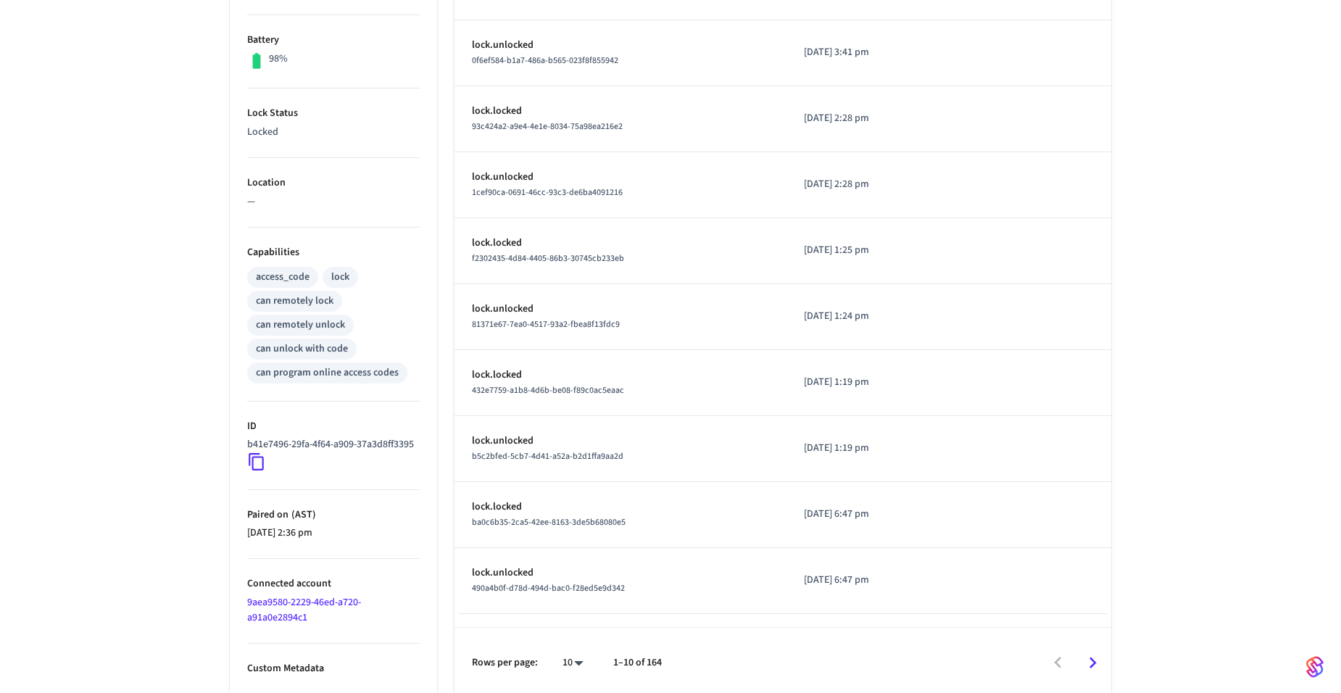
click at [249, 471] on icon at bounding box center [256, 461] width 19 height 19
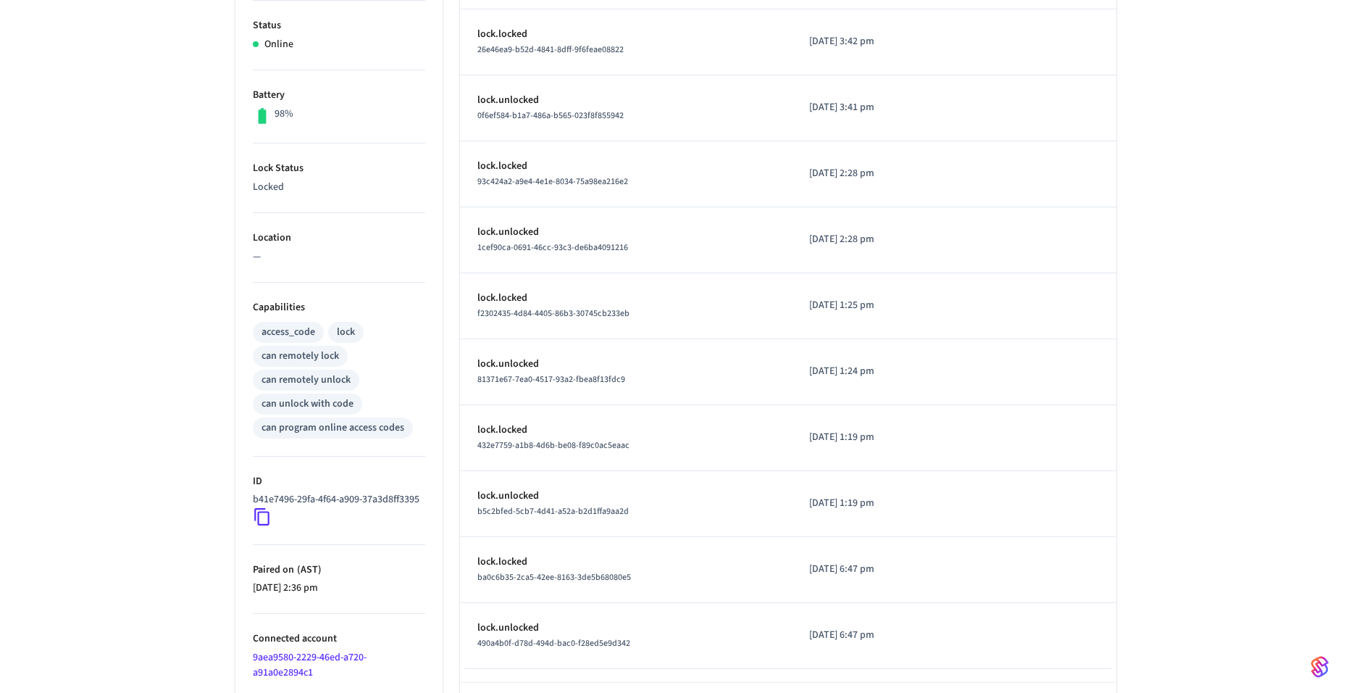
scroll to position [0, 0]
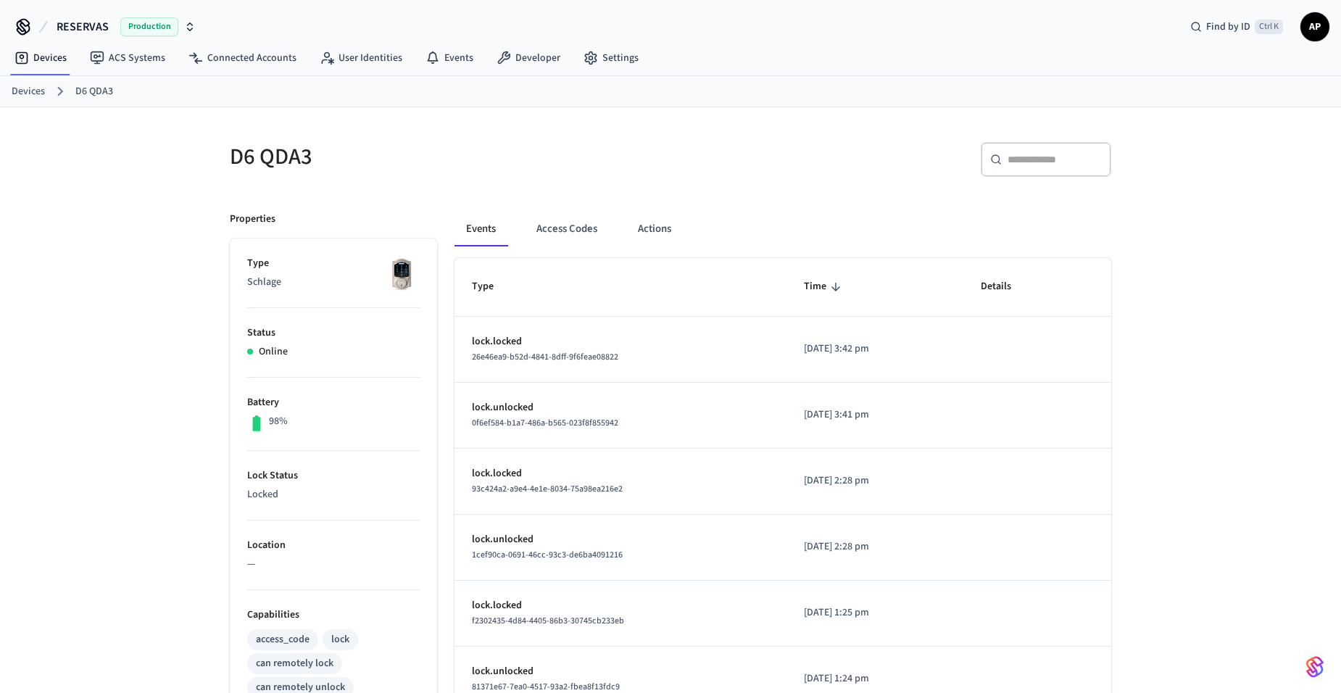
click at [36, 95] on link "Devices" at bounding box center [28, 91] width 33 height 15
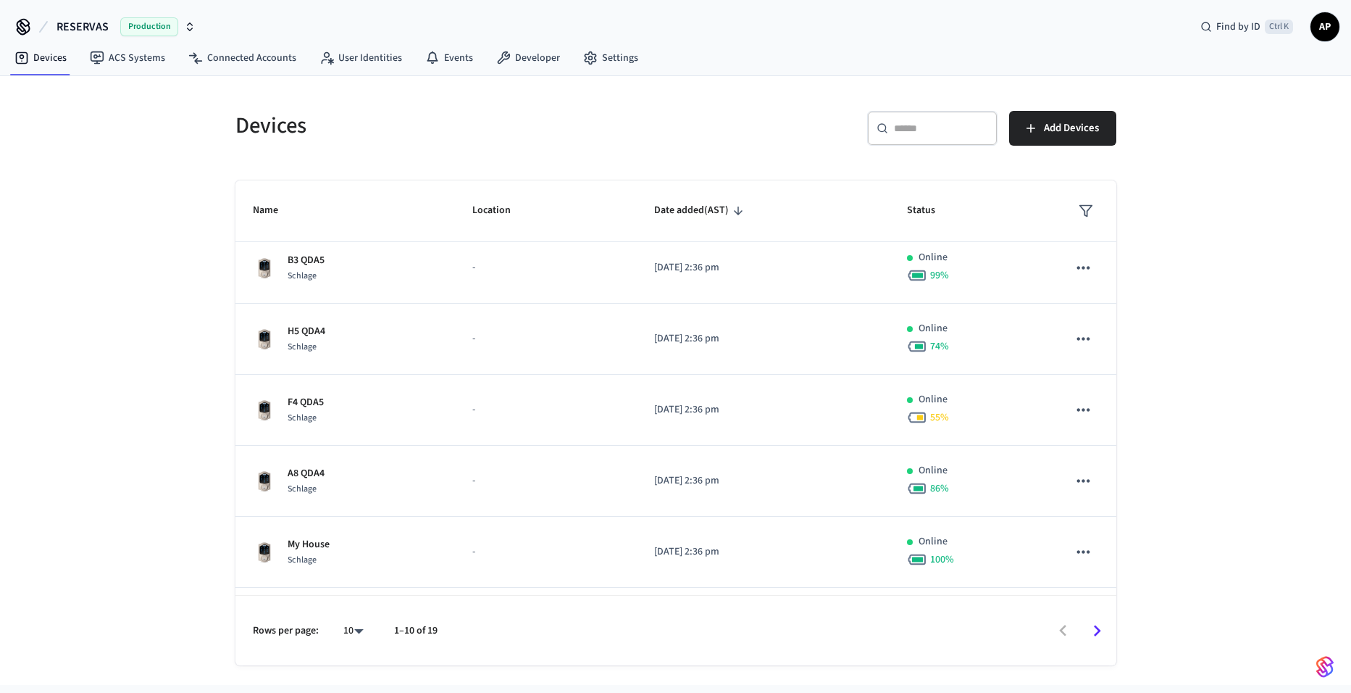
scroll to position [357, 0]
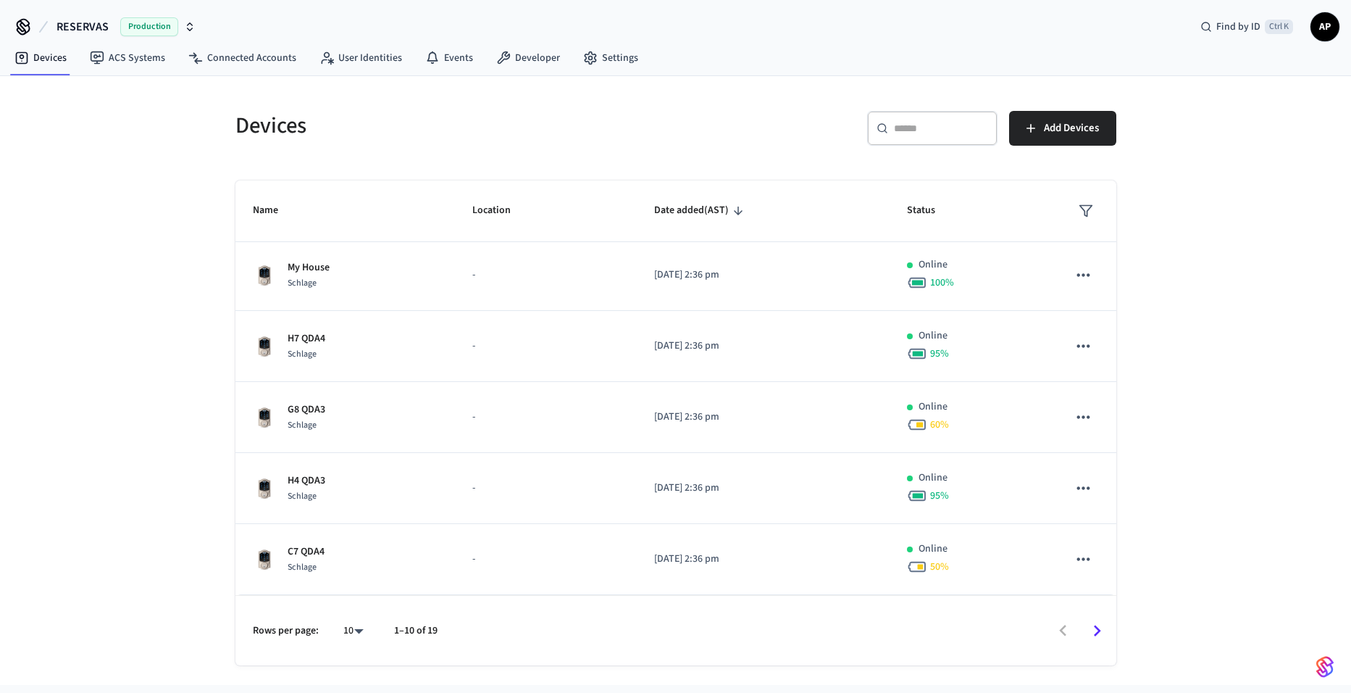
click at [352, 629] on body "RESERVAS Production Find by ID Ctrl K AP Devices ACS Systems Connected Accounts…" at bounding box center [675, 342] width 1351 height 685
click at [338, 655] on li "All" at bounding box center [347, 650] width 38 height 38
type input "**"
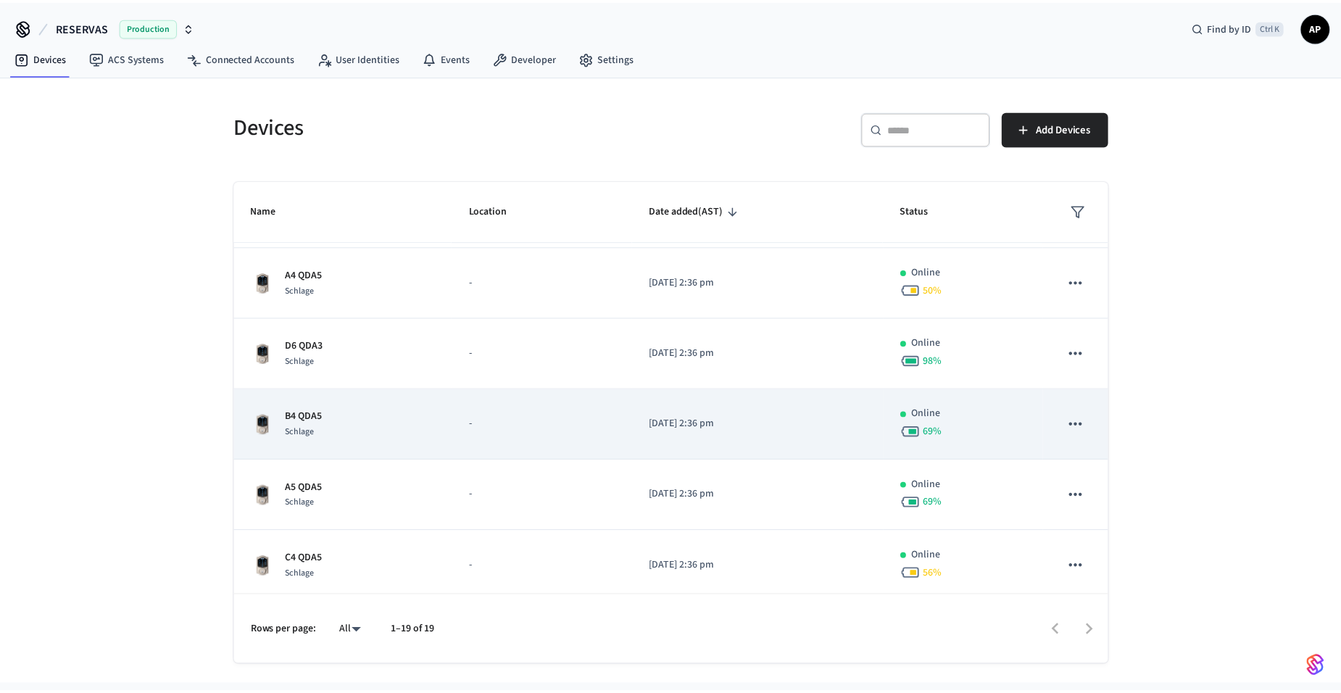
scroll to position [996, 0]
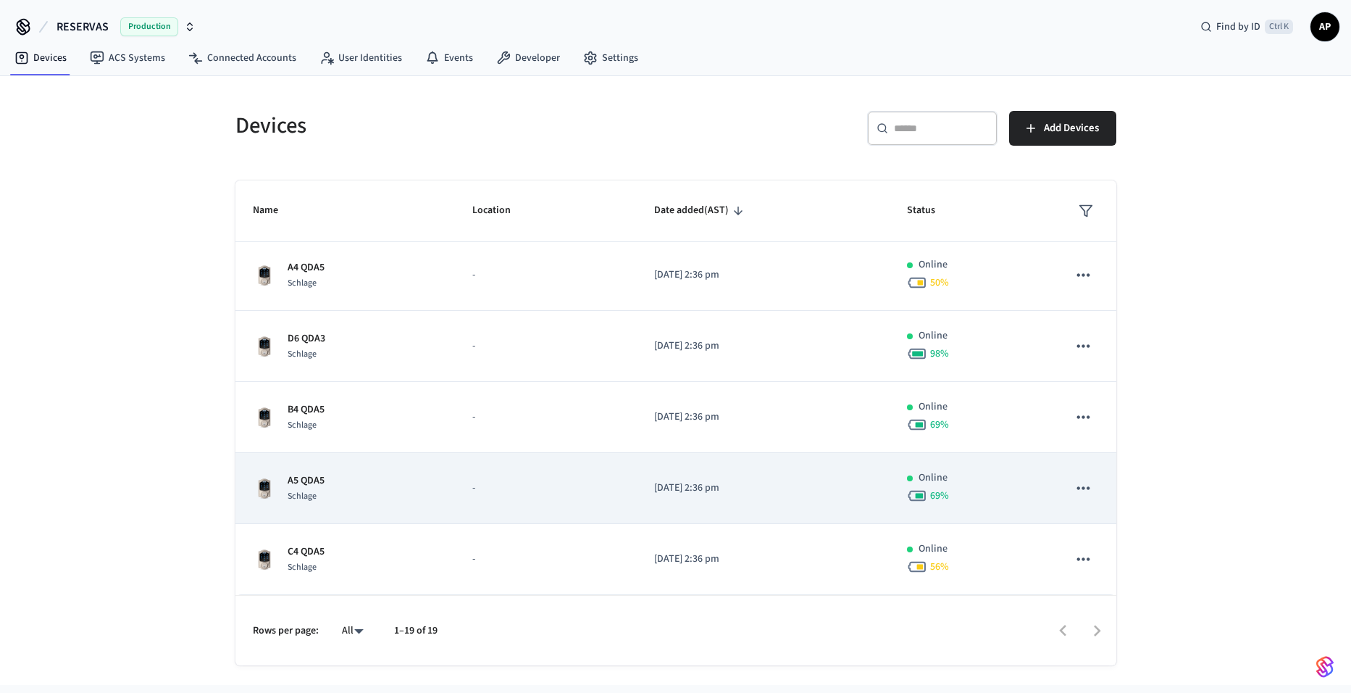
click at [319, 488] on div "Schlage" at bounding box center [306, 495] width 37 height 15
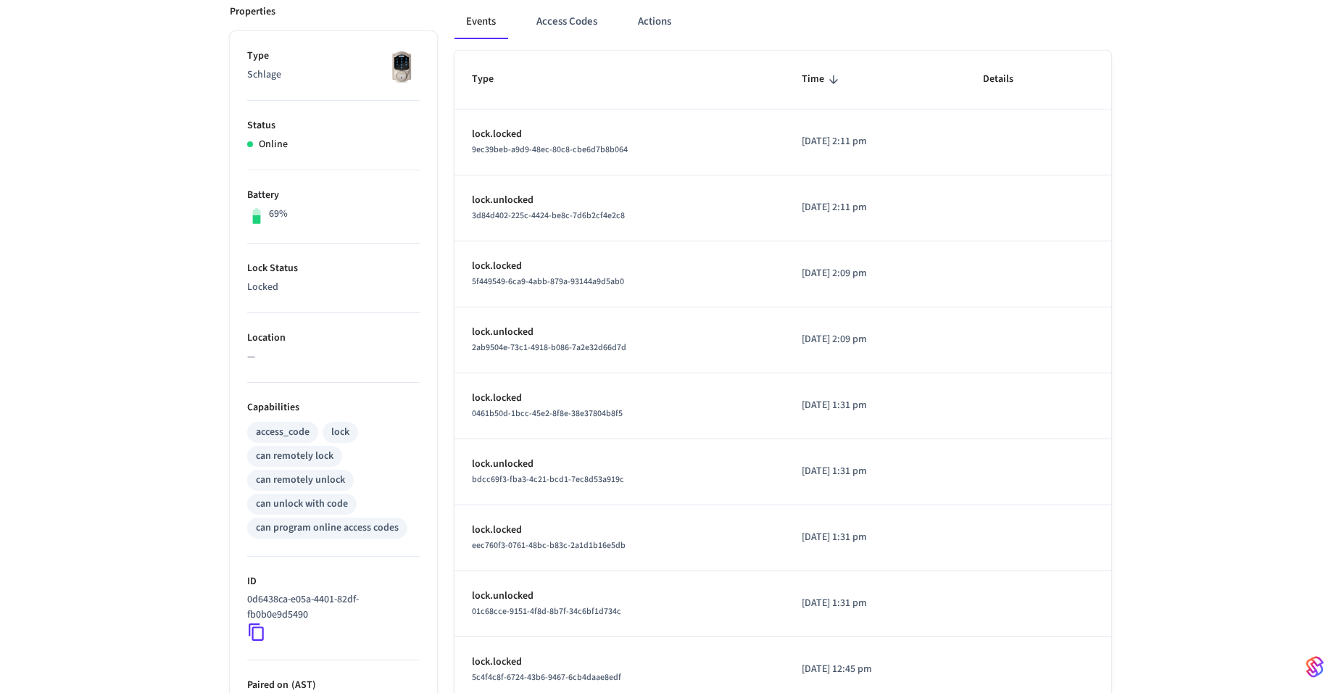
scroll to position [382, 0]
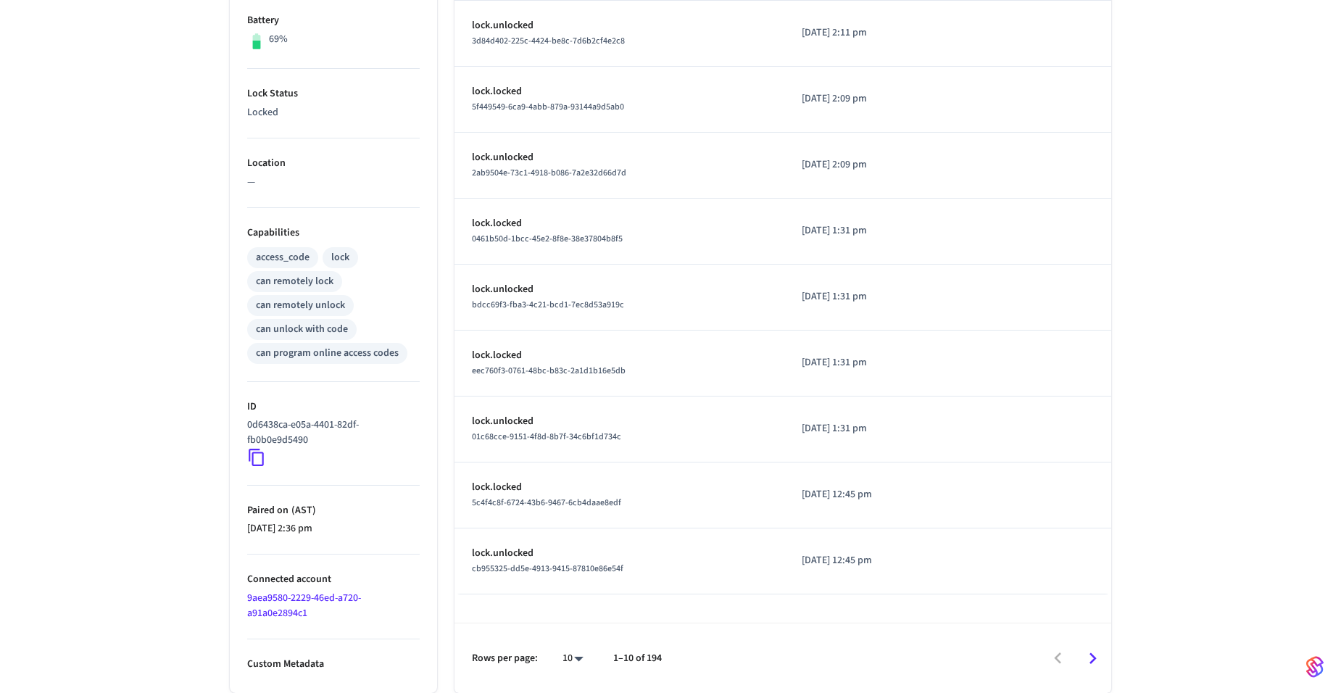
click at [251, 460] on icon at bounding box center [256, 457] width 19 height 19
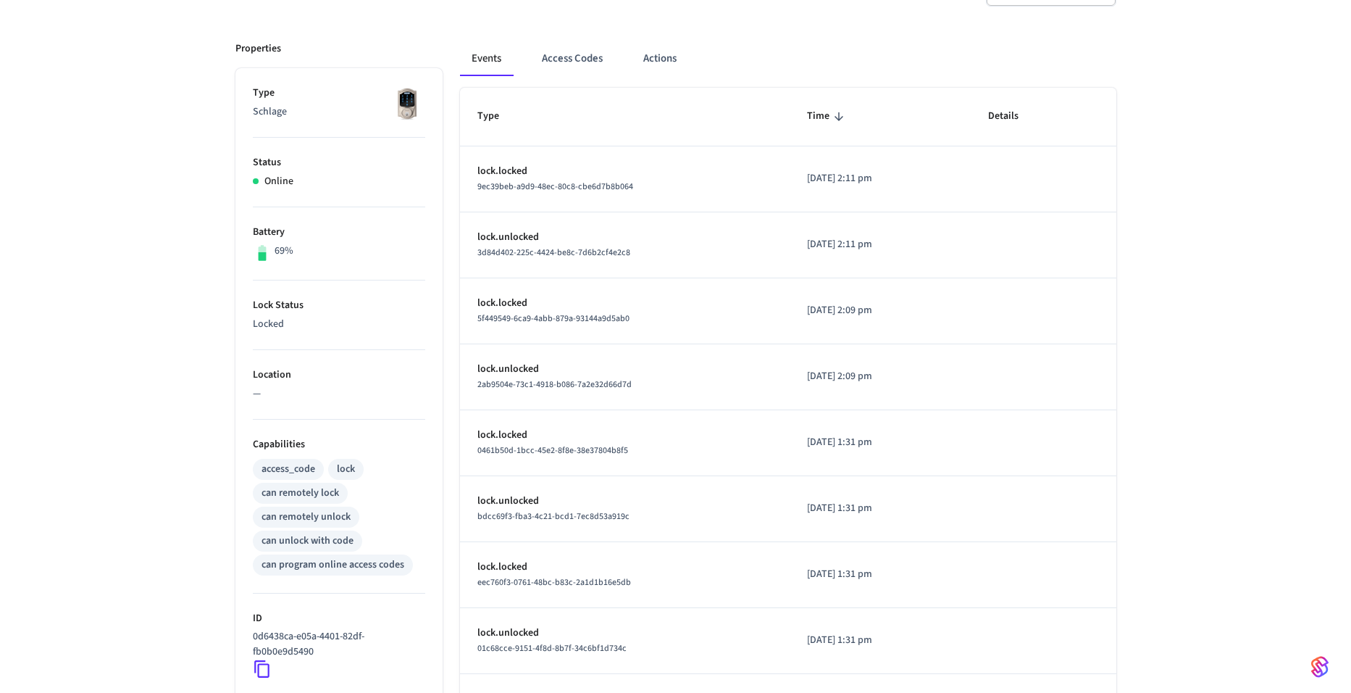
scroll to position [0, 0]
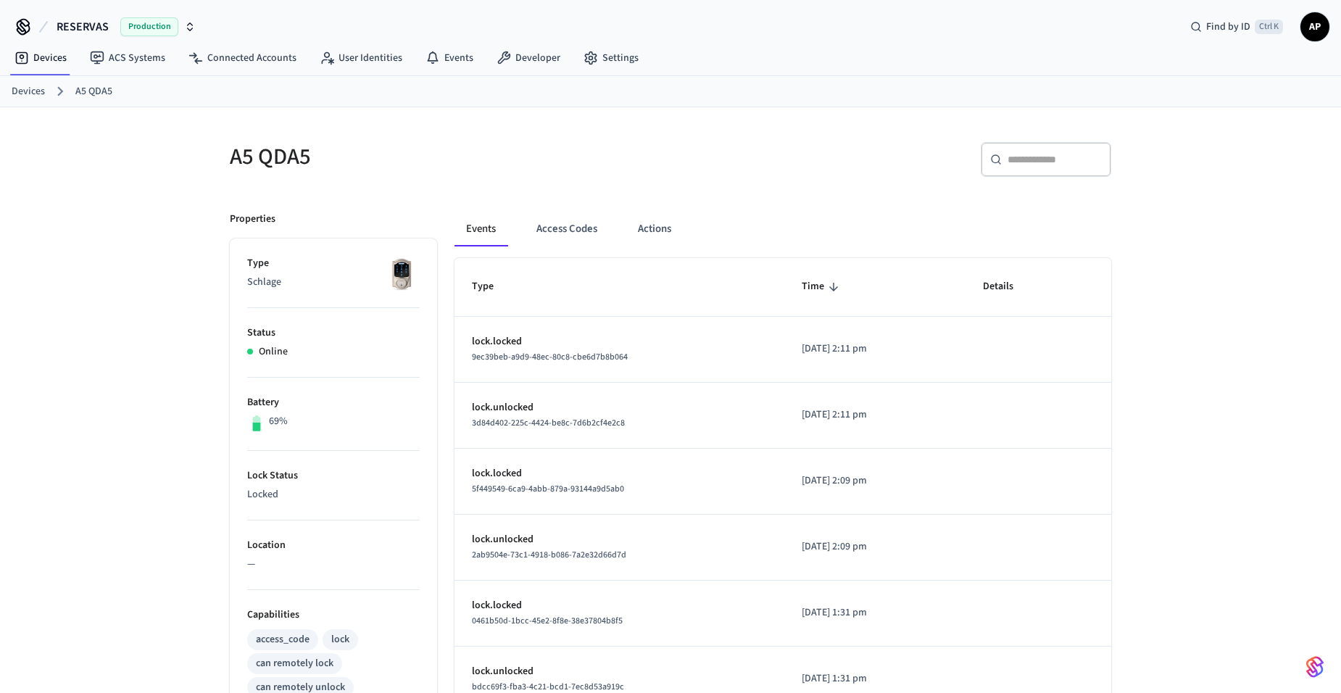
click at [29, 93] on link "Devices" at bounding box center [28, 91] width 33 height 15
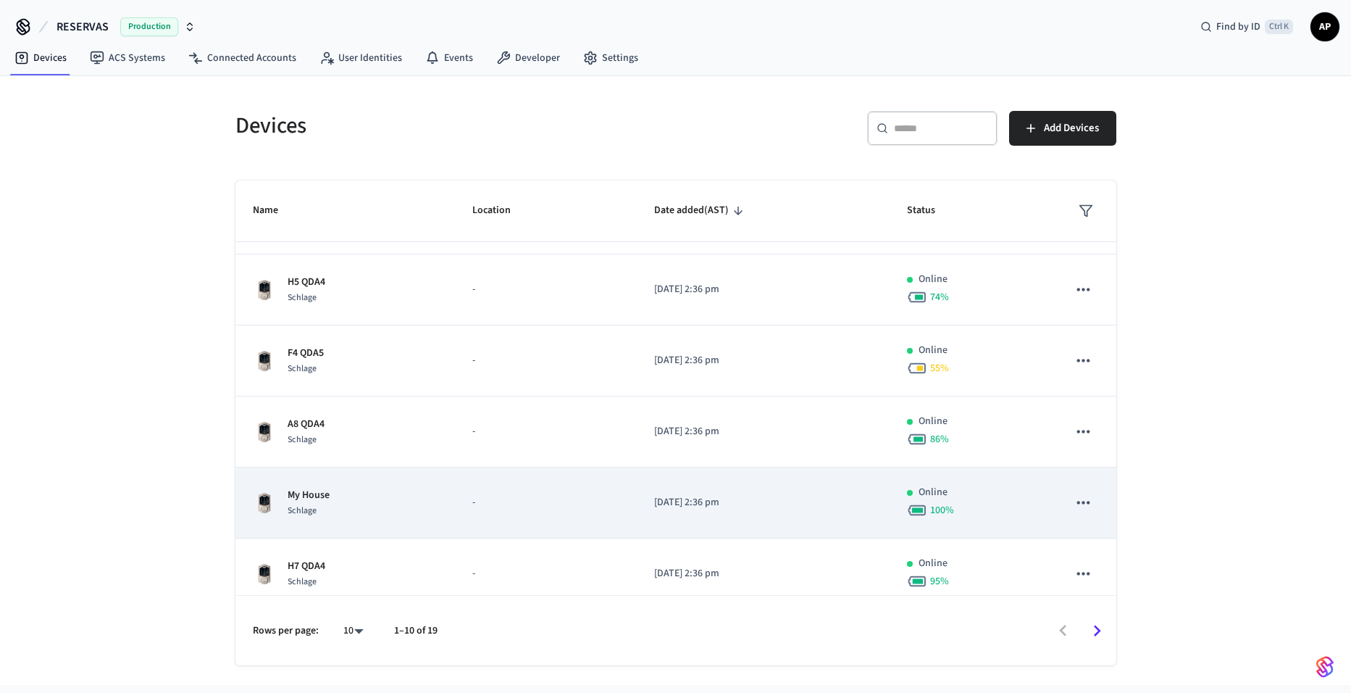
scroll to position [145, 0]
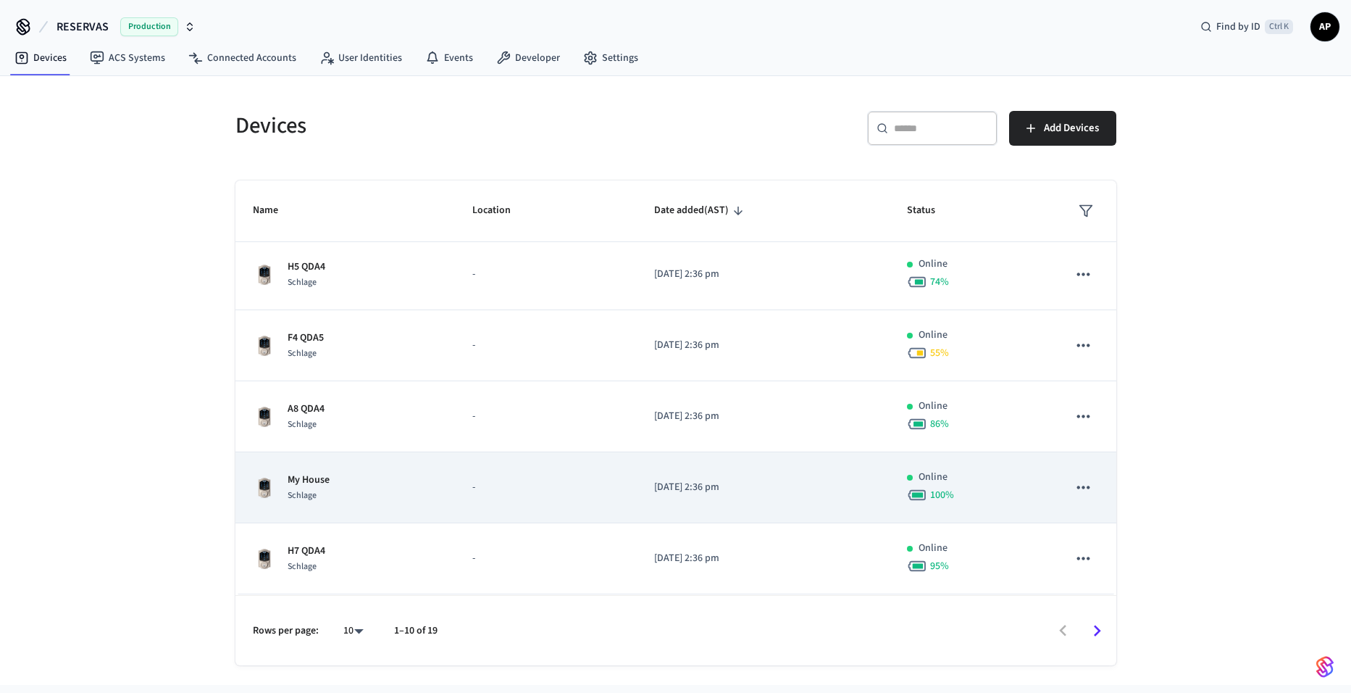
click at [367, 493] on div "My House Schlage" at bounding box center [346, 487] width 186 height 30
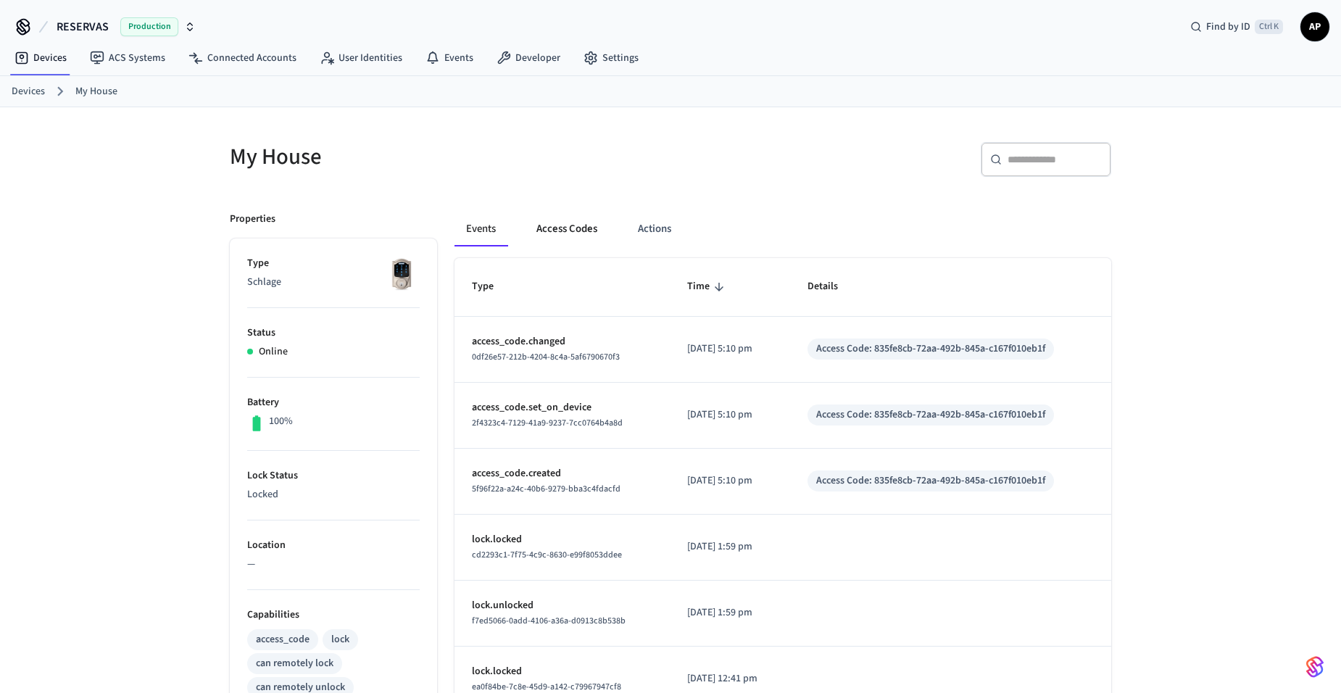
click at [570, 221] on button "Access Codes" at bounding box center [567, 229] width 84 height 35
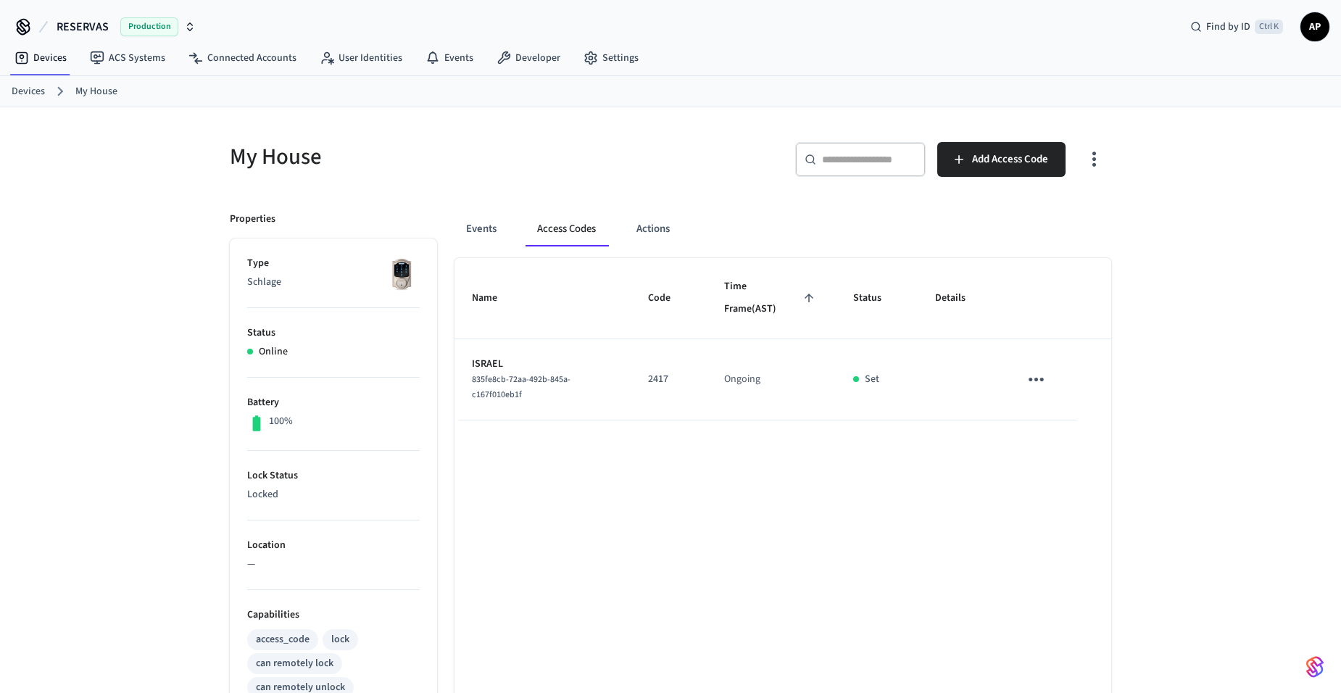
click at [1039, 378] on icon "sticky table" at bounding box center [1036, 379] width 22 height 22
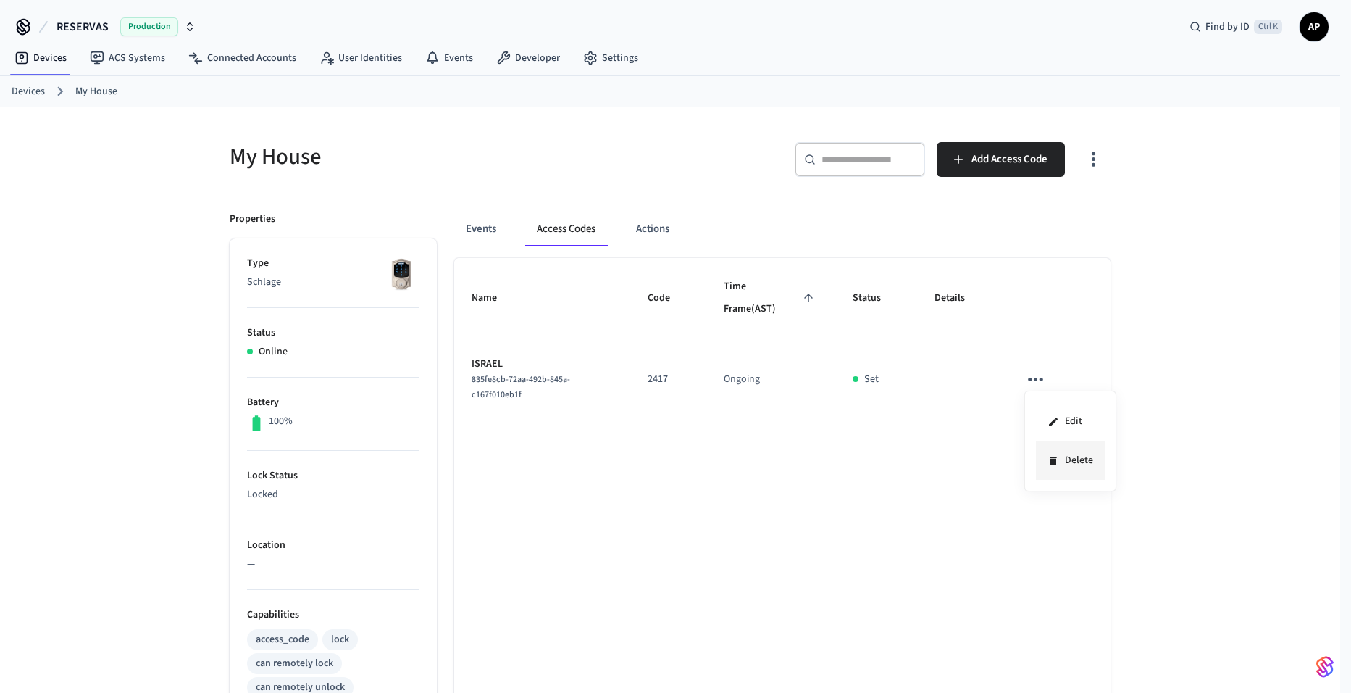
click at [1045, 468] on li "Delete" at bounding box center [1070, 460] width 69 height 38
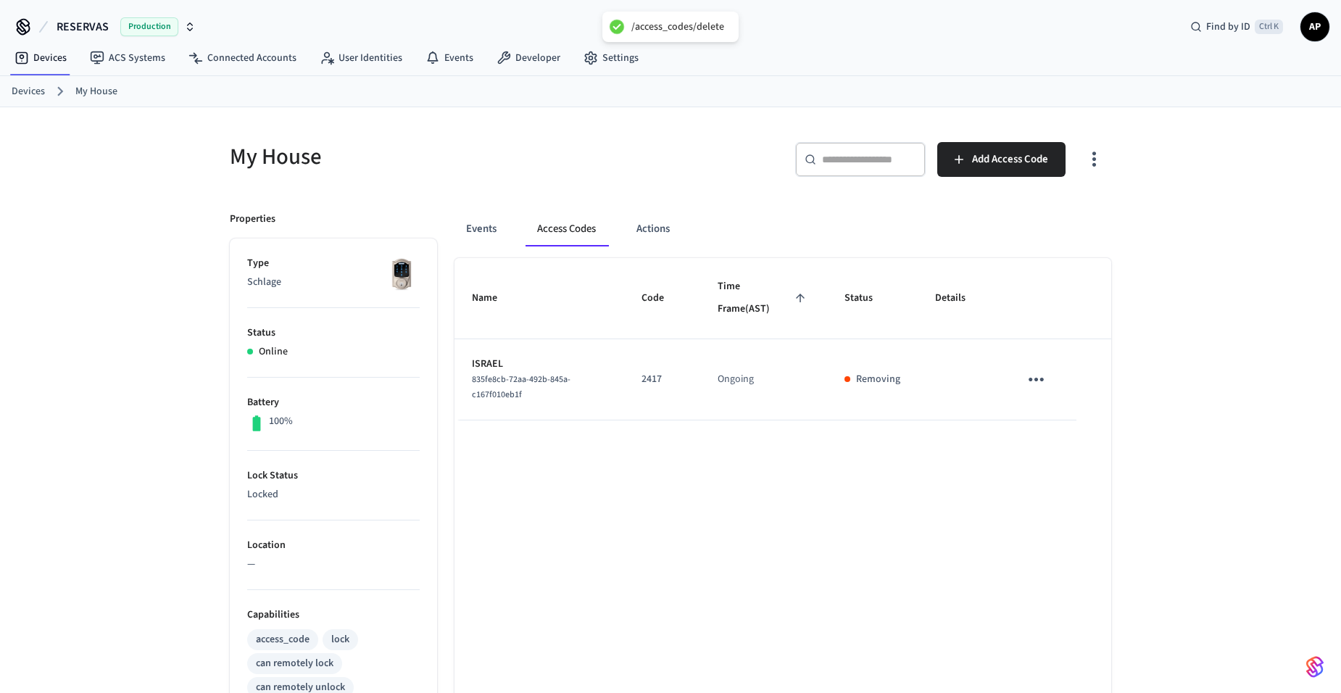
click at [30, 91] on link "Devices" at bounding box center [28, 91] width 33 height 15
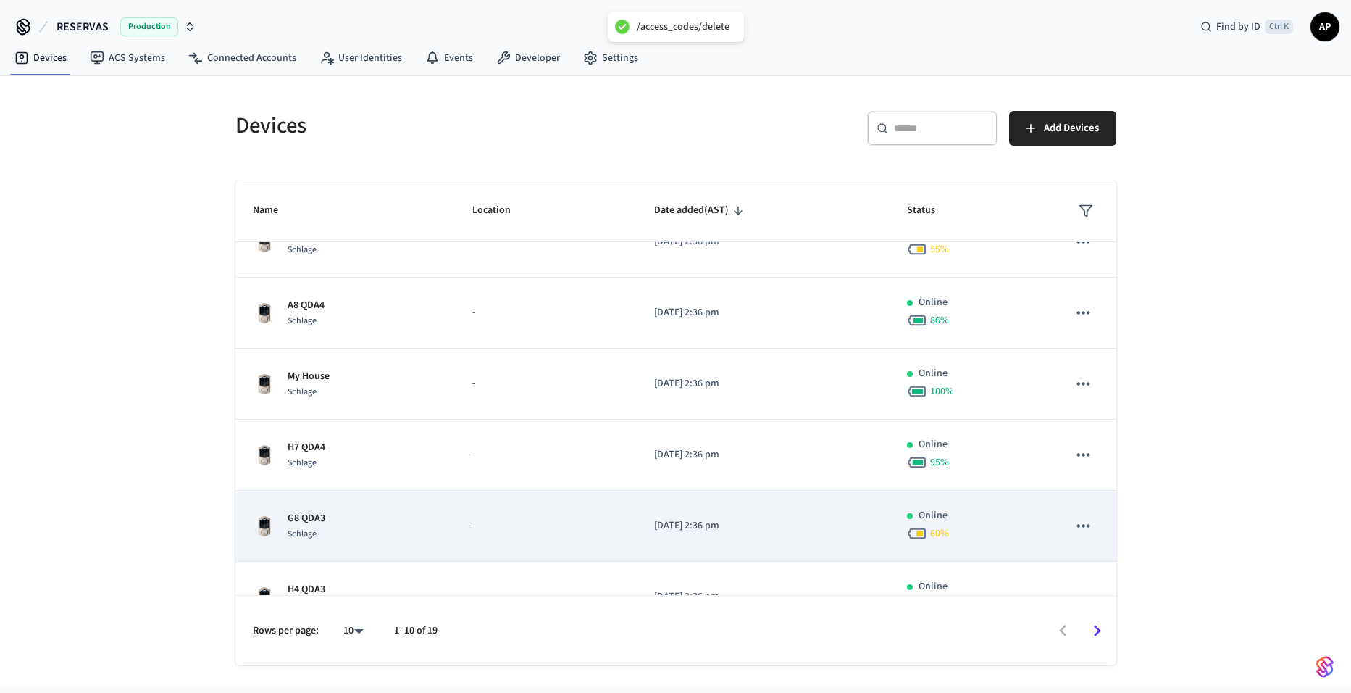
scroll to position [357, 0]
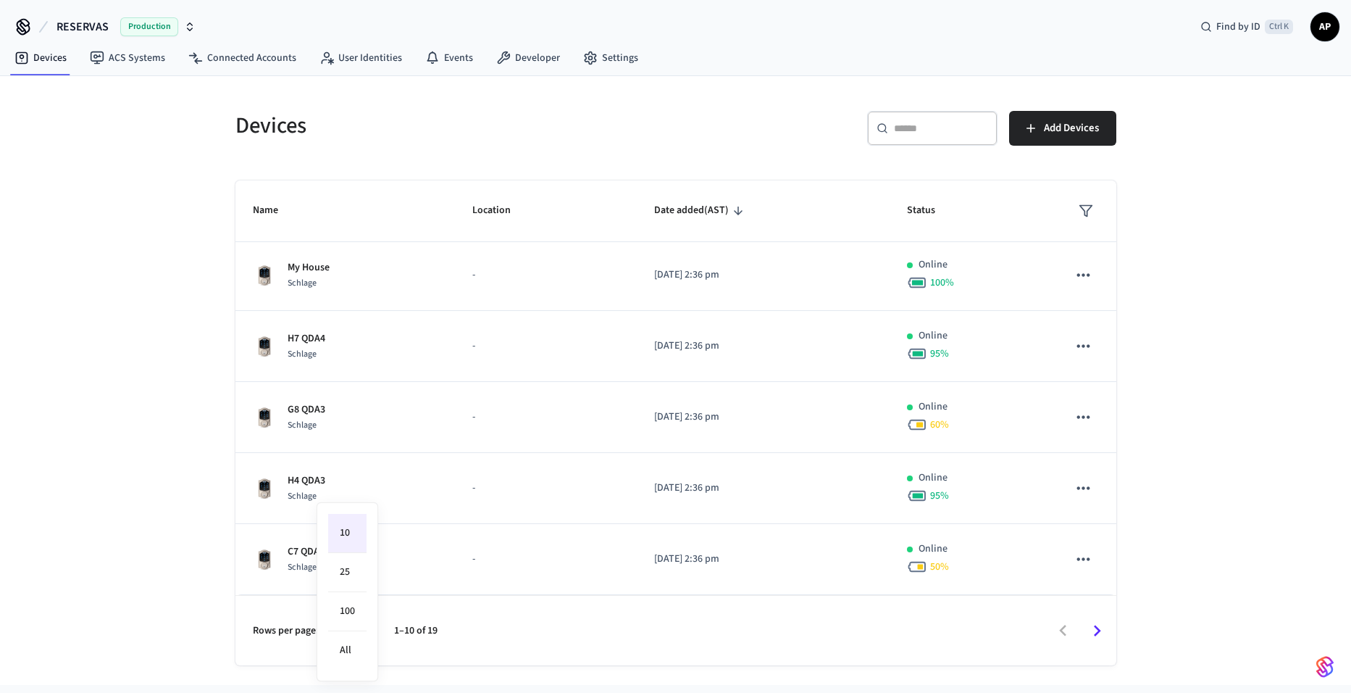
click at [339, 629] on body "/access_codes/delete RESERVAS Production Find by ID Ctrl K AP Devices ACS Syste…" at bounding box center [675, 342] width 1351 height 685
click at [353, 662] on li "All" at bounding box center [347, 650] width 38 height 38
type input "**"
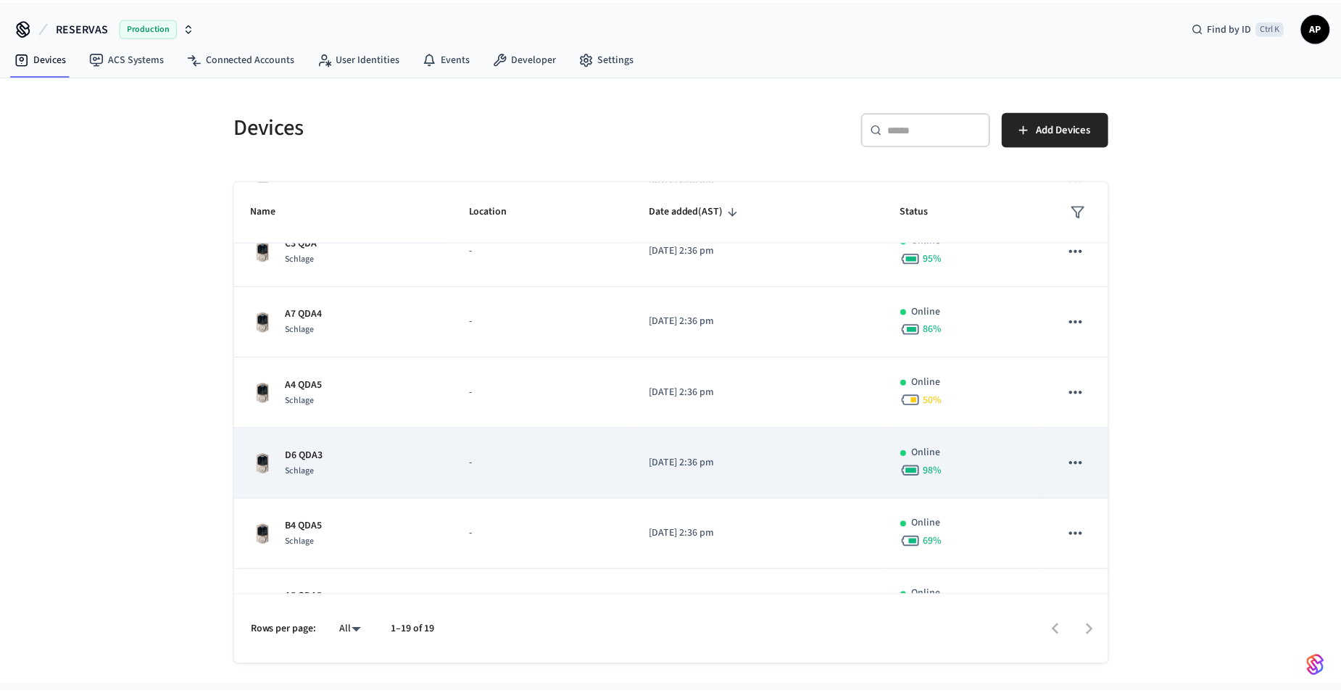
scroll to position [996, 0]
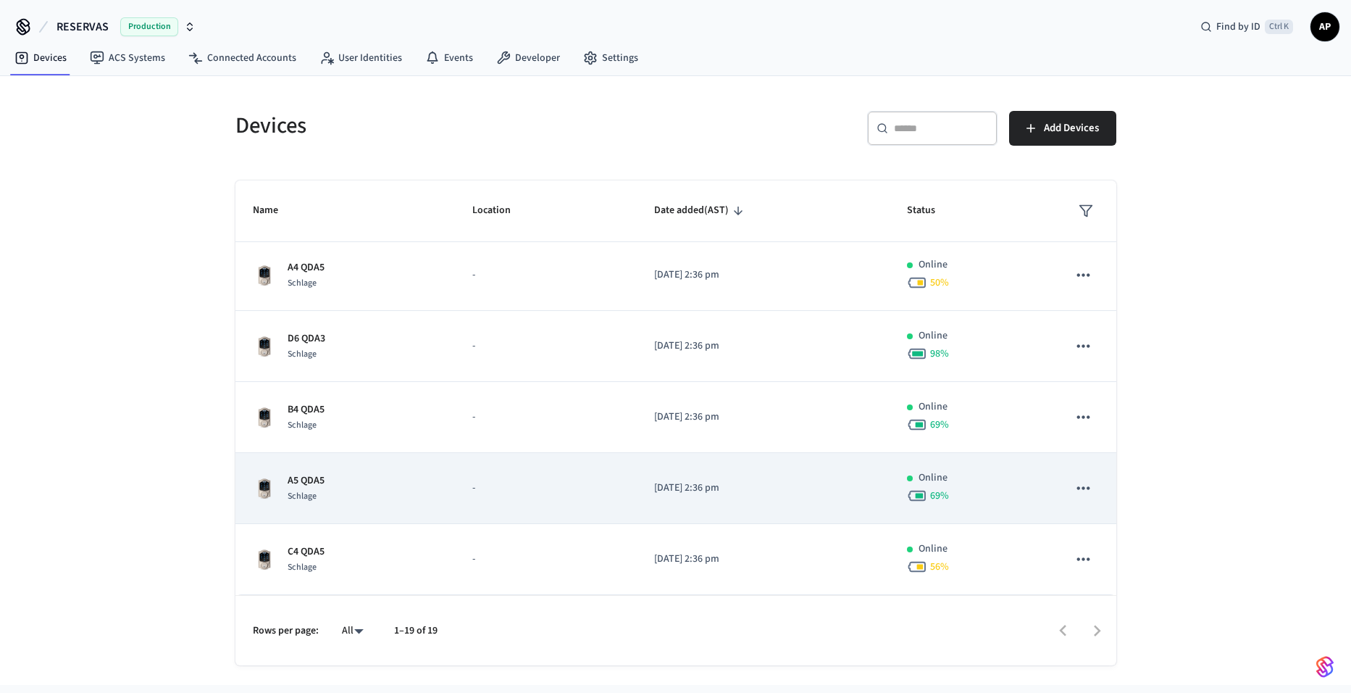
click at [369, 483] on div "A5 QDA5 Schlage" at bounding box center [346, 488] width 186 height 30
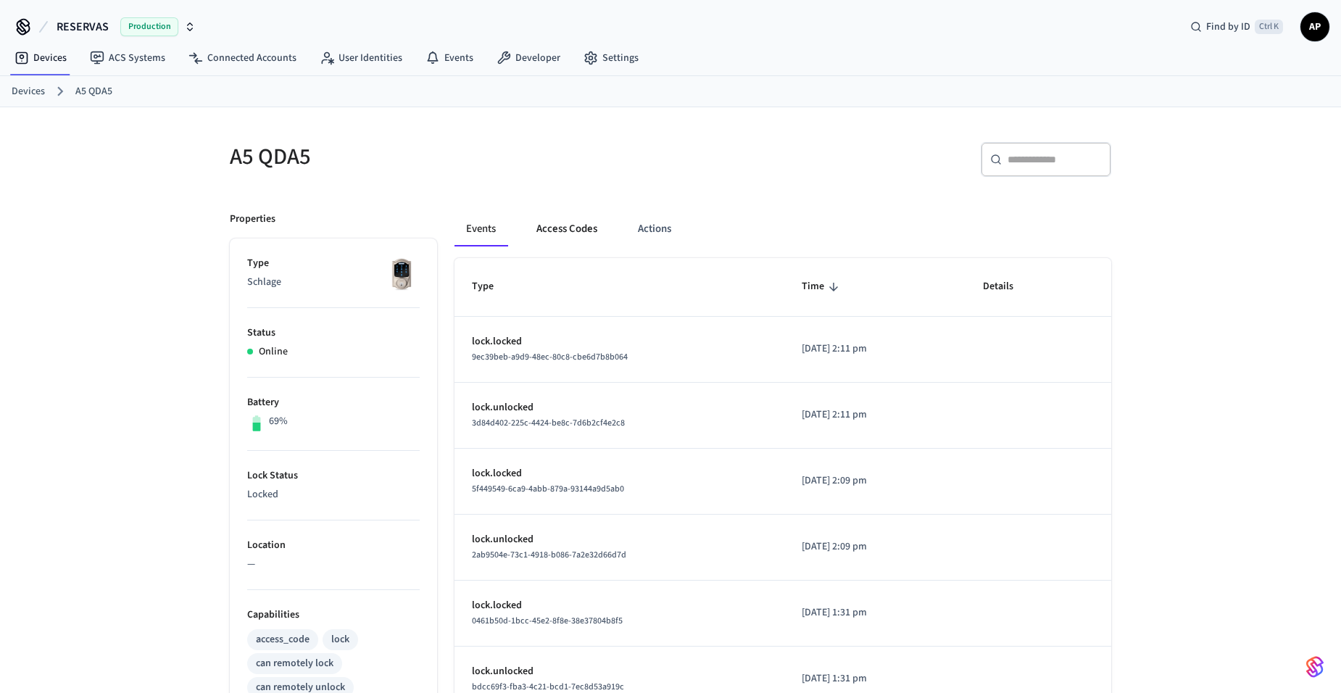
click at [548, 220] on button "Access Codes" at bounding box center [567, 229] width 84 height 35
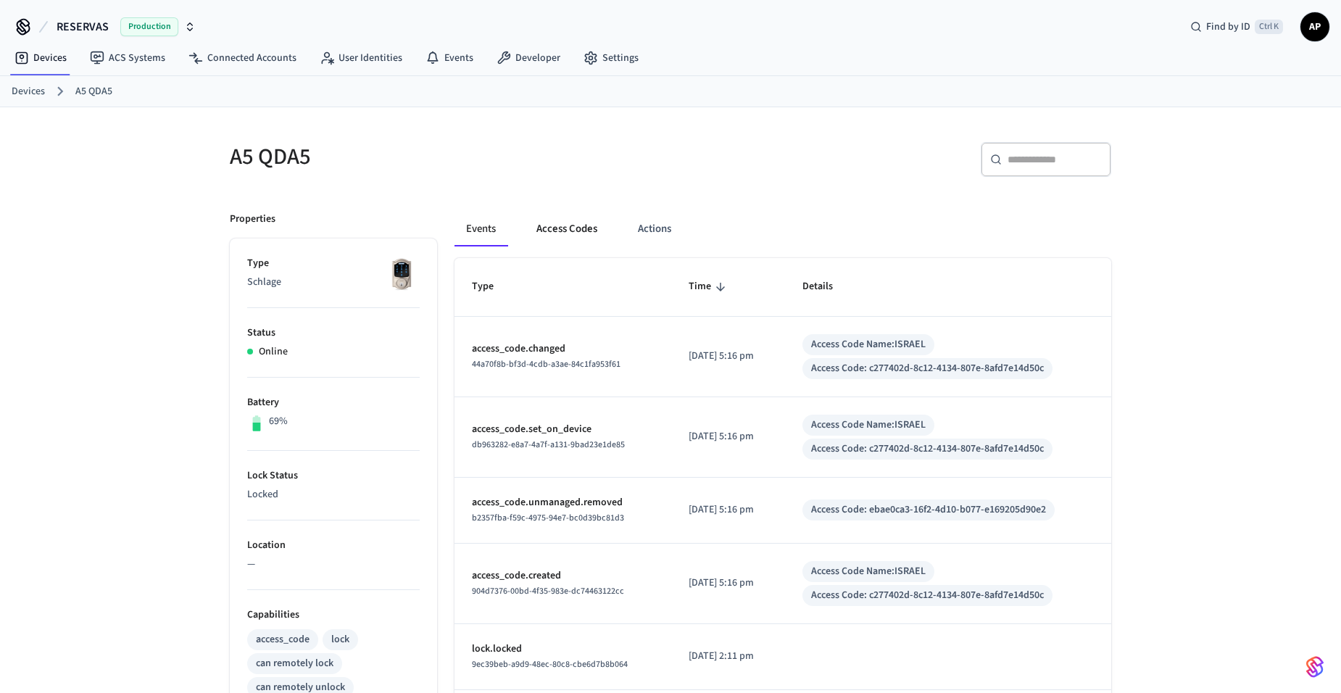
click at [590, 225] on button "Access Codes" at bounding box center [567, 229] width 84 height 35
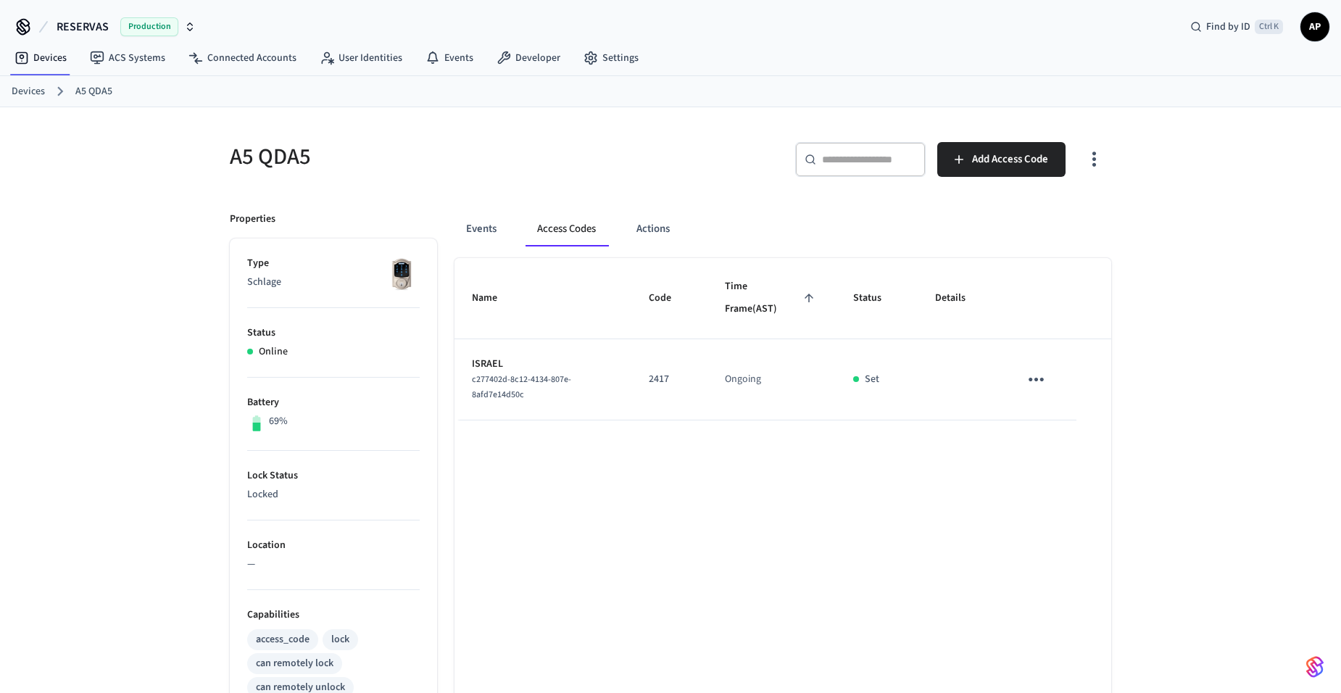
click at [5, 86] on div "Devices A5 QDA5" at bounding box center [670, 91] width 1341 height 31
click at [30, 91] on link "Devices" at bounding box center [28, 91] width 33 height 15
